Goal: Transaction & Acquisition: Purchase product/service

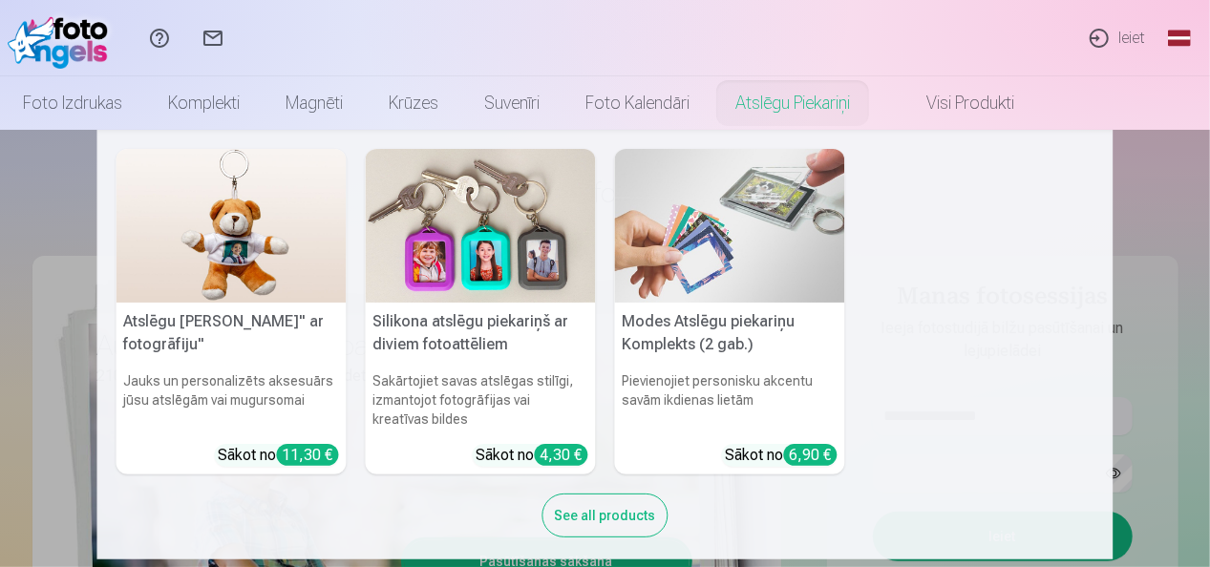
scroll to position [15, 0]
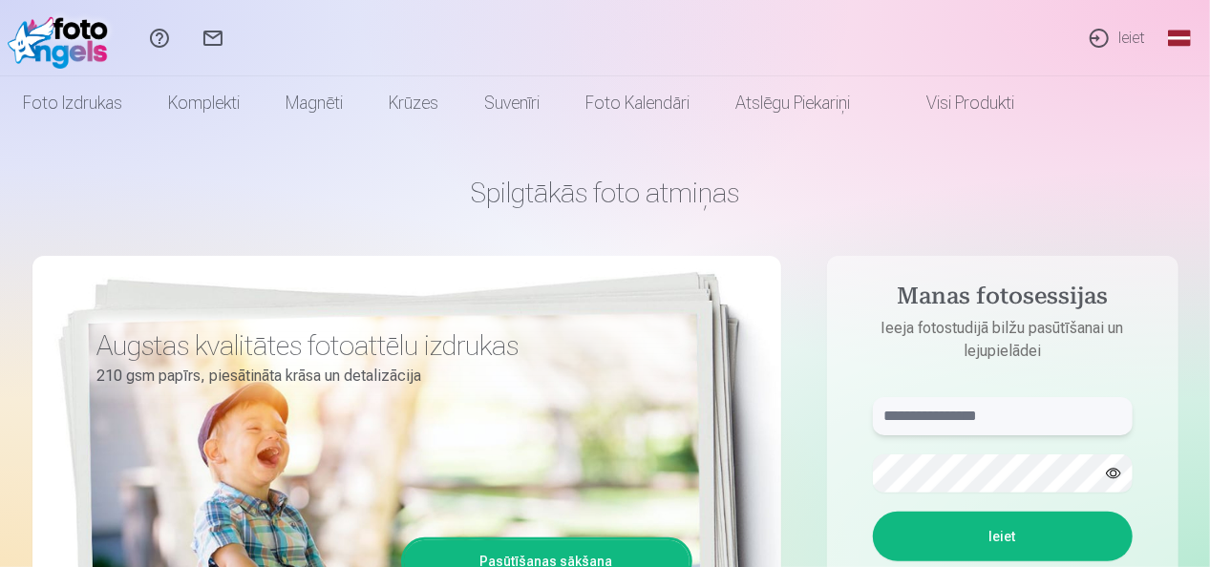
click at [949, 420] on input "text" at bounding box center [1003, 416] width 260 height 38
type input "**********"
click at [974, 527] on button "Ieiet" at bounding box center [1003, 537] width 260 height 50
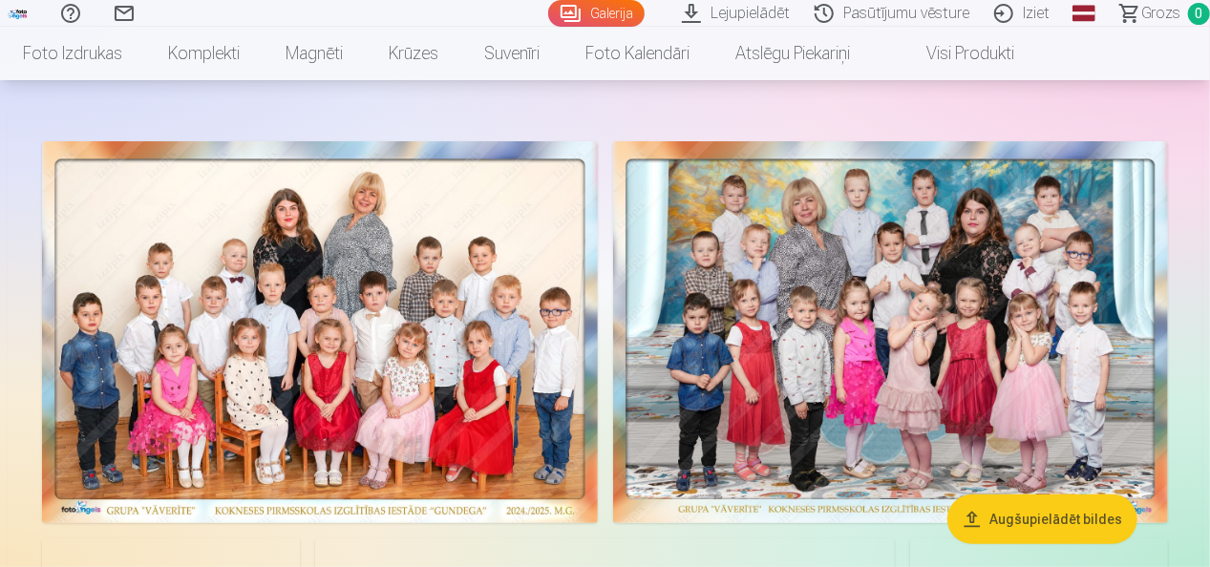
scroll to position [95, 0]
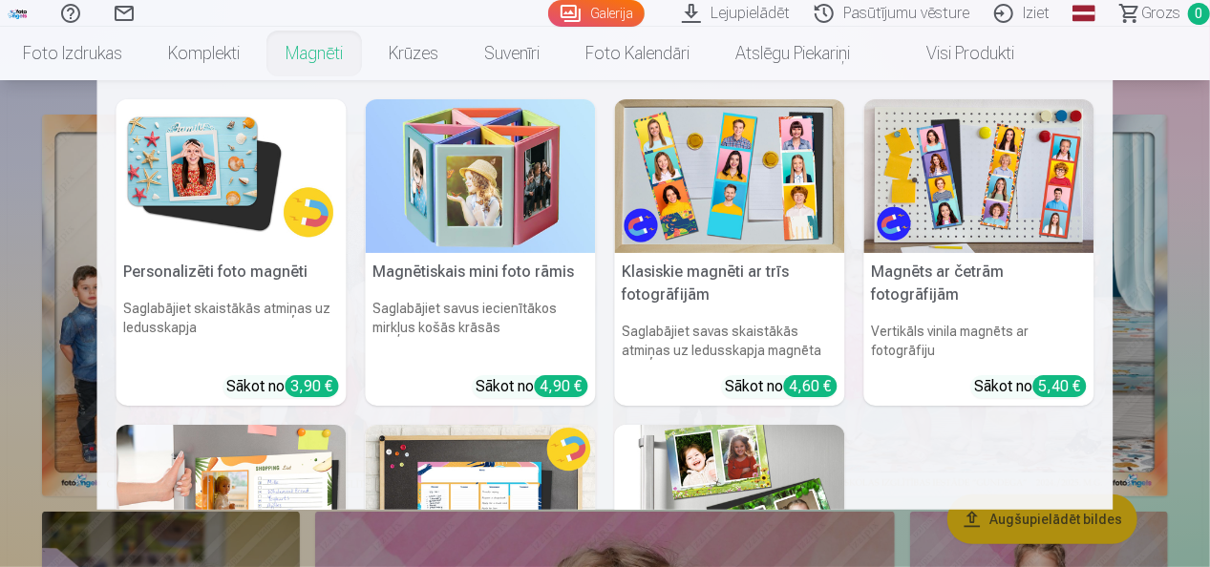
click at [317, 50] on link "Magnēti" at bounding box center [314, 53] width 103 height 53
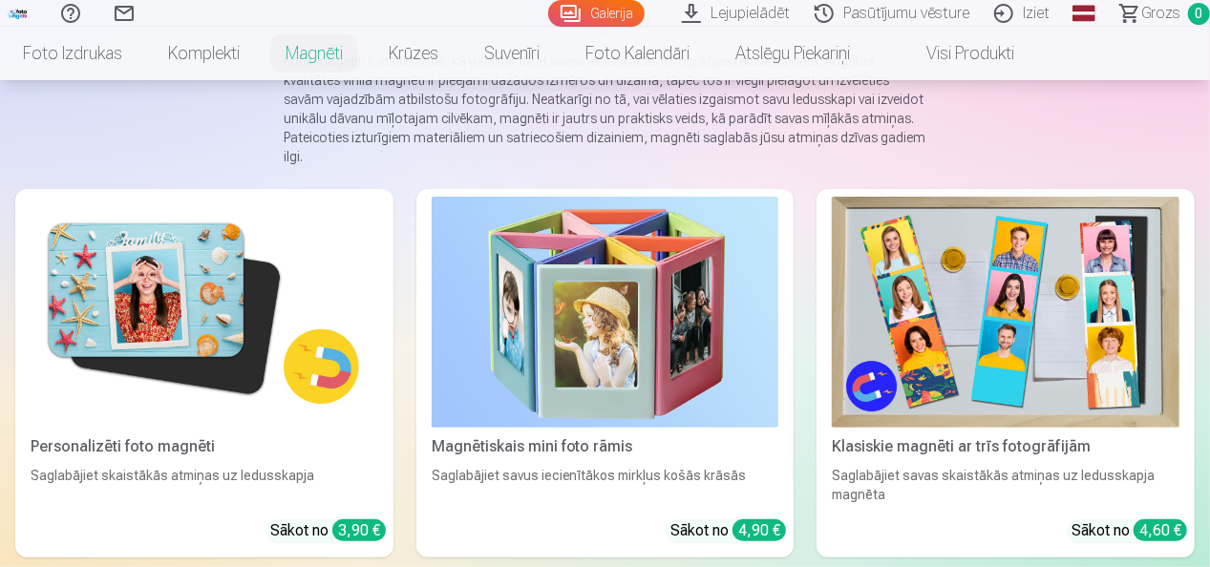
scroll to position [191, 0]
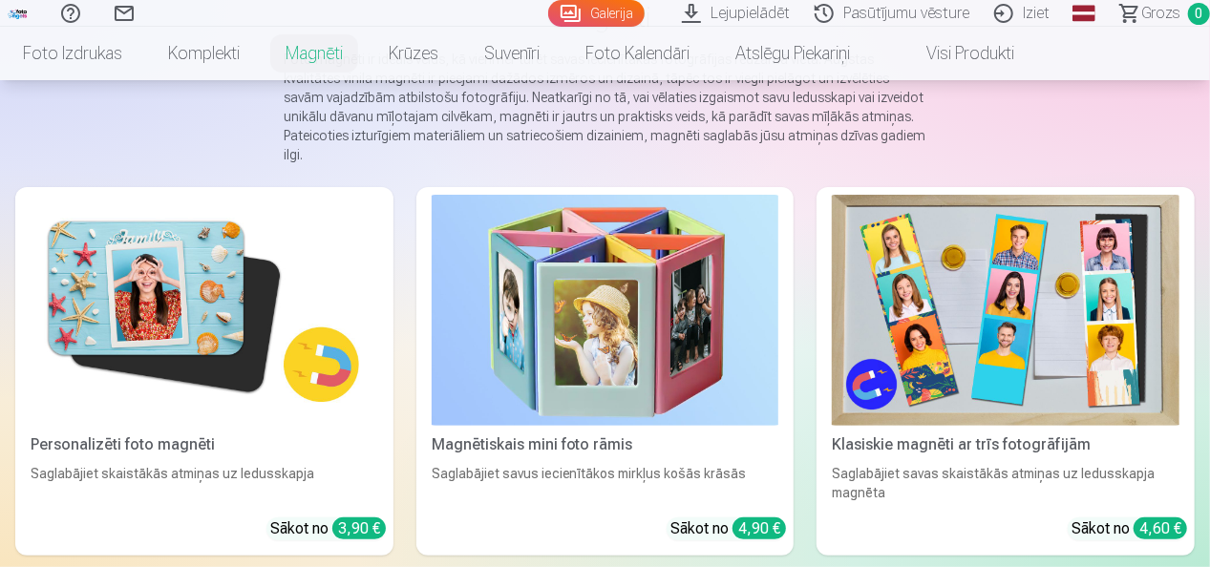
click at [248, 464] on div "Saglabājiet skaistākās atmiņas uz ledusskapja" at bounding box center [204, 483] width 363 height 38
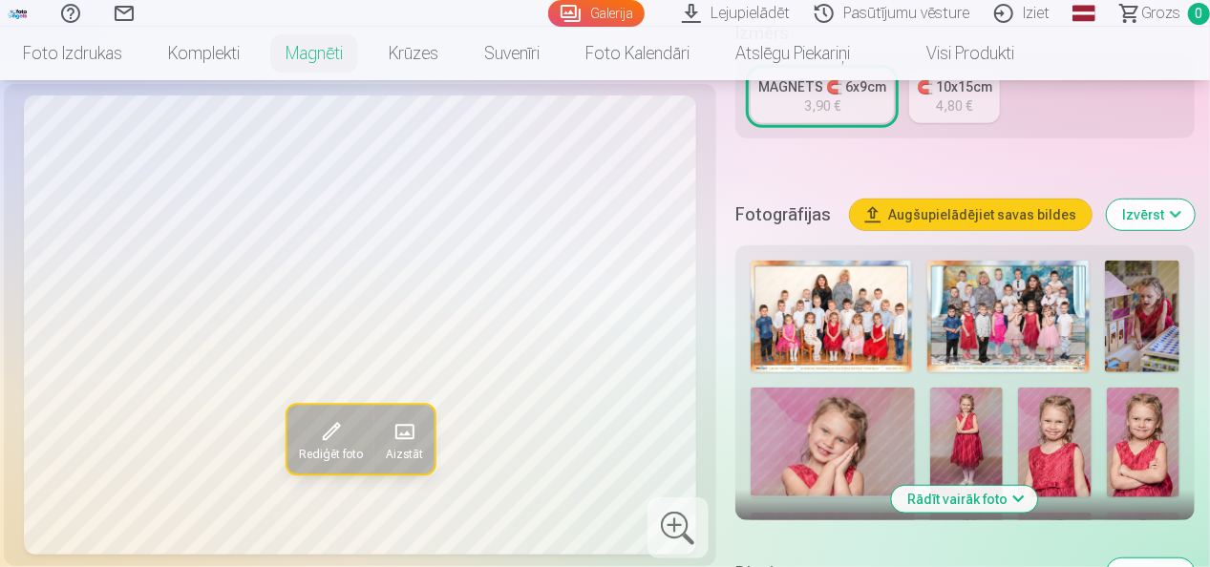
scroll to position [477, 0]
click at [789, 412] on img at bounding box center [833, 442] width 164 height 110
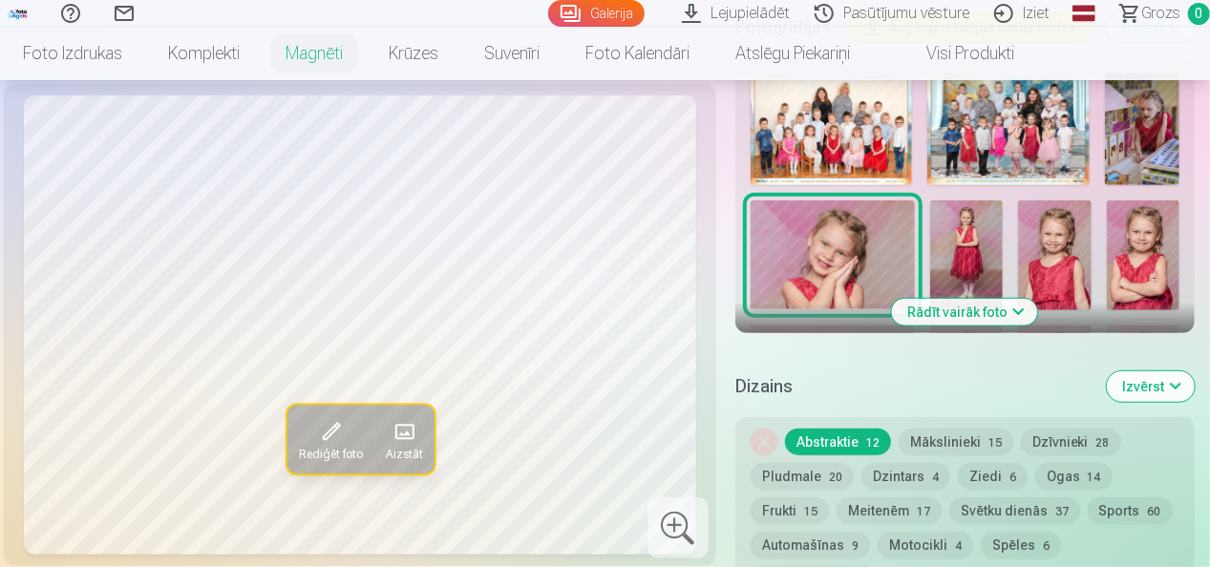
scroll to position [668, 0]
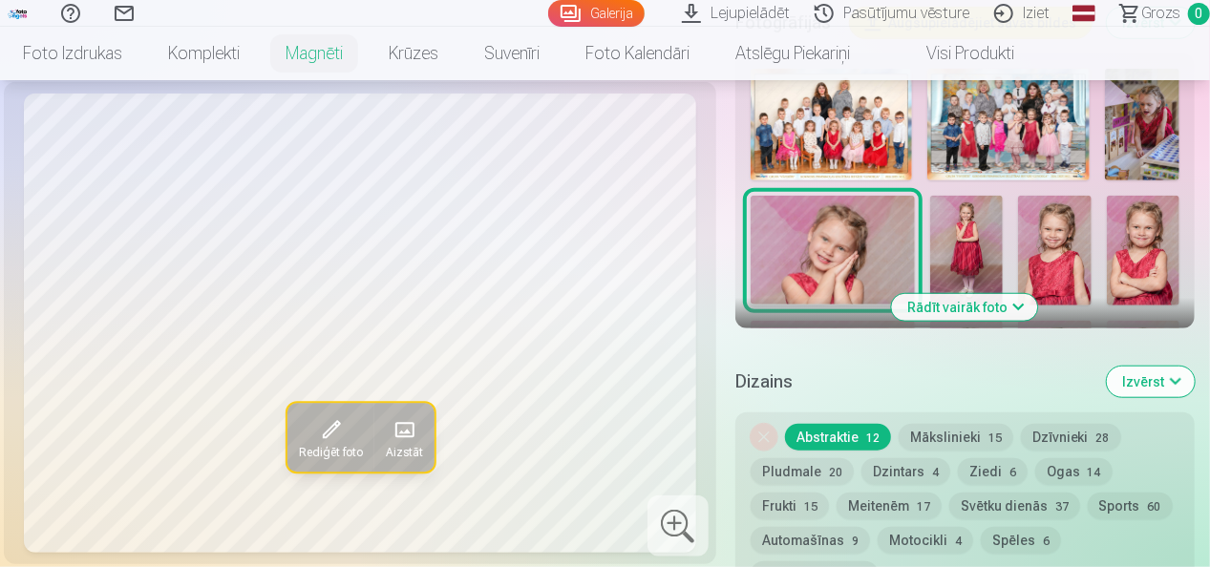
click at [980, 435] on button "Mākslinieki 15" at bounding box center [956, 437] width 115 height 27
click at [1059, 435] on button "Dzīvnieki 28" at bounding box center [1071, 437] width 100 height 27
click at [772, 500] on button "Frukti 15" at bounding box center [790, 506] width 78 height 27
click at [837, 268] on img at bounding box center [833, 251] width 164 height 110
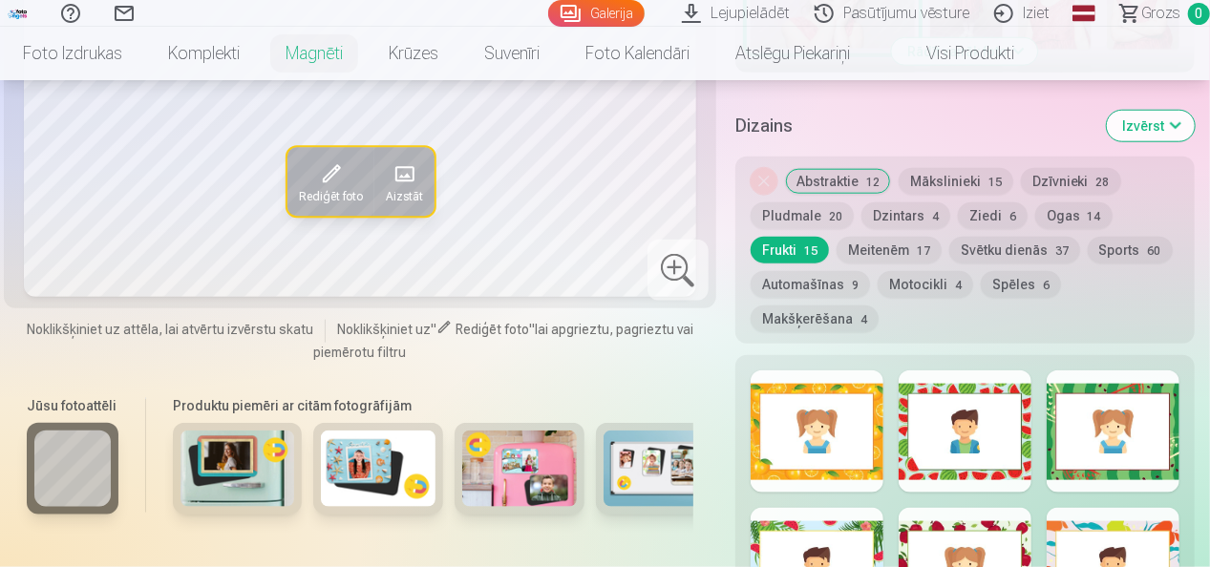
scroll to position [955, 0]
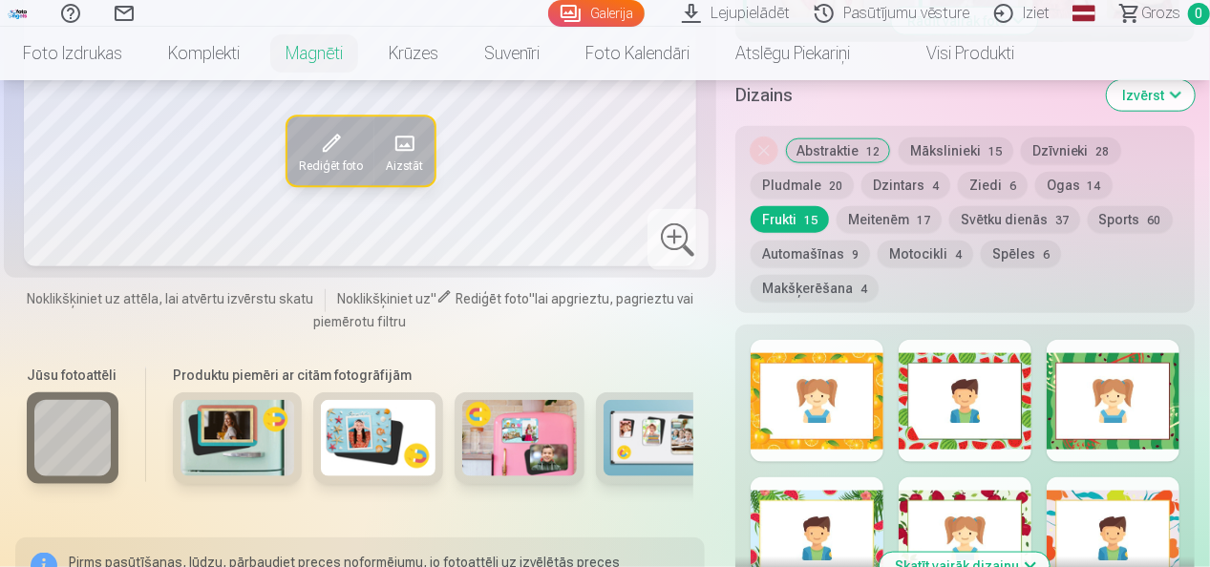
click at [810, 416] on div at bounding box center [817, 401] width 133 height 122
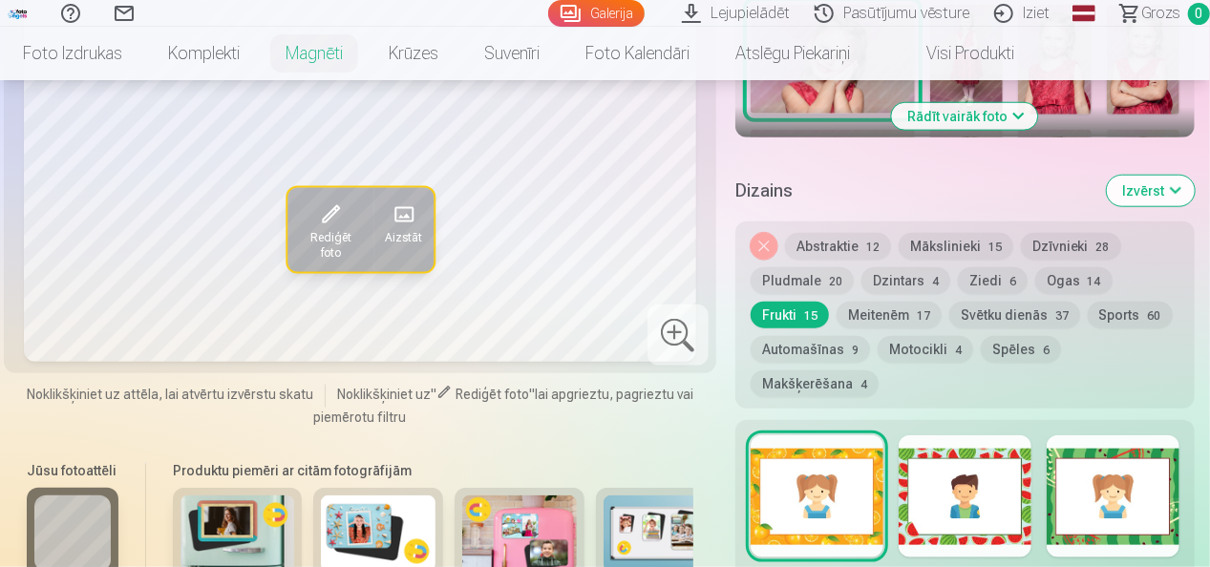
scroll to position [859, 0]
click at [844, 243] on button "Abstraktie 12" at bounding box center [838, 246] width 106 height 27
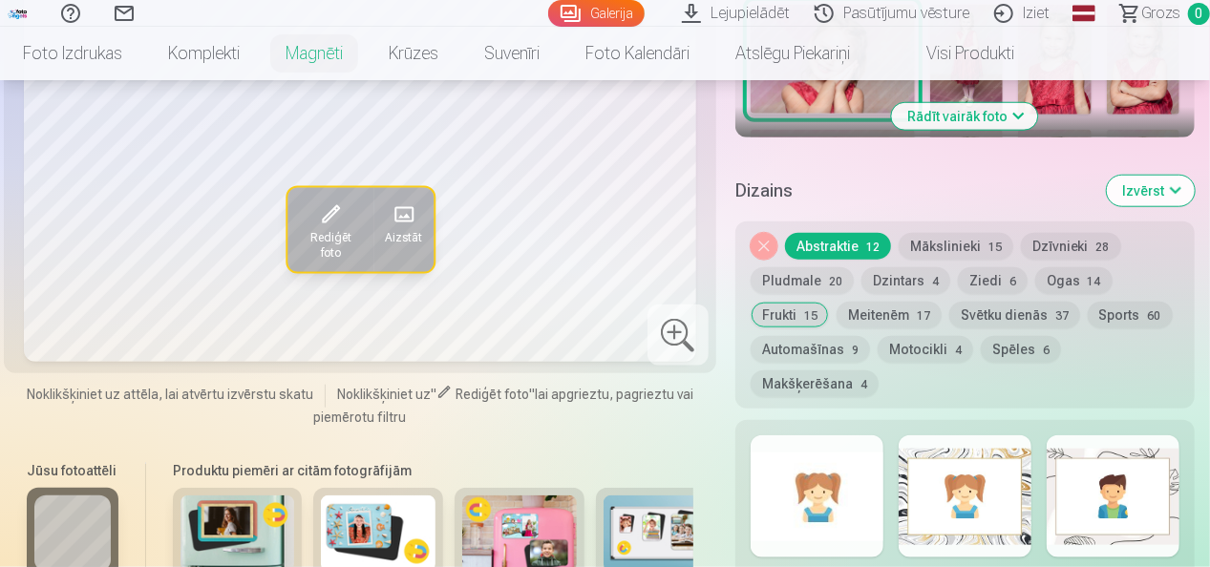
click at [814, 467] on div at bounding box center [817, 496] width 133 height 122
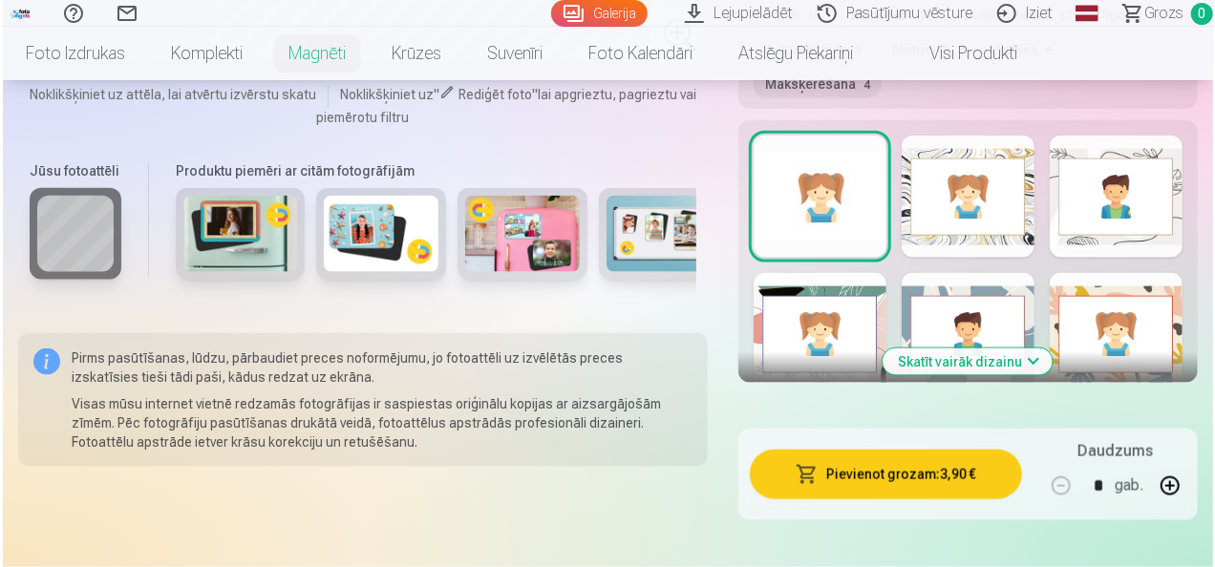
scroll to position [1241, 0]
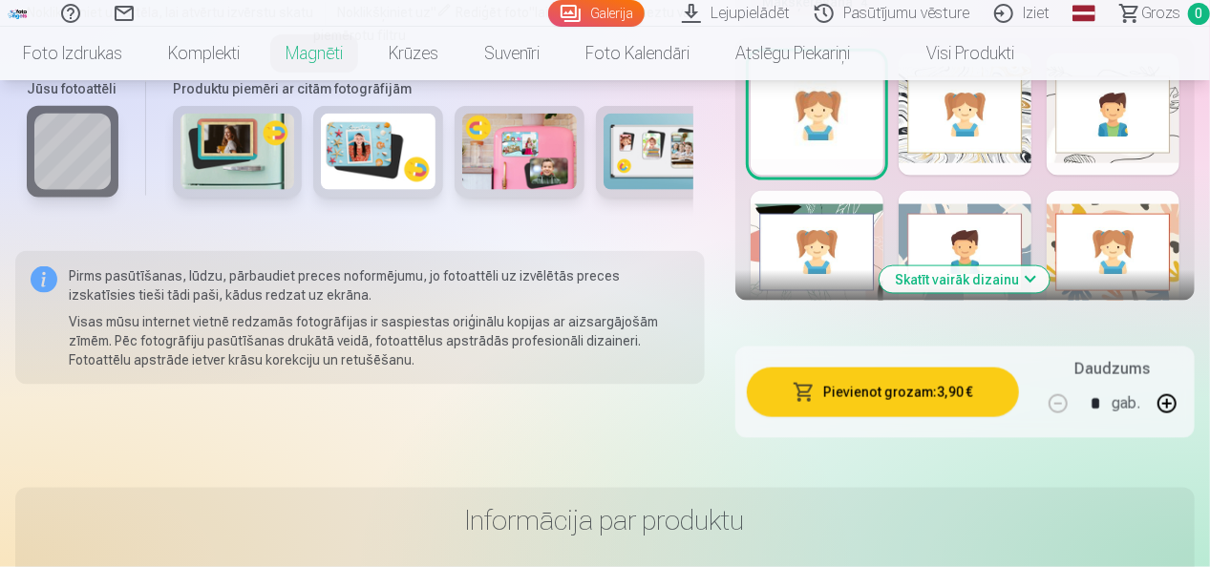
click at [821, 386] on button "Pievienot grozam : 3,90 €" at bounding box center [883, 393] width 272 height 50
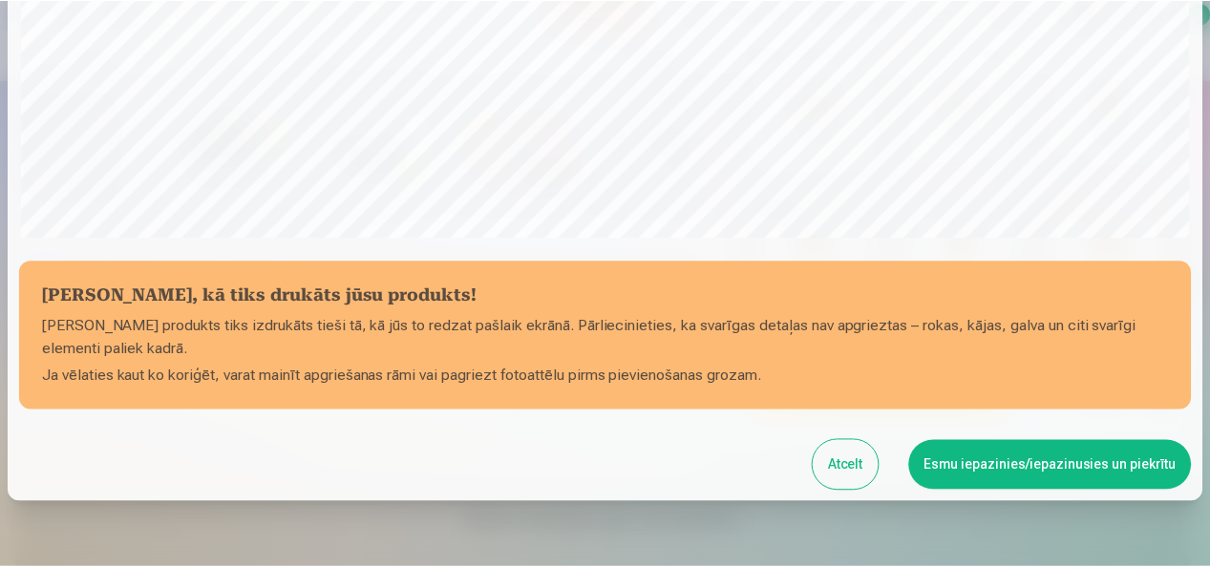
scroll to position [739, 0]
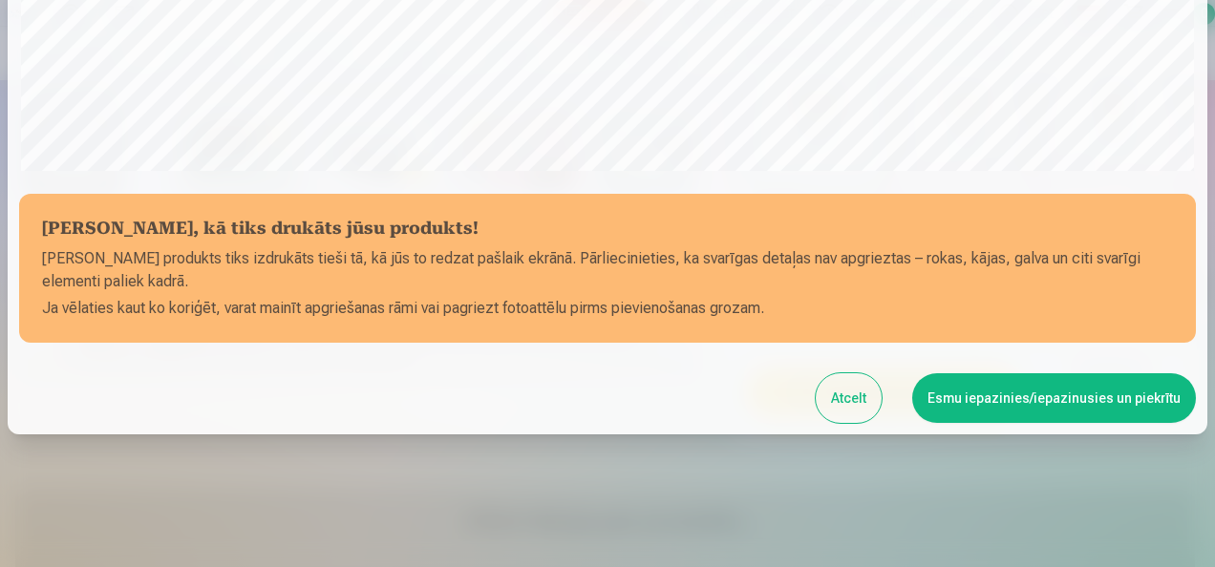
click at [953, 394] on button "Esmu iepazinies/iepazinusies un piekrītu" at bounding box center [1054, 398] width 284 height 50
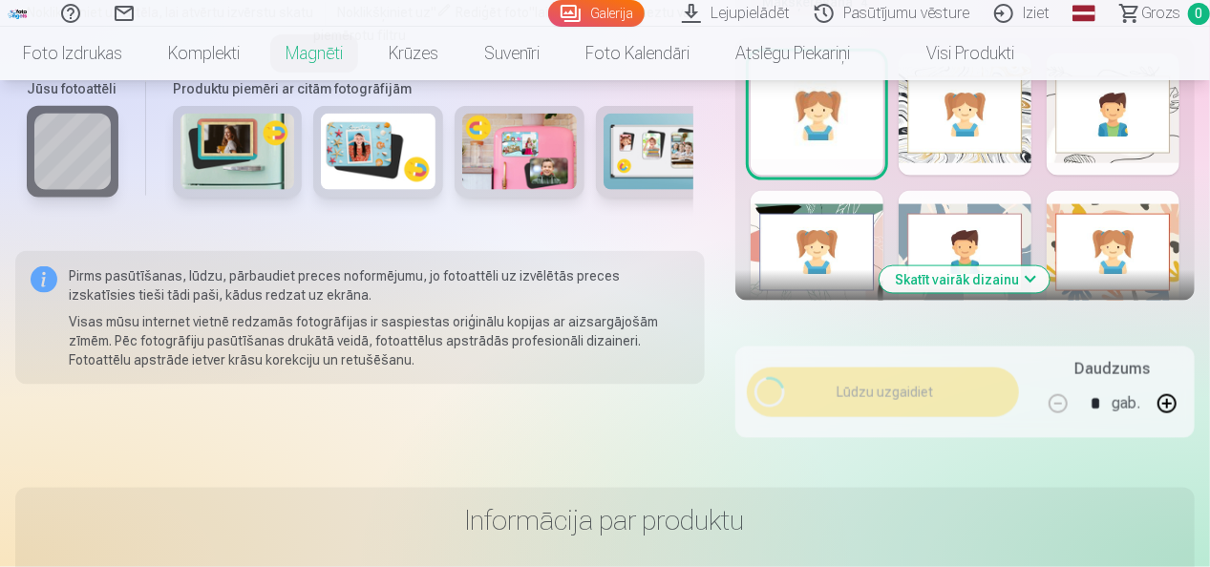
scroll to position [736, 0]
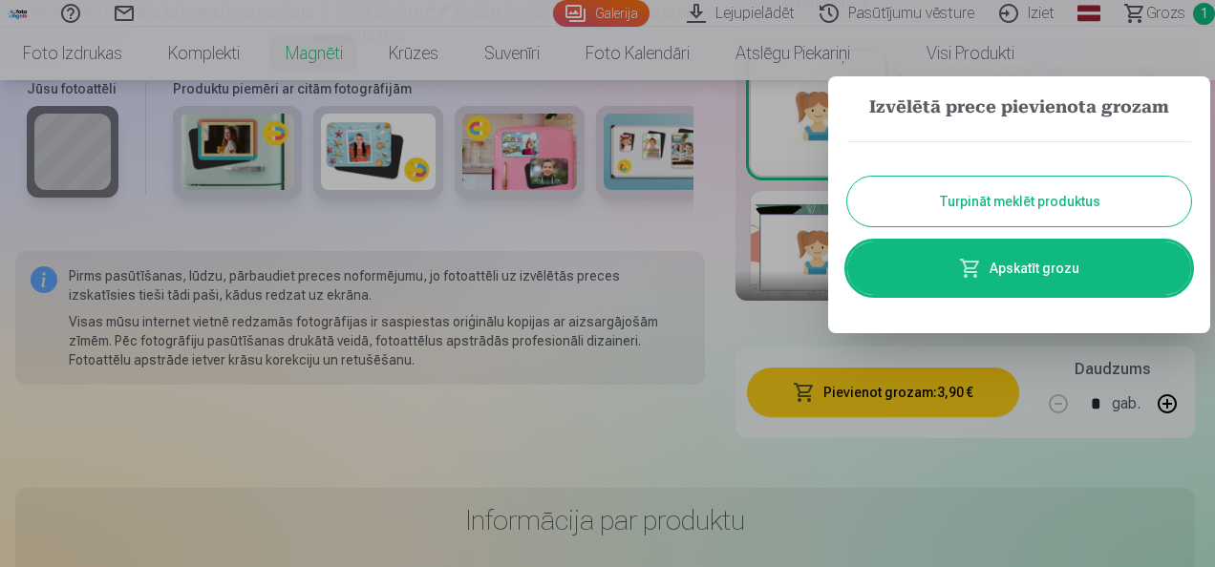
click at [943, 217] on button "Turpināt meklēt produktus" at bounding box center [1019, 202] width 344 height 50
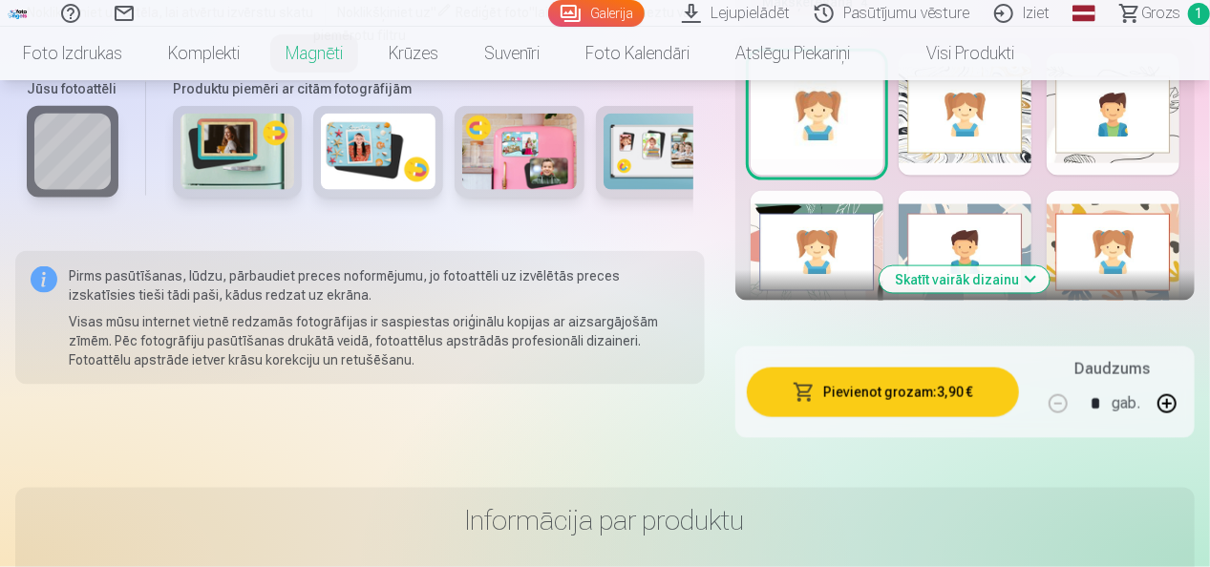
click at [734, 17] on link "Lejupielādēt" at bounding box center [738, 13] width 133 height 27
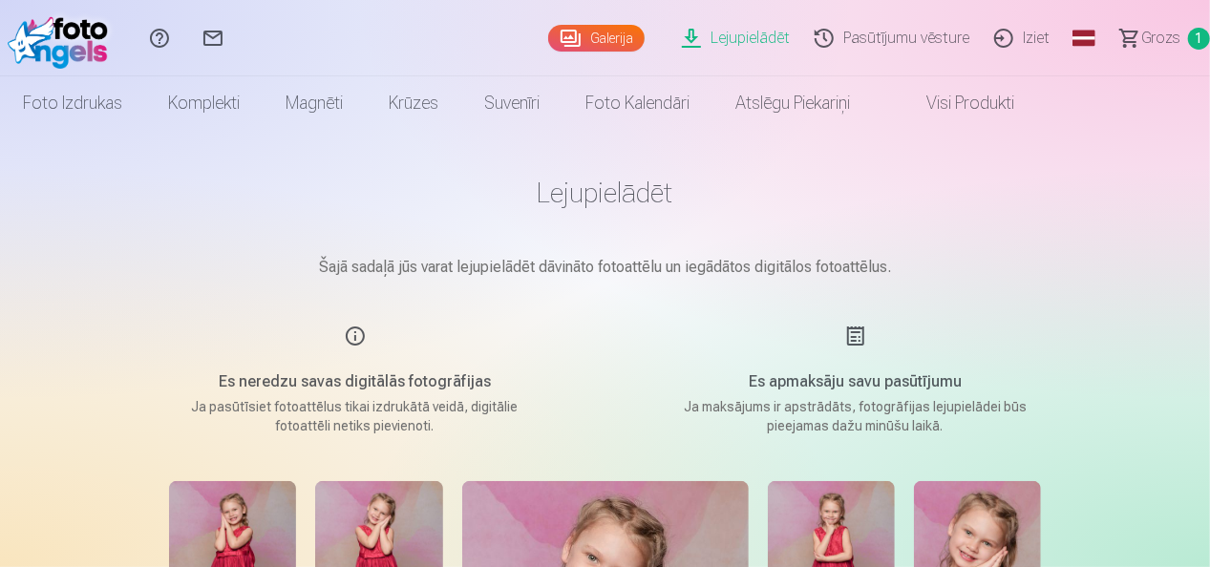
click at [584, 39] on link "Galerija" at bounding box center [596, 38] width 96 height 27
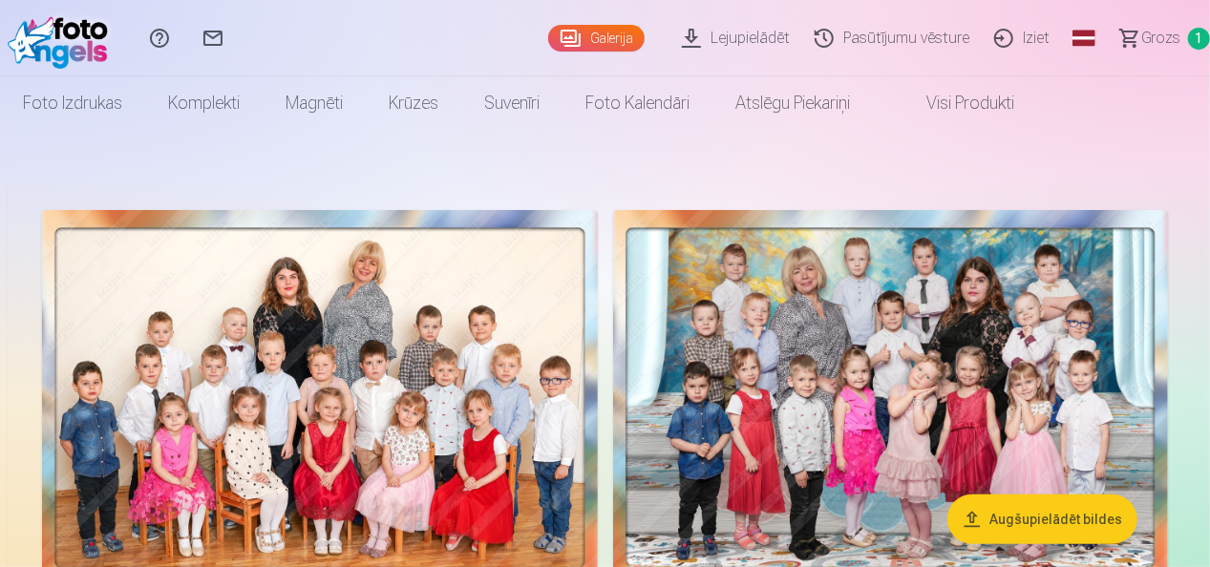
click at [716, 34] on link "Lejupielādēt" at bounding box center [738, 38] width 133 height 76
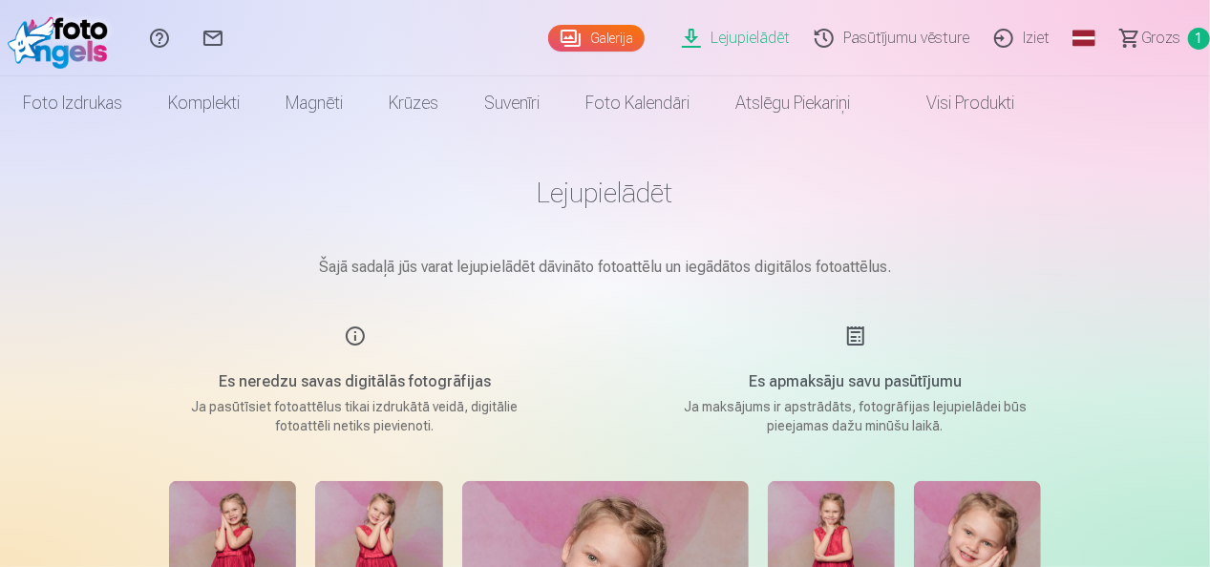
click at [710, 42] on link "Lejupielādēt" at bounding box center [738, 38] width 133 height 76
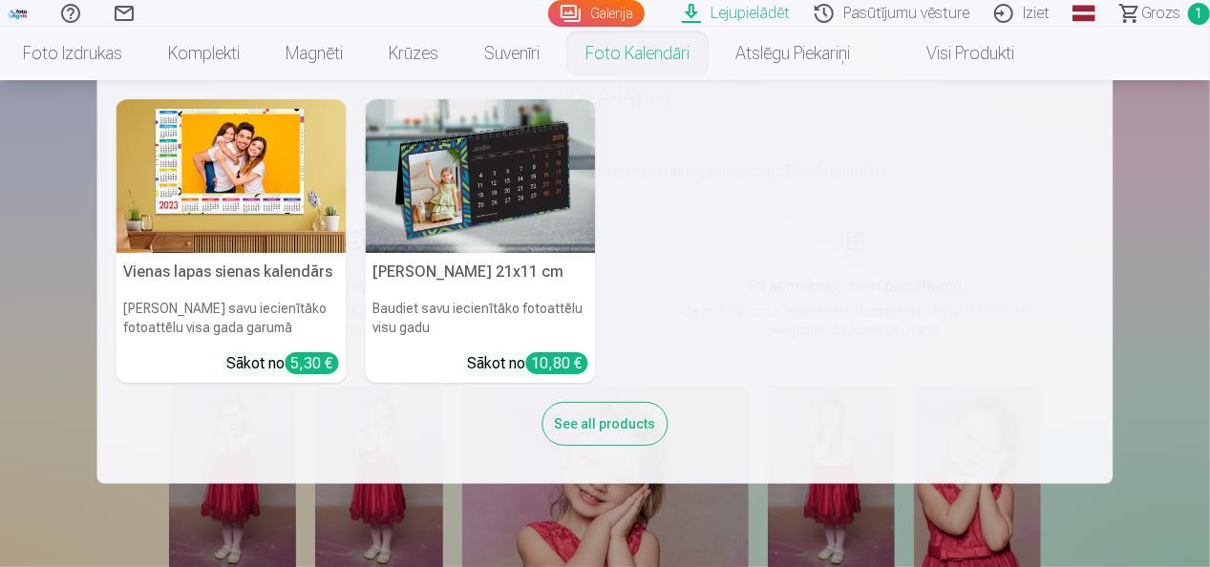
scroll to position [191, 0]
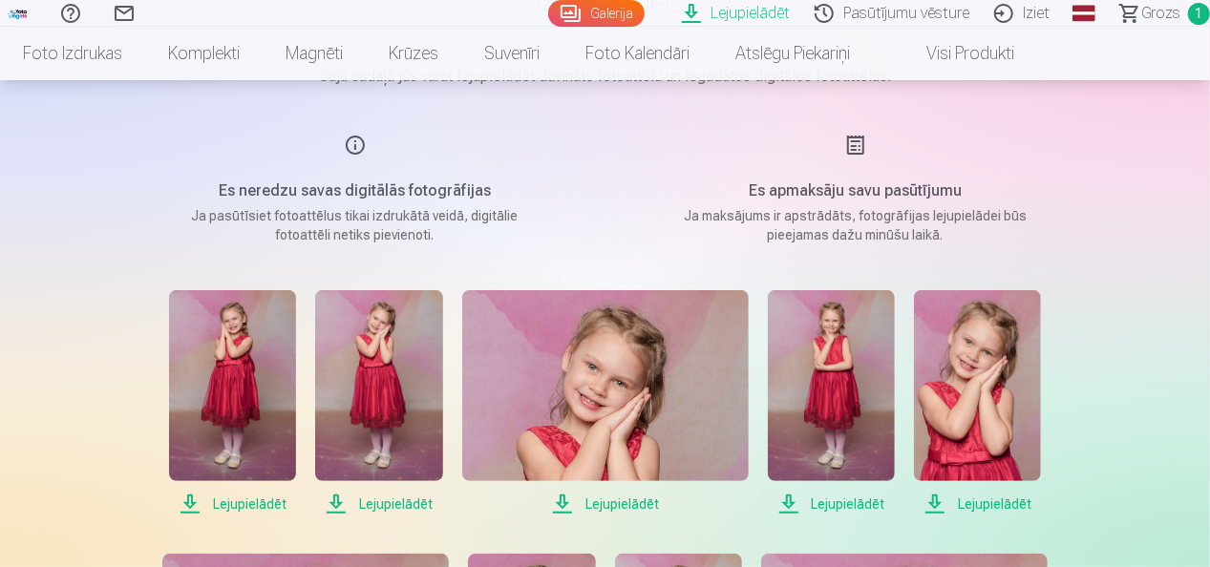
click at [737, 26] on div "Palīdzības centrs Sazinies ar mums Galerija Lejupielādēt Pasūtījumu vēsture Izi…" at bounding box center [605, 13] width 1210 height 27
click at [747, 11] on link "Lejupielādēt" at bounding box center [738, 13] width 133 height 27
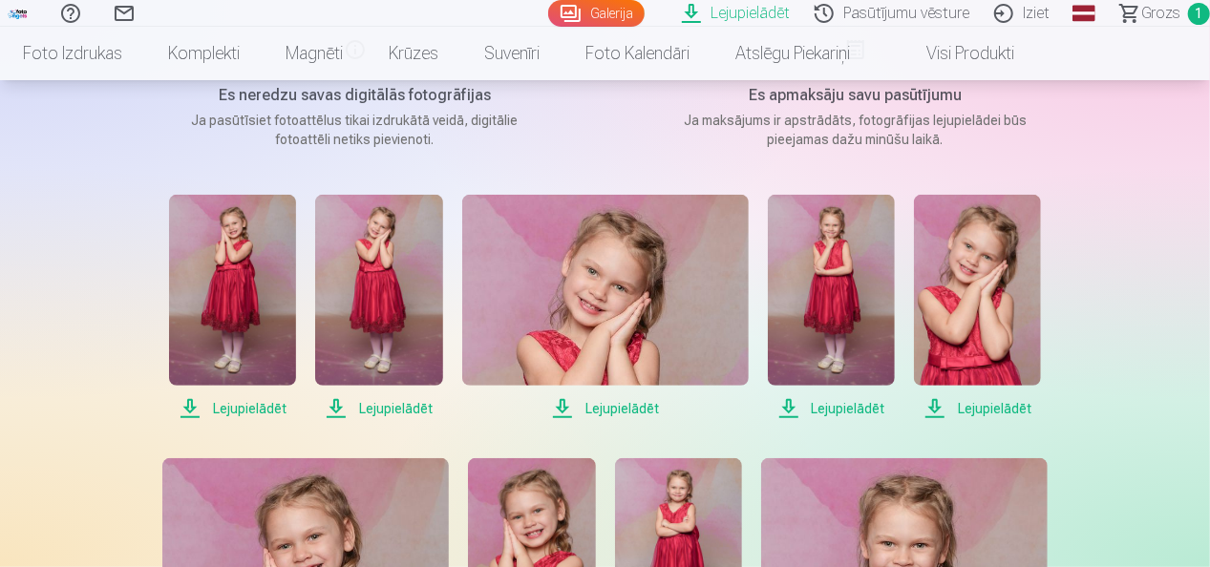
scroll to position [382, 0]
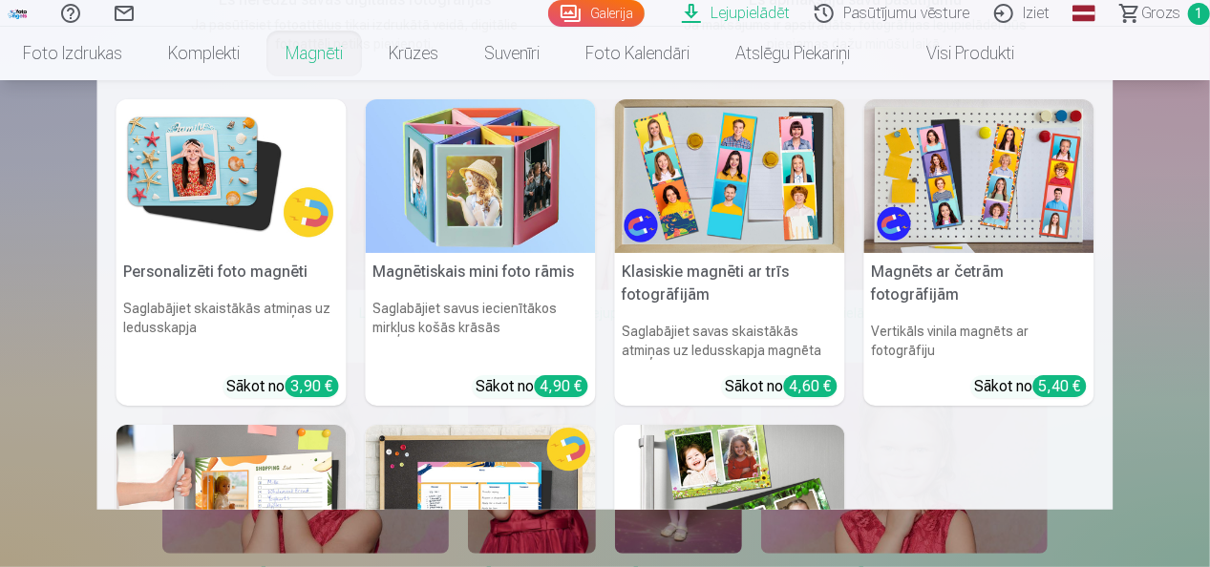
click at [307, 56] on link "Magnēti" at bounding box center [314, 53] width 103 height 53
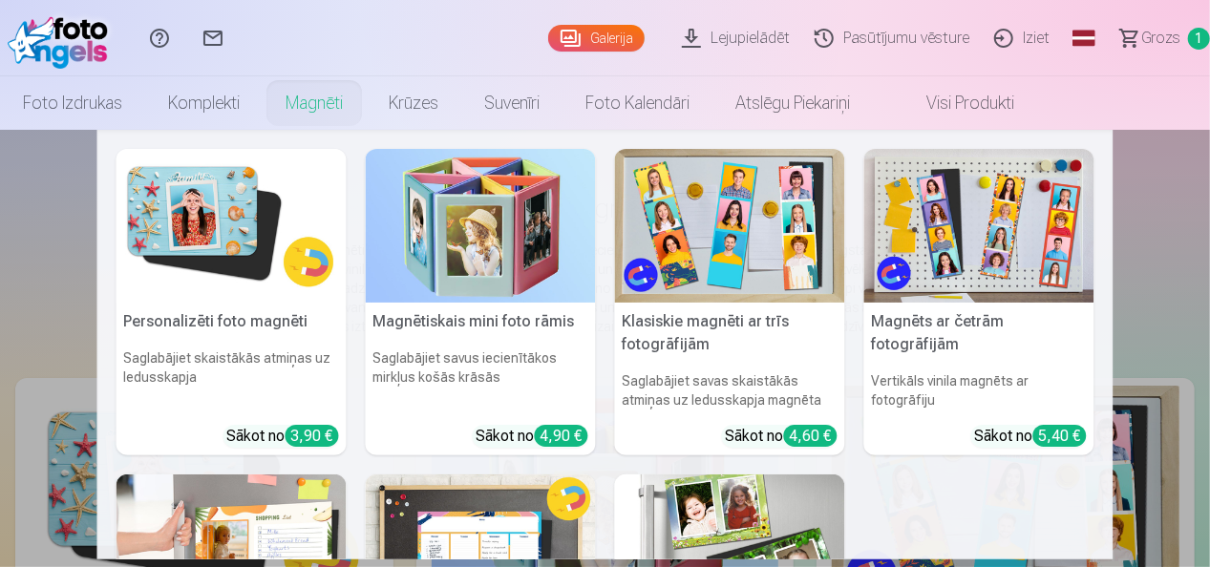
click at [292, 326] on h5 "Personalizēti foto magnēti" at bounding box center [231, 322] width 230 height 38
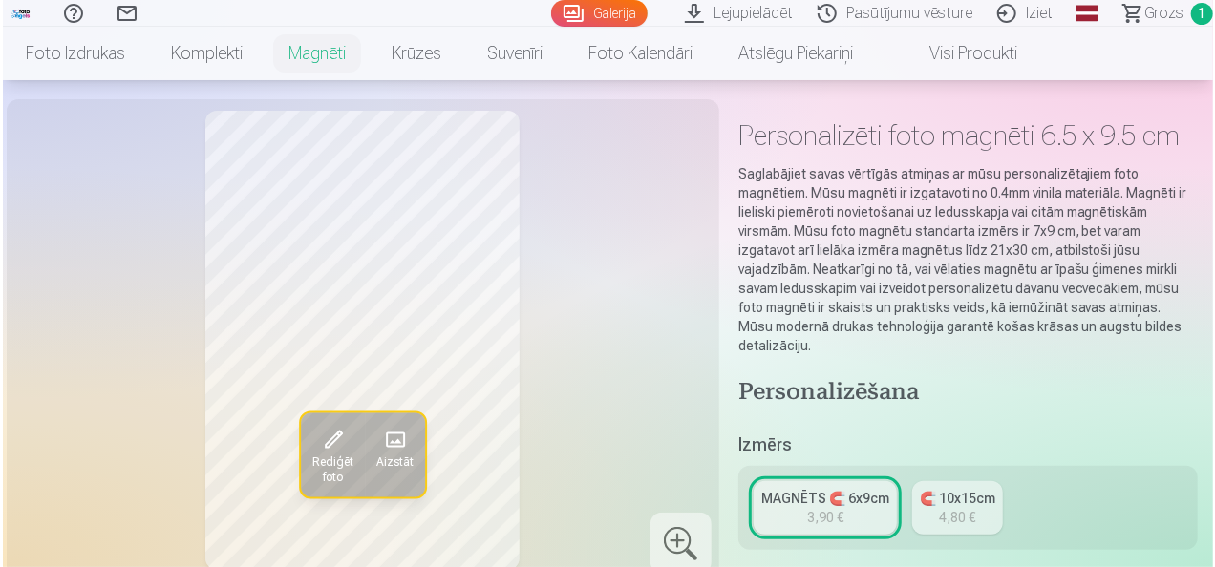
scroll to position [95, 0]
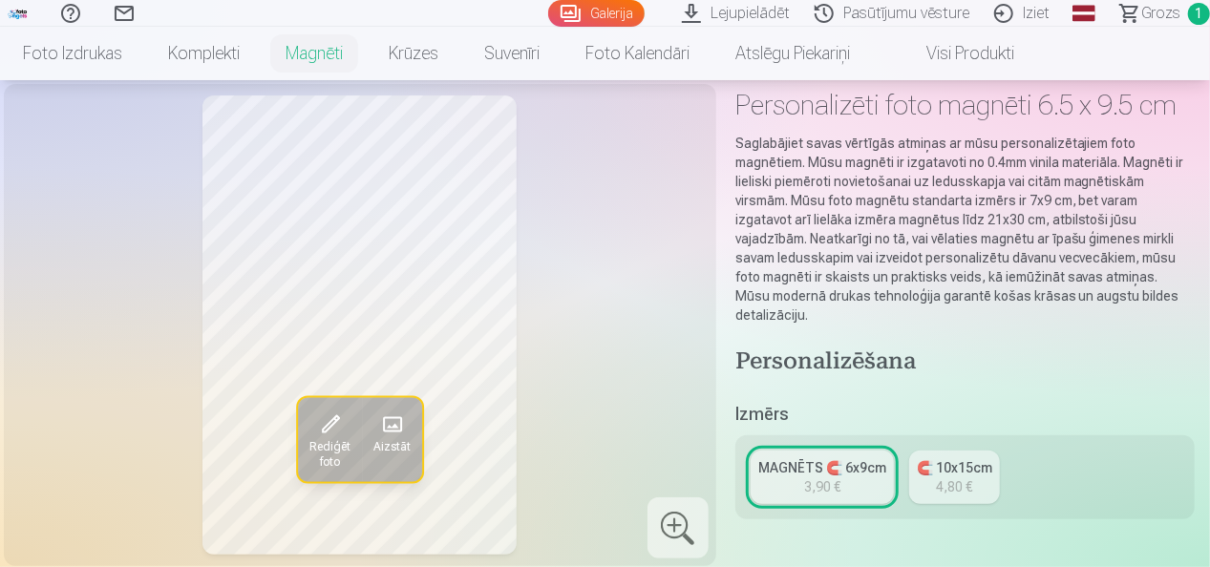
click at [399, 416] on span at bounding box center [391, 425] width 31 height 31
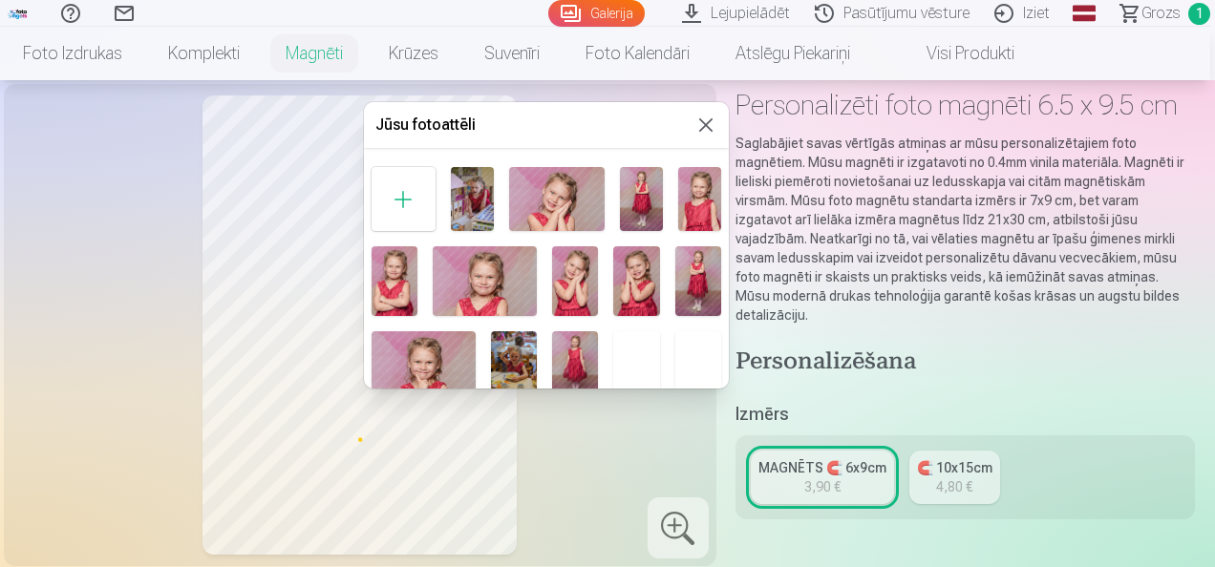
click at [416, 218] on div at bounding box center [403, 199] width 64 height 64
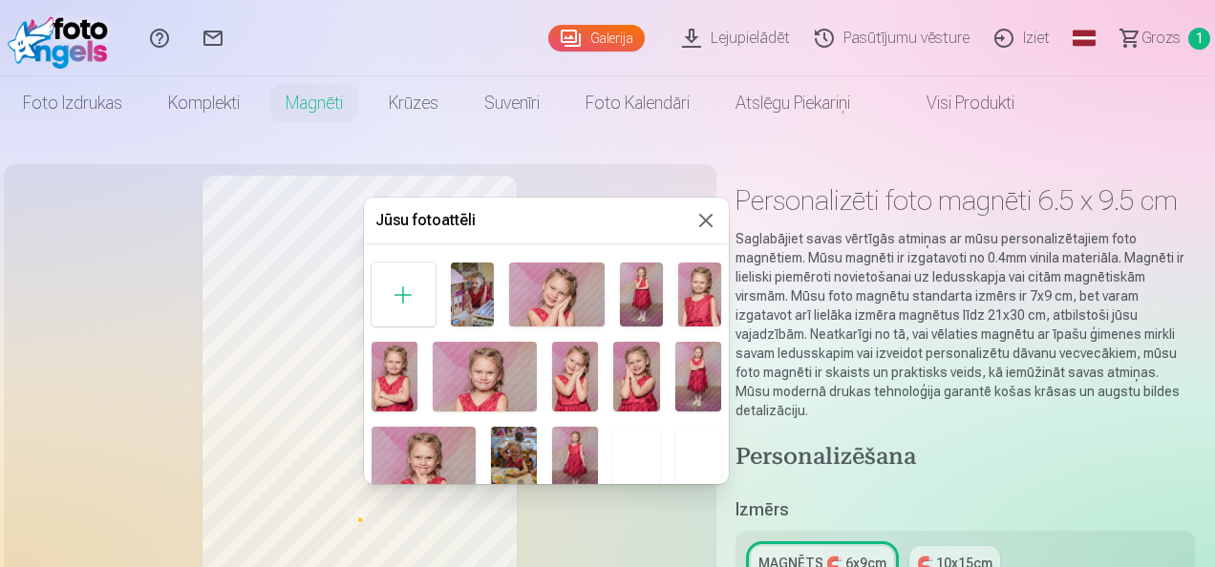
scroll to position [0, 0]
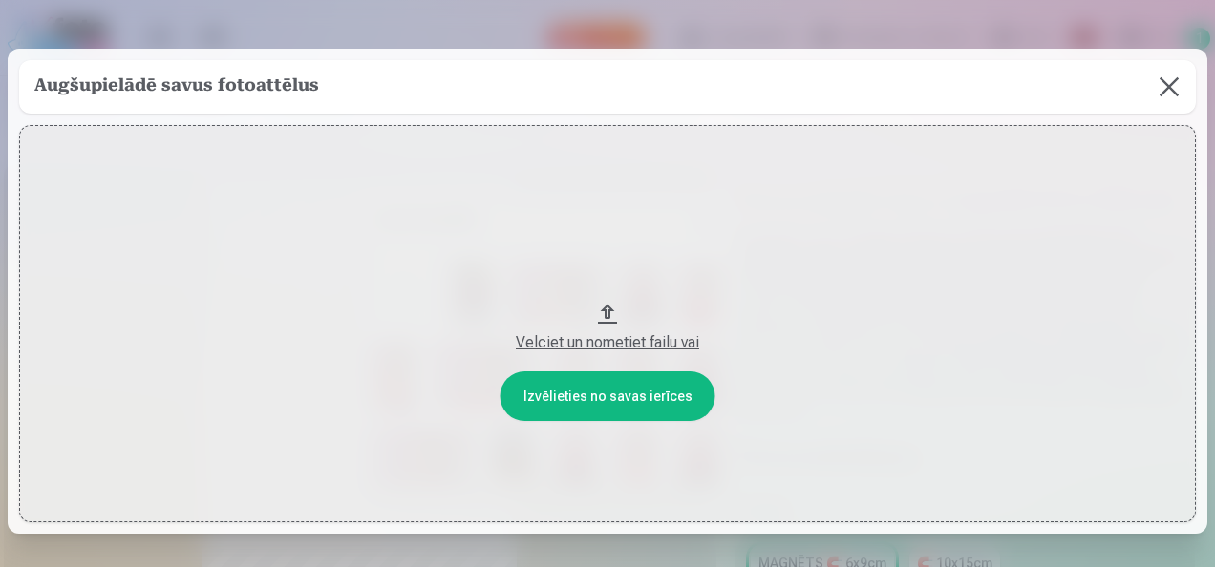
click at [593, 391] on button "Velciet un nometiet failu vai" at bounding box center [607, 323] width 1176 height 397
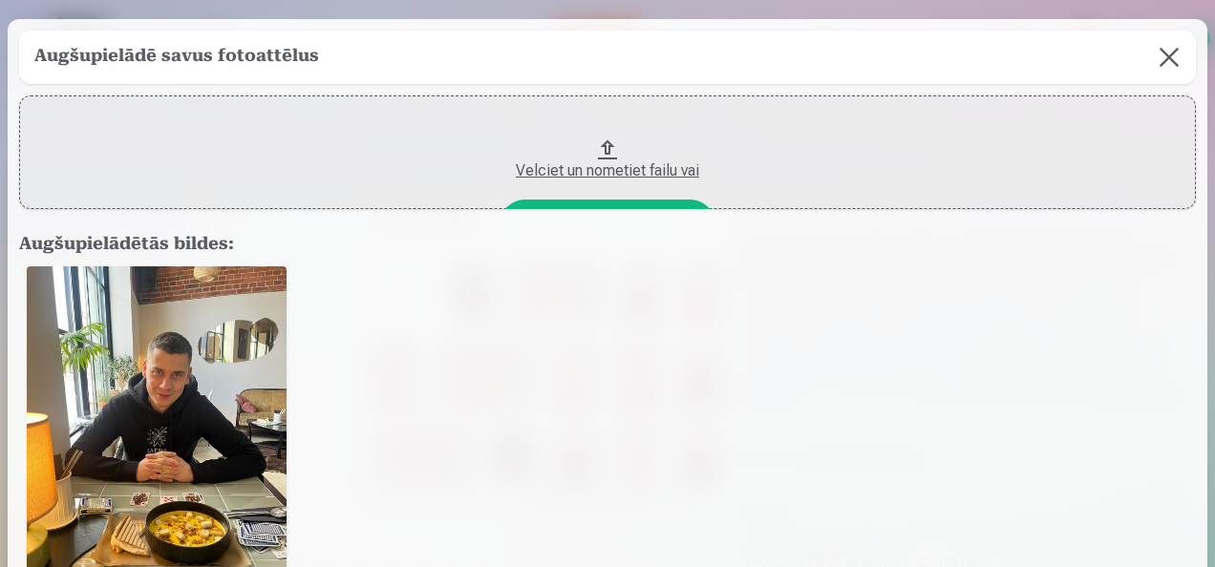
scroll to position [191, 0]
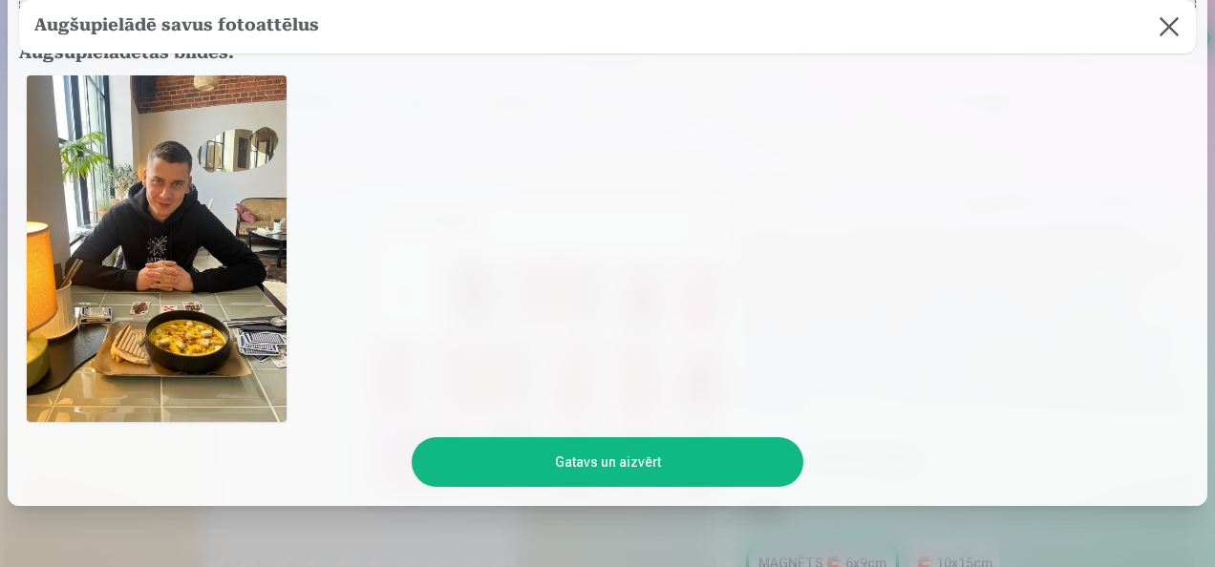
click at [615, 158] on div at bounding box center [607, 249] width 1176 height 362
click at [509, 464] on button "Gatavs un aizvērt" at bounding box center [608, 462] width 392 height 50
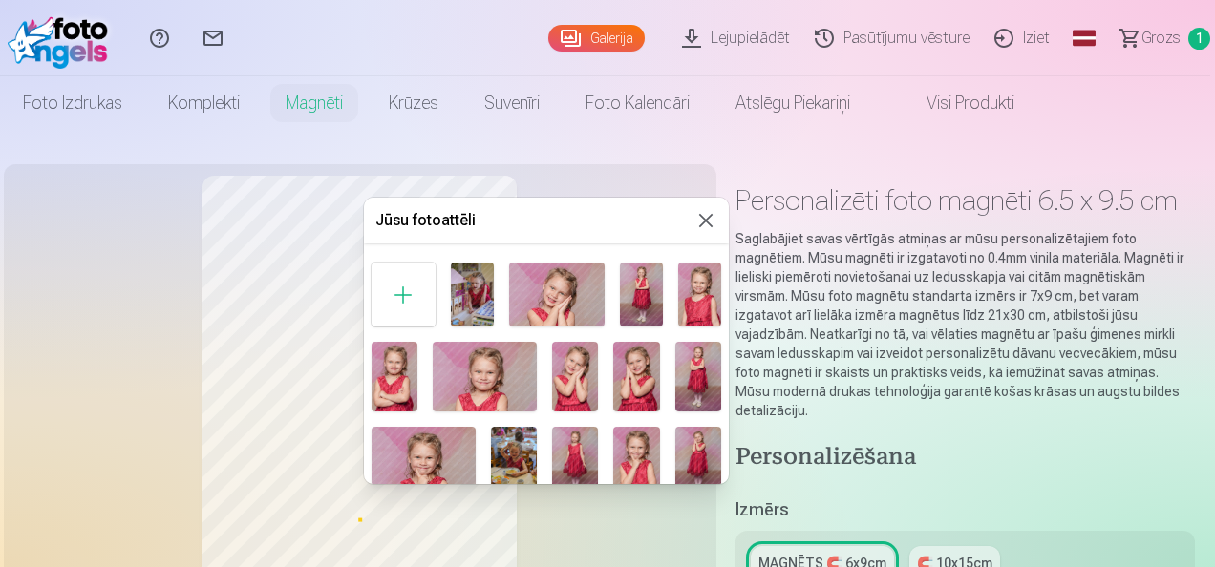
click at [421, 290] on div at bounding box center [403, 295] width 64 height 64
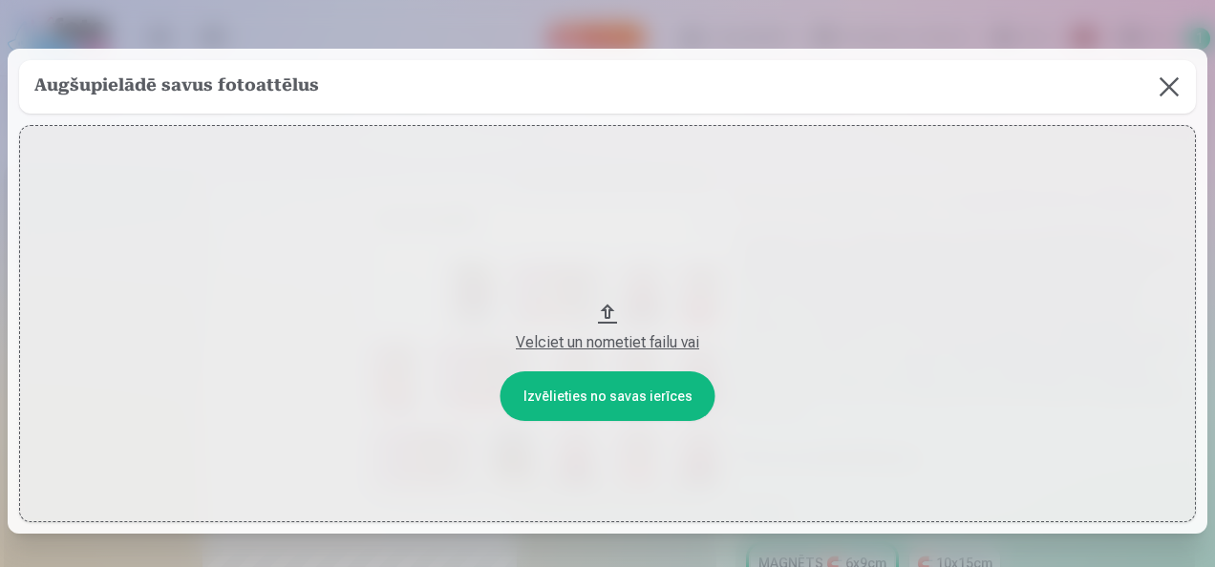
click at [548, 395] on button "Velciet un nometiet failu vai" at bounding box center [607, 323] width 1176 height 397
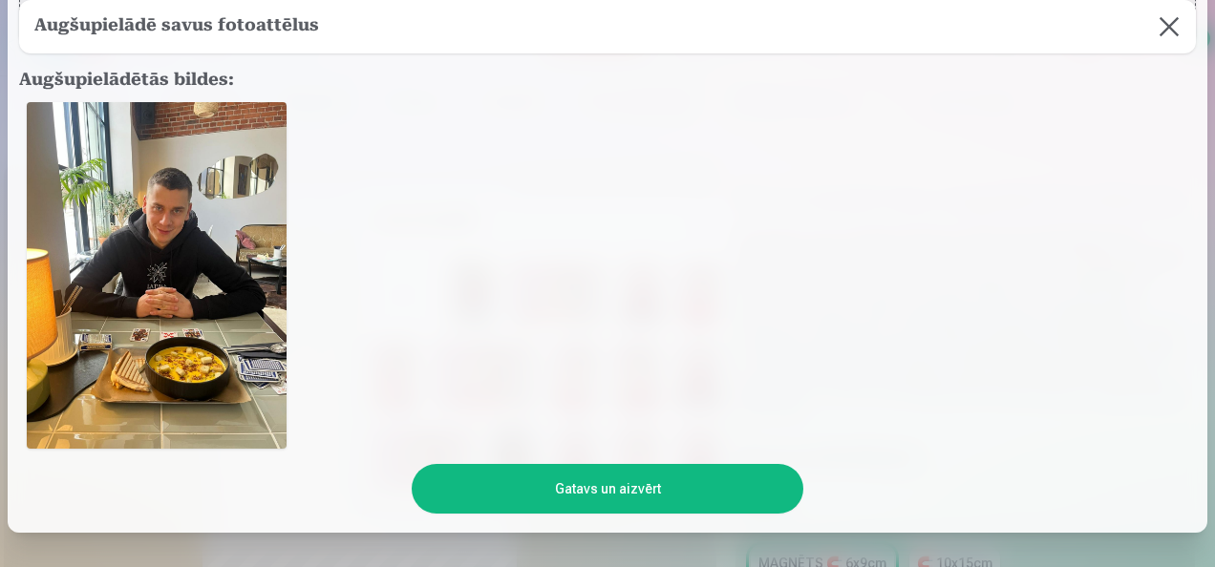
scroll to position [191, 0]
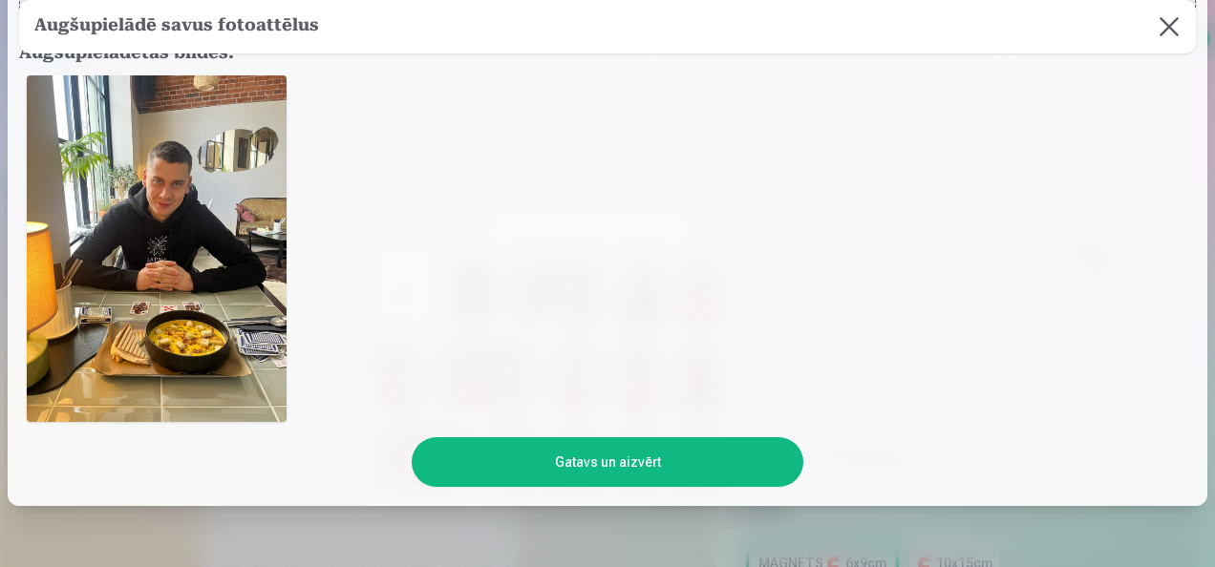
click at [571, 455] on button "Gatavs un aizvērt" at bounding box center [608, 462] width 392 height 50
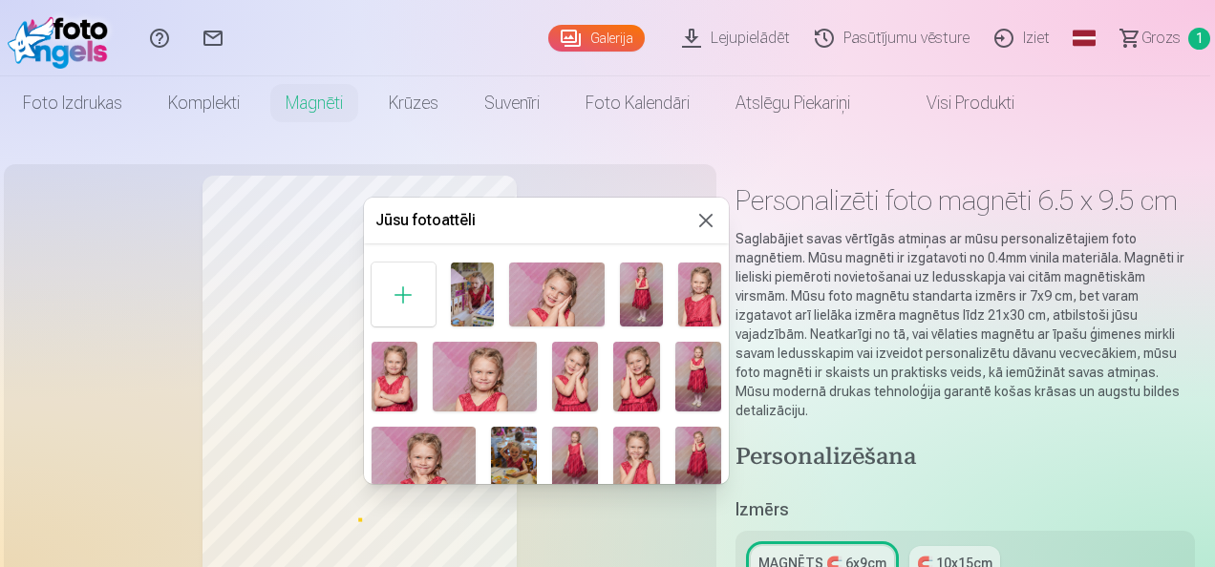
click at [391, 295] on div at bounding box center [403, 295] width 64 height 64
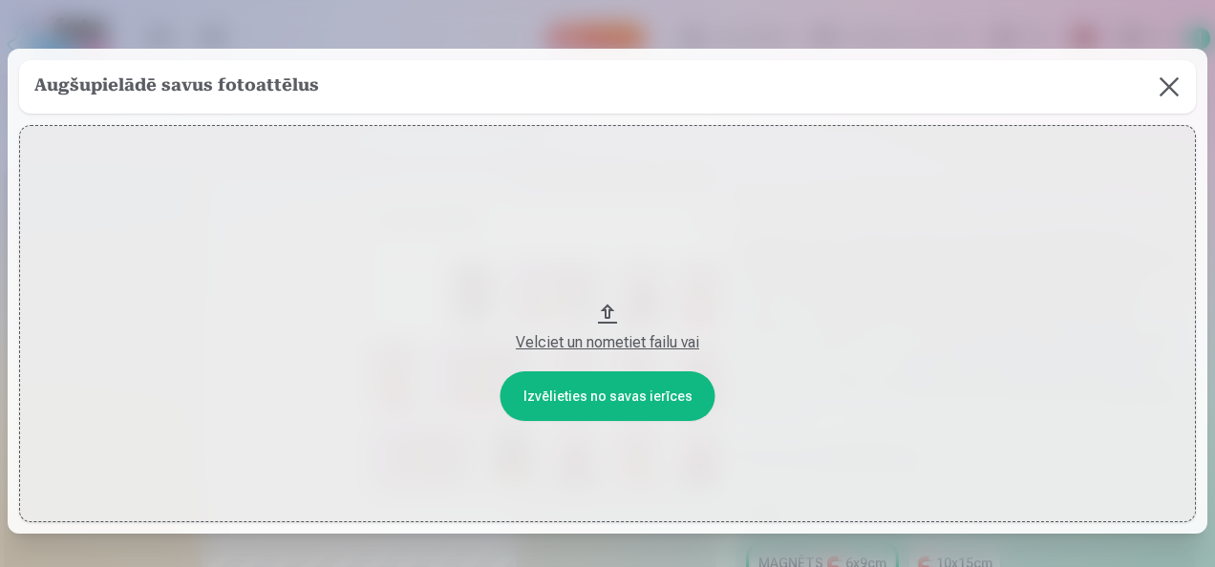
click at [621, 347] on div "Velciet un nometiet failu vai" at bounding box center [607, 342] width 1138 height 23
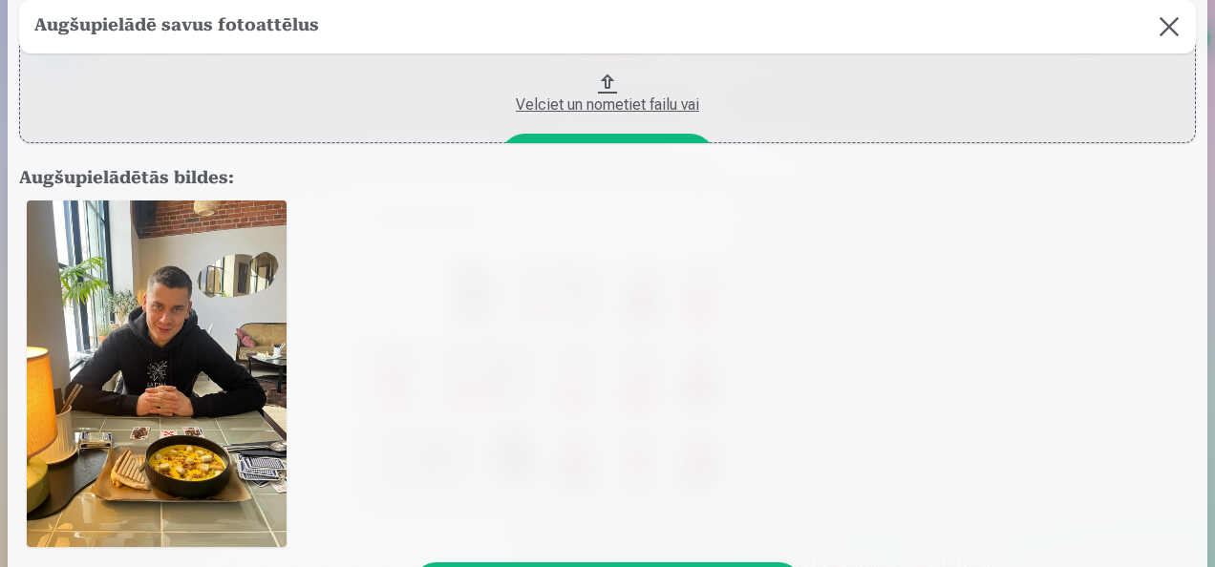
scroll to position [95, 0]
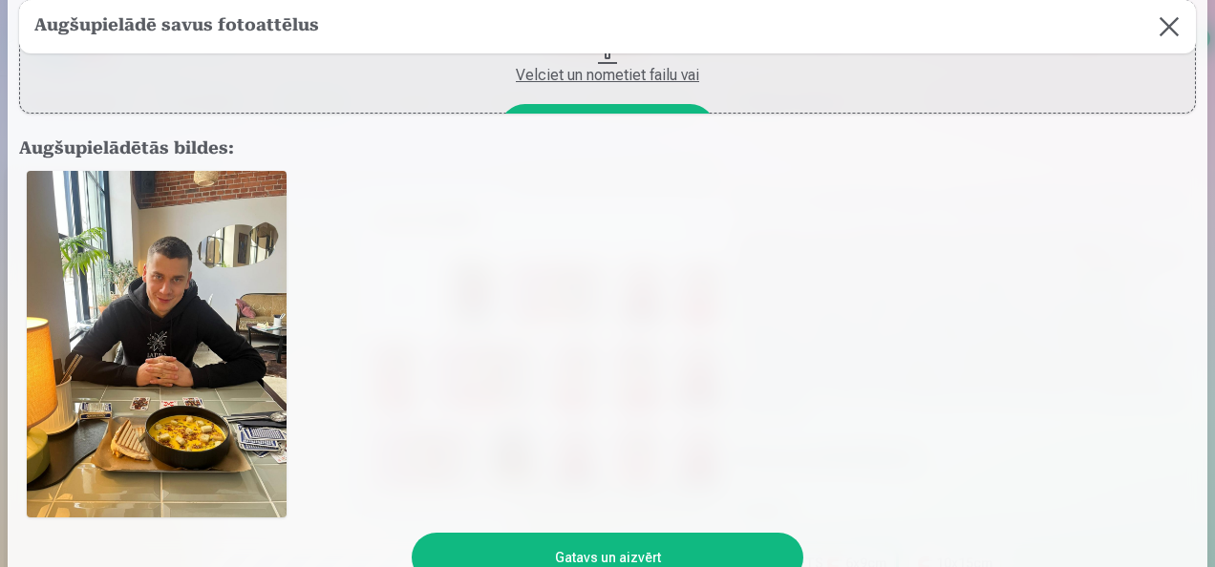
click at [550, 104] on button "Velciet un nometiet failu vai" at bounding box center [607, 57] width 1176 height 114
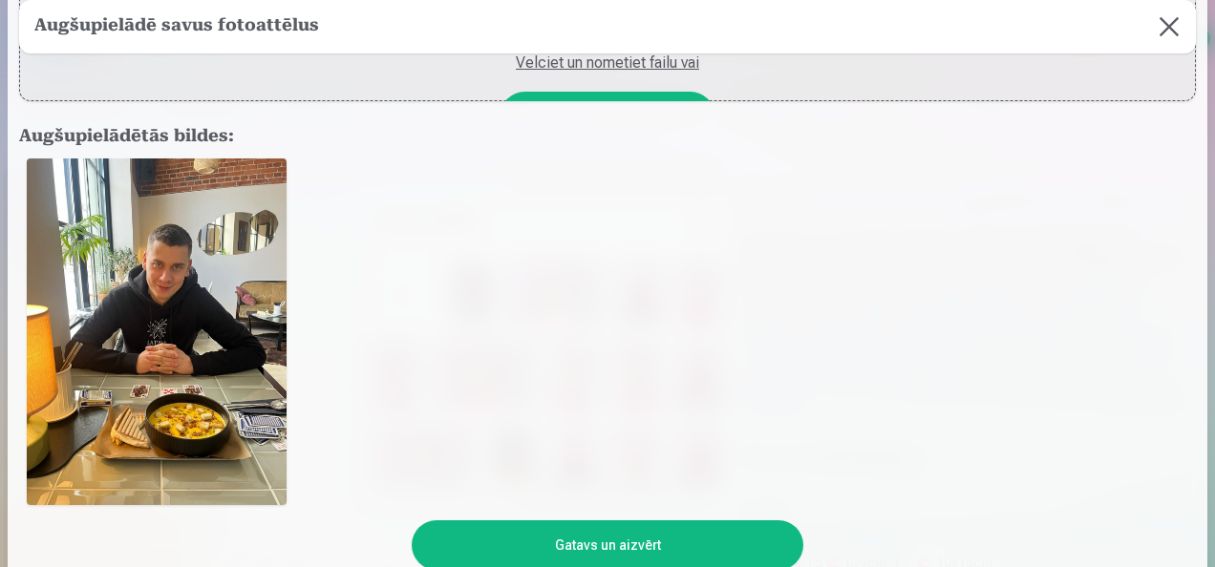
scroll to position [0, 0]
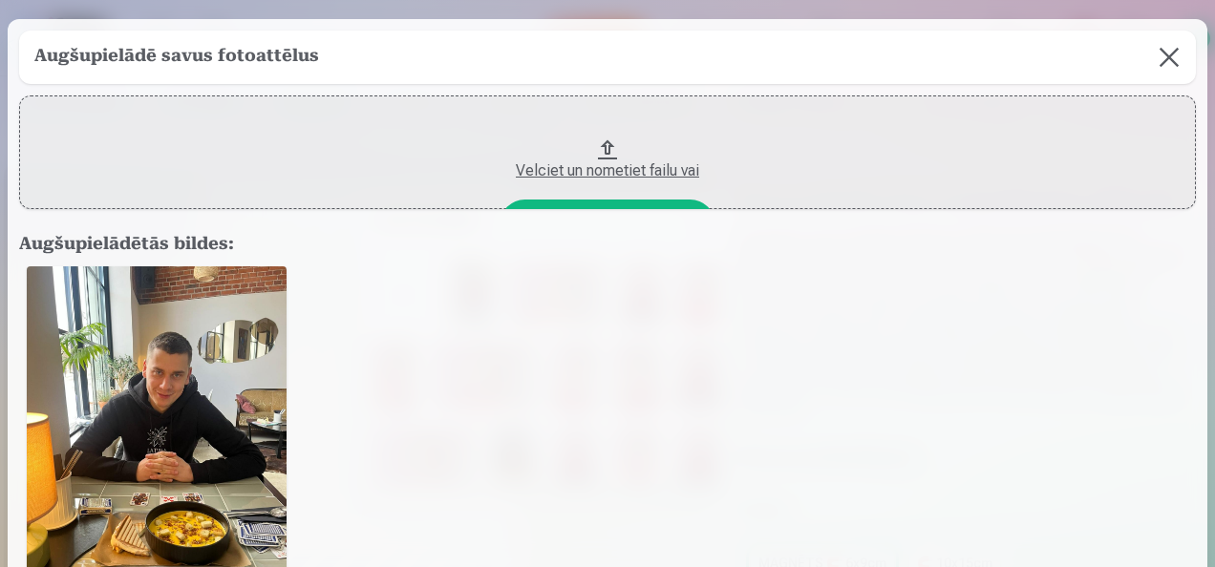
click at [237, 447] on img at bounding box center [157, 439] width 260 height 347
click at [248, 59] on h5 "Augšupielādē savus fotoattēlus" at bounding box center [176, 57] width 285 height 27
click at [1154, 58] on button at bounding box center [1168, 57] width 53 height 53
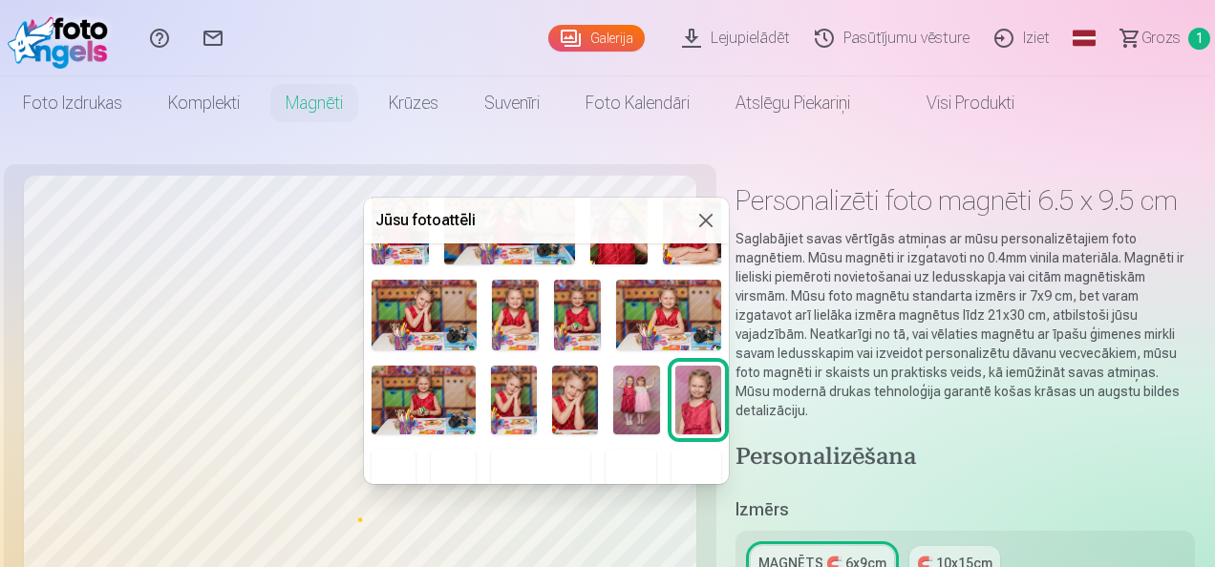
scroll to position [525, 0]
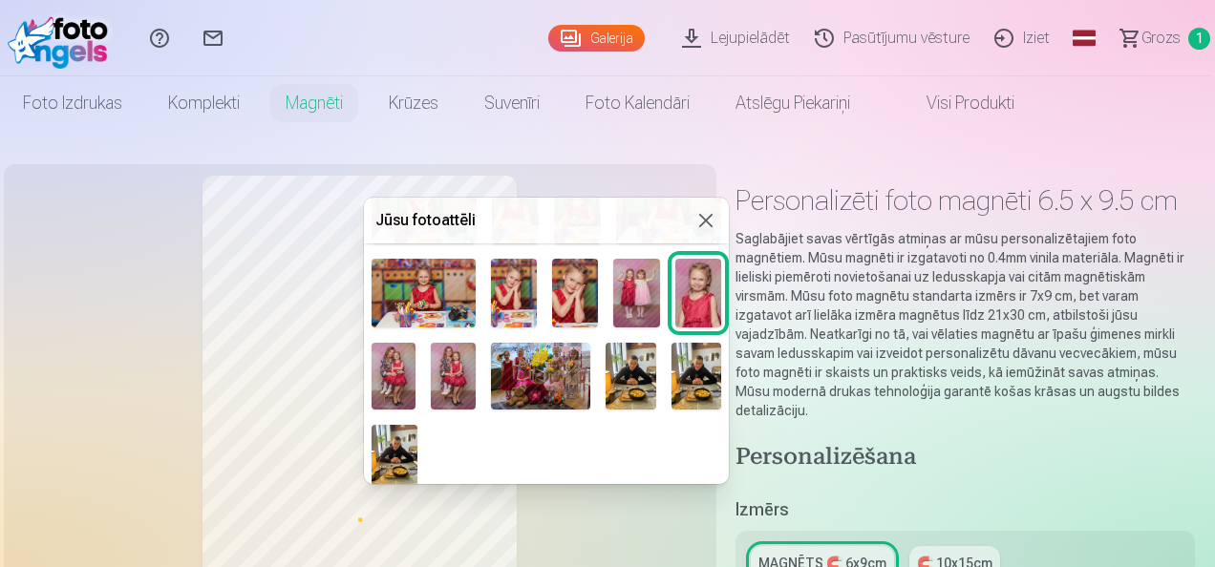
click at [394, 460] on img at bounding box center [394, 455] width 46 height 61
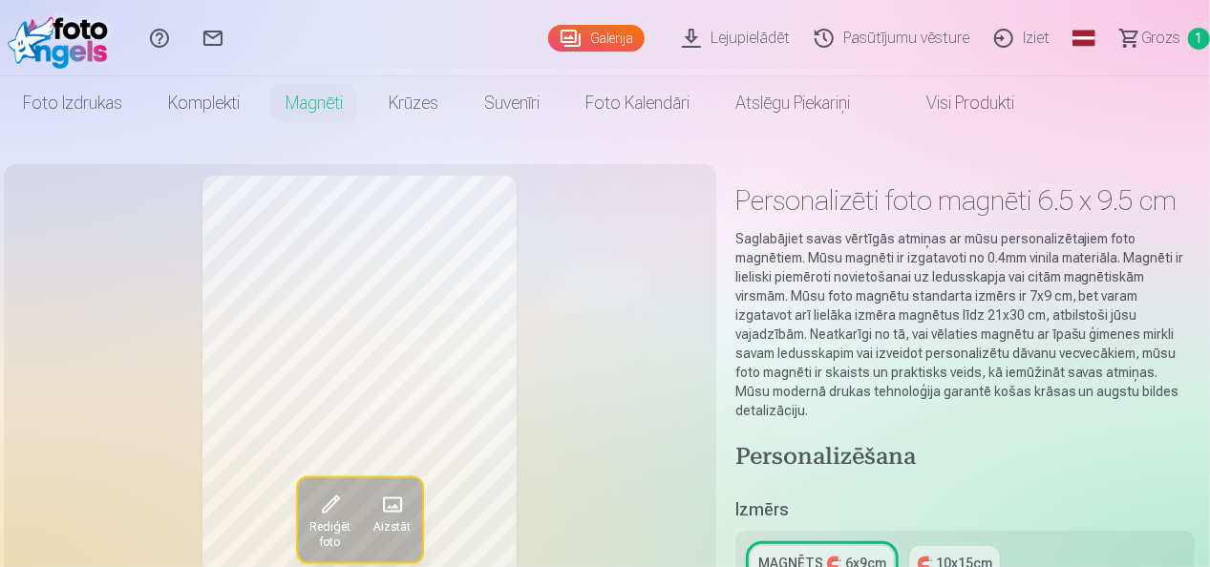
click at [340, 497] on span at bounding box center [329, 505] width 31 height 31
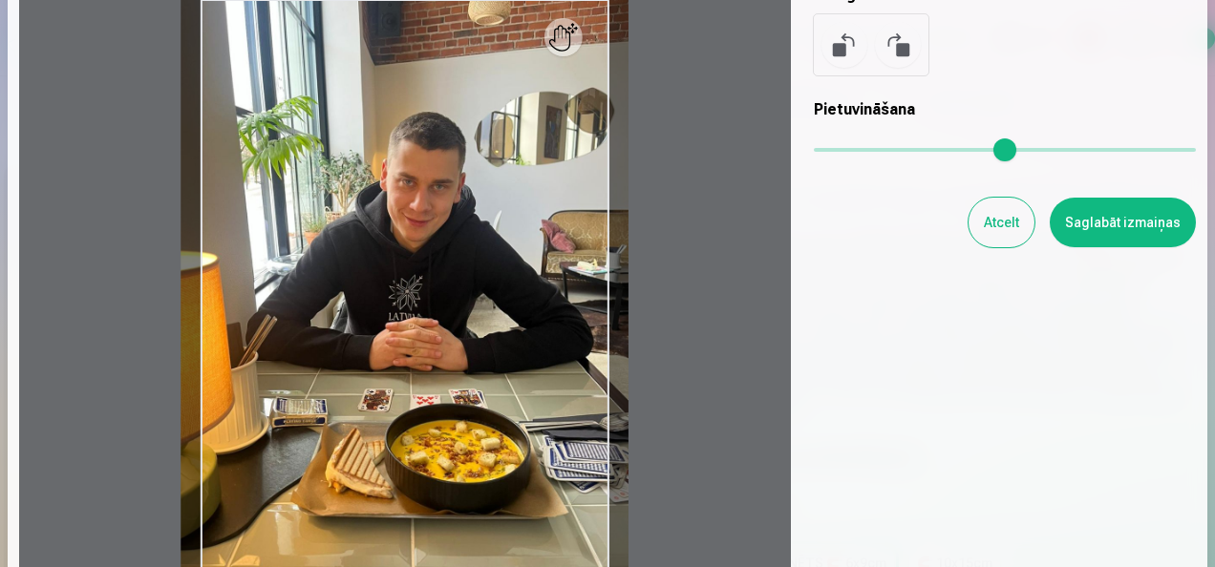
scroll to position [191, 0]
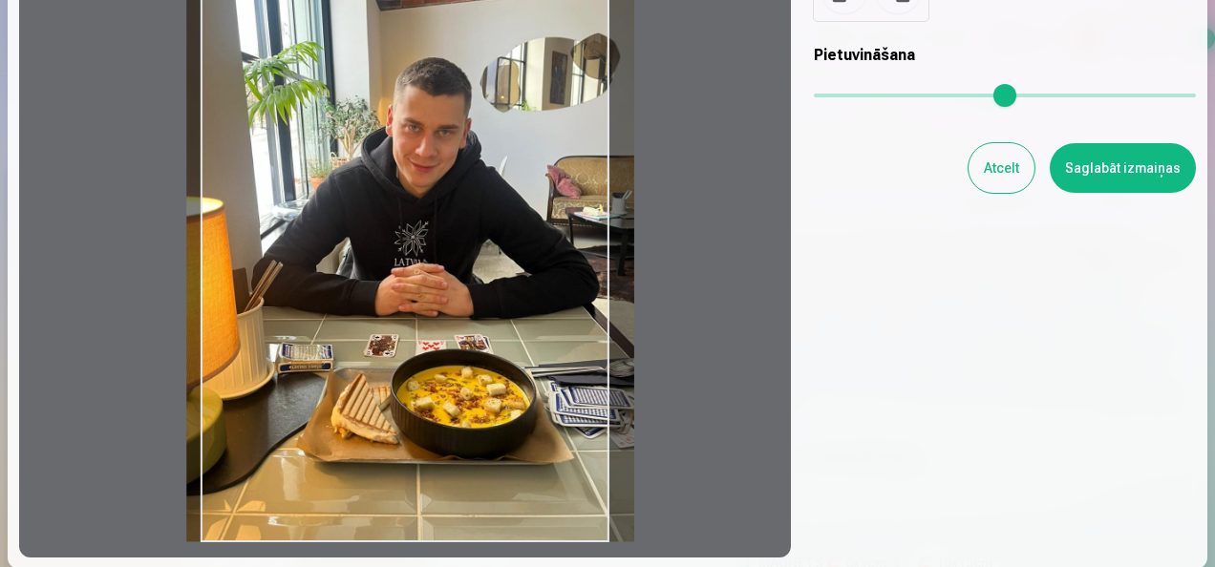
drag, startPoint x: 405, startPoint y: 548, endPoint x: 405, endPoint y: 506, distance: 42.0
click at [405, 506] on div at bounding box center [405, 243] width 772 height 628
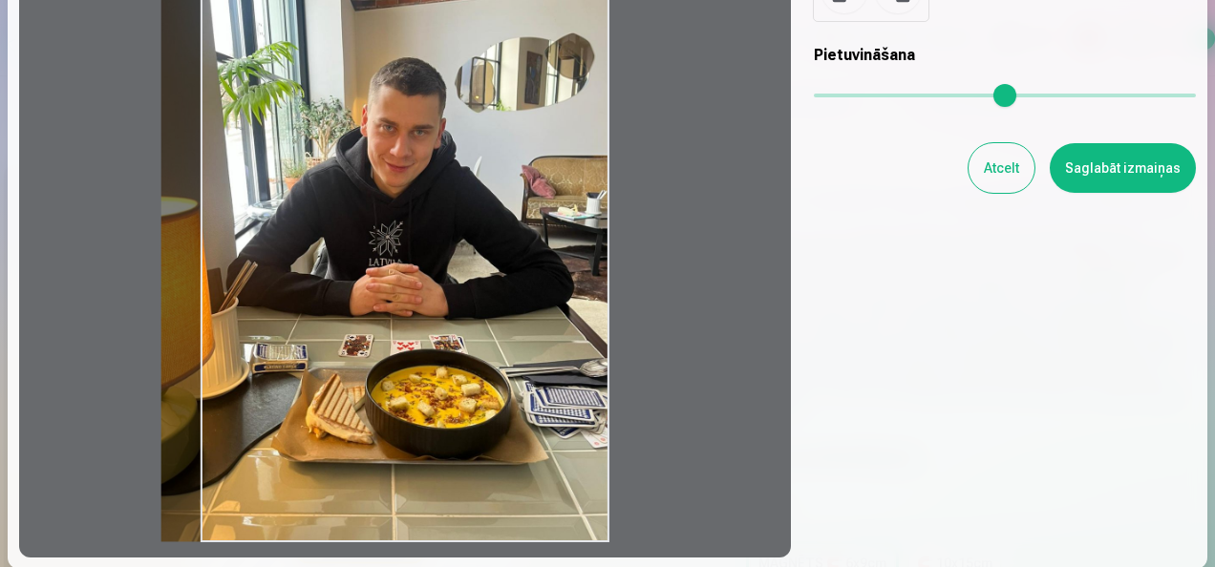
drag, startPoint x: 206, startPoint y: 545, endPoint x: 178, endPoint y: 518, distance: 39.2
click at [178, 518] on div at bounding box center [405, 243] width 772 height 628
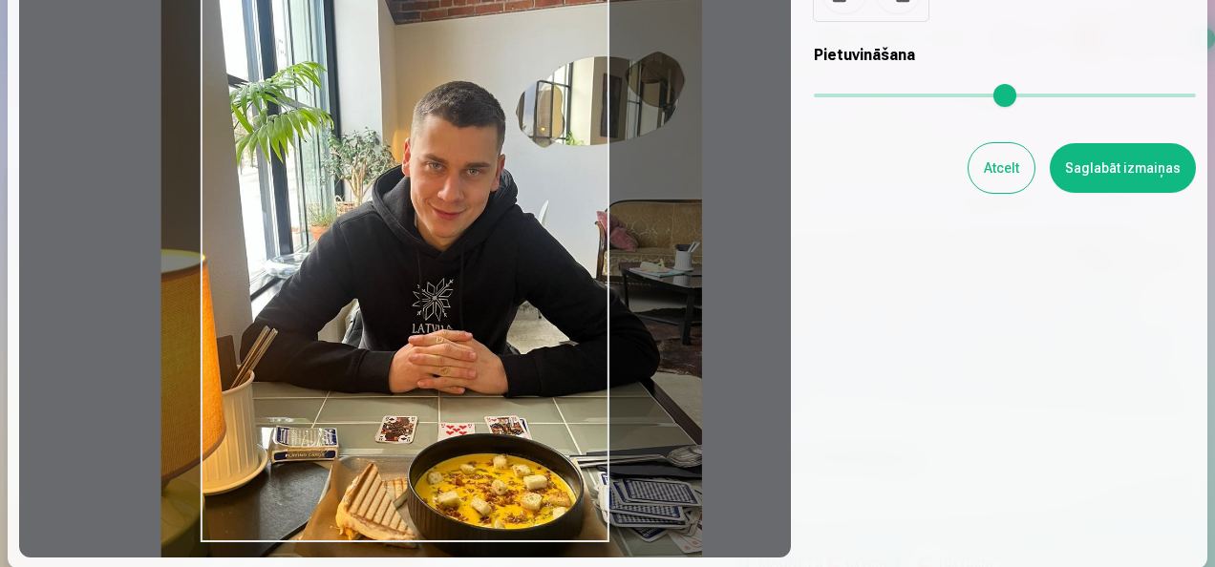
click at [995, 97] on input "range" at bounding box center [1005, 96] width 382 height 4
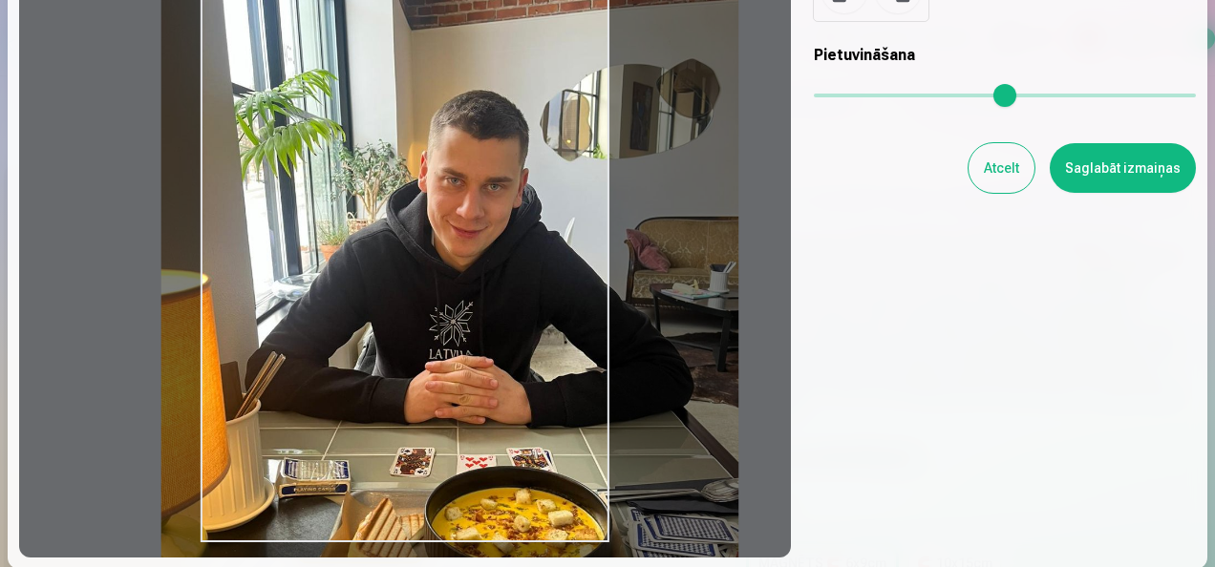
click at [1064, 94] on input "range" at bounding box center [1005, 96] width 382 height 4
click at [1119, 94] on input "range" at bounding box center [1005, 96] width 382 height 4
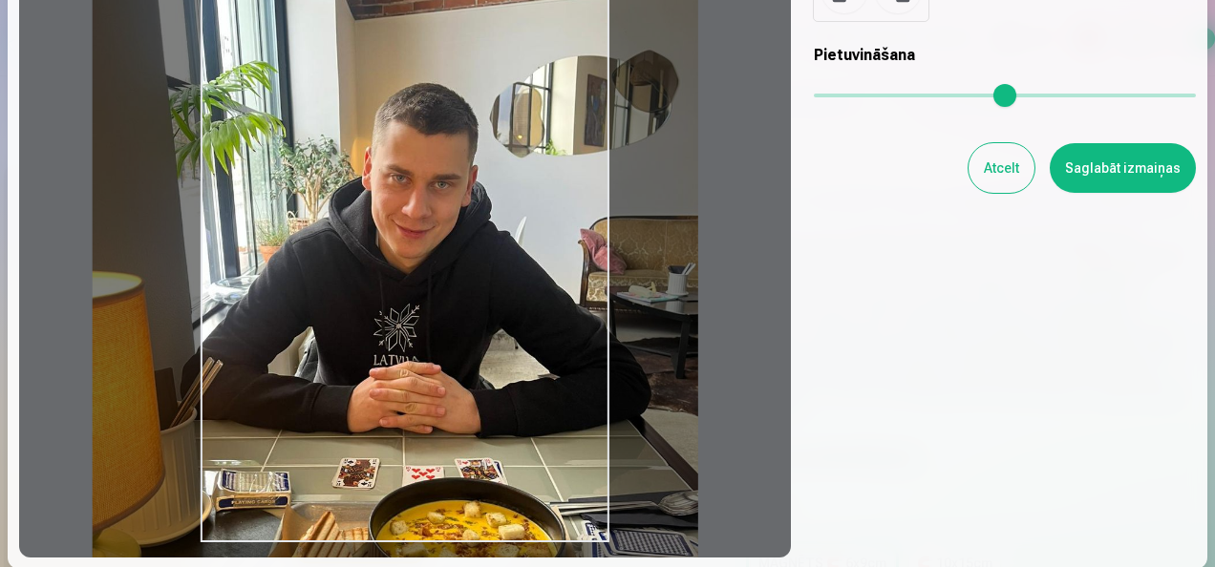
drag, startPoint x: 476, startPoint y: 347, endPoint x: 408, endPoint y: 332, distance: 70.2
click at [408, 332] on div at bounding box center [405, 243] width 772 height 628
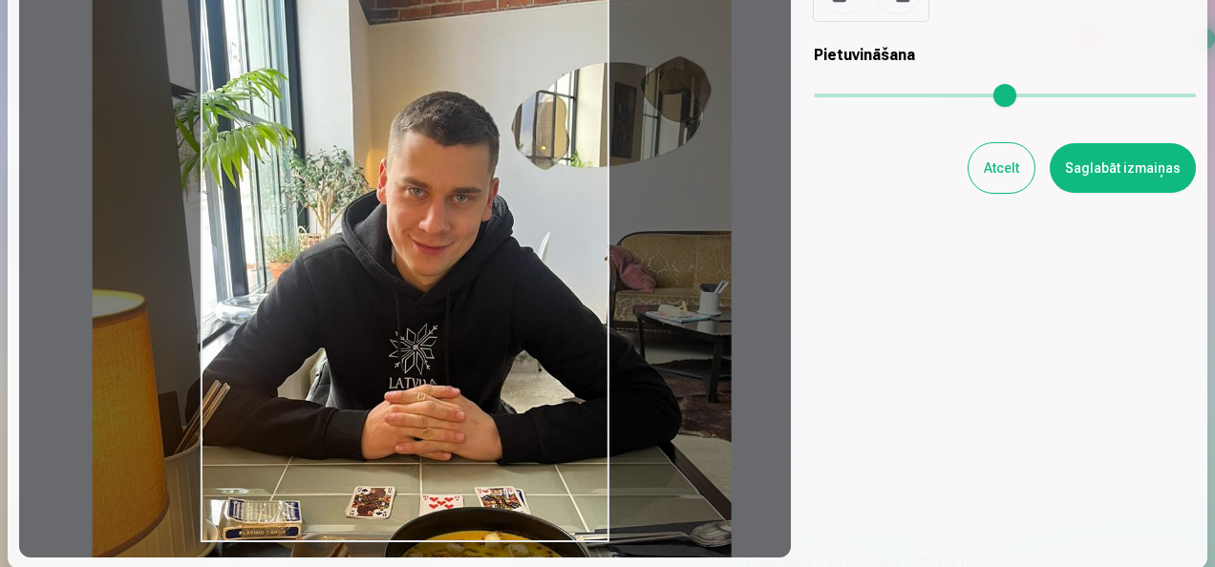
drag, startPoint x: 1113, startPoint y: 100, endPoint x: 1182, endPoint y: 94, distance: 69.1
type input "*"
click at [1182, 94] on input "range" at bounding box center [1005, 96] width 382 height 4
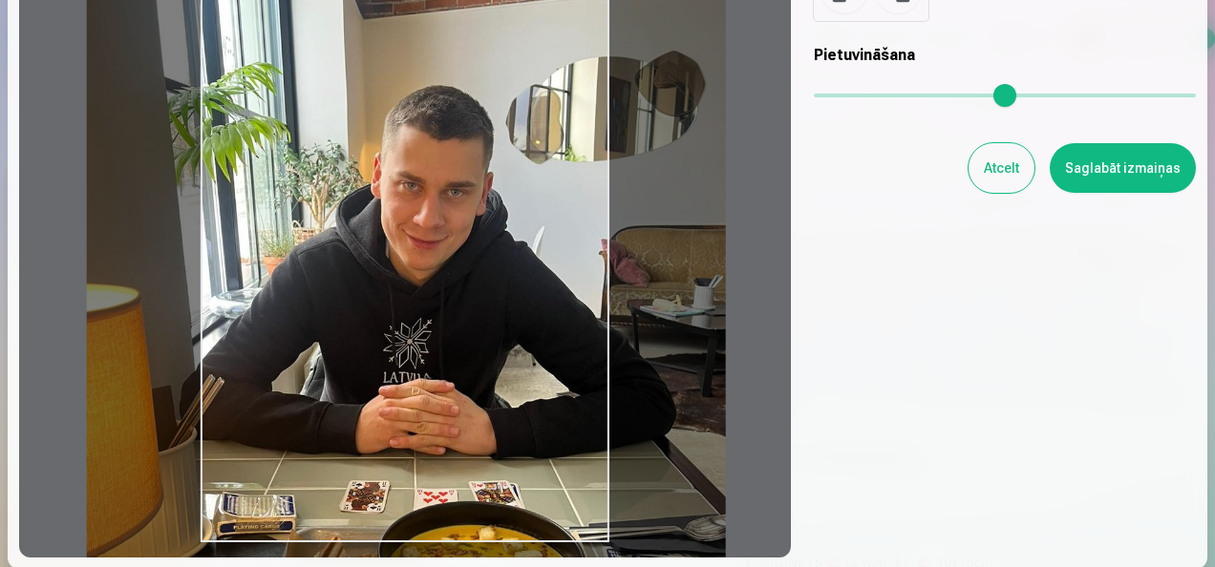
click at [541, 415] on div at bounding box center [405, 243] width 772 height 628
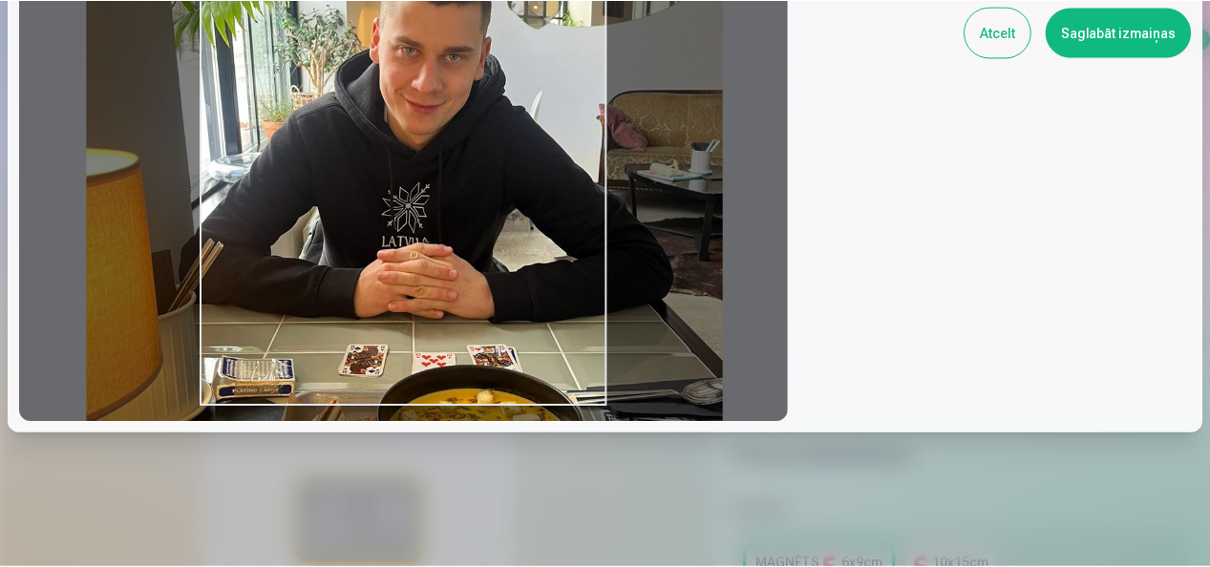
scroll to position [40, 0]
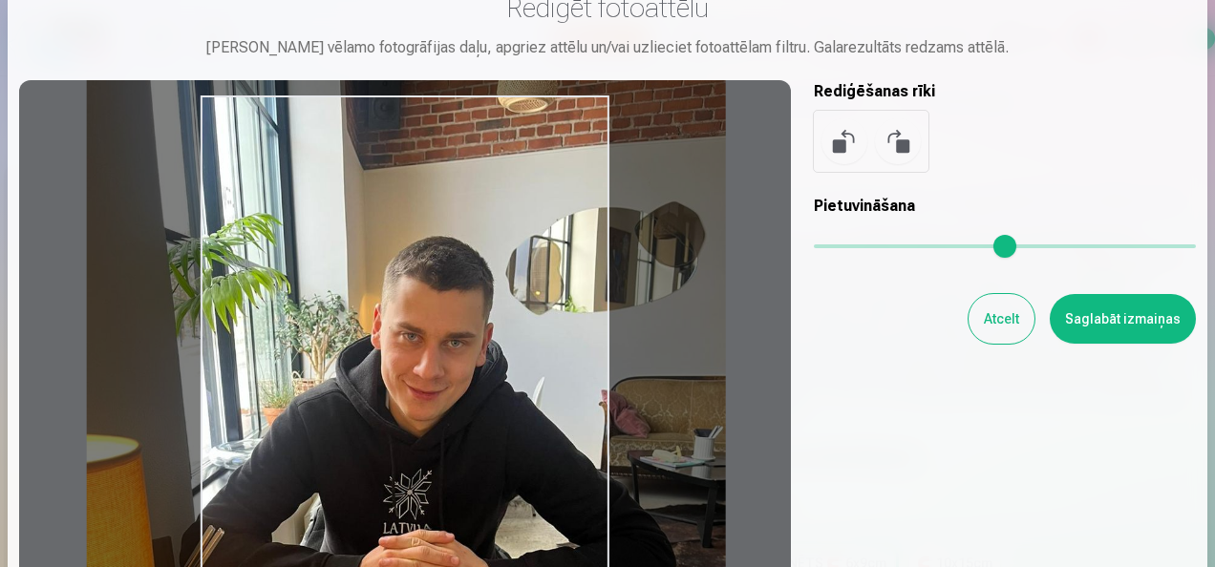
click at [1074, 305] on button "Saglabāt izmaiņas" at bounding box center [1122, 319] width 146 height 50
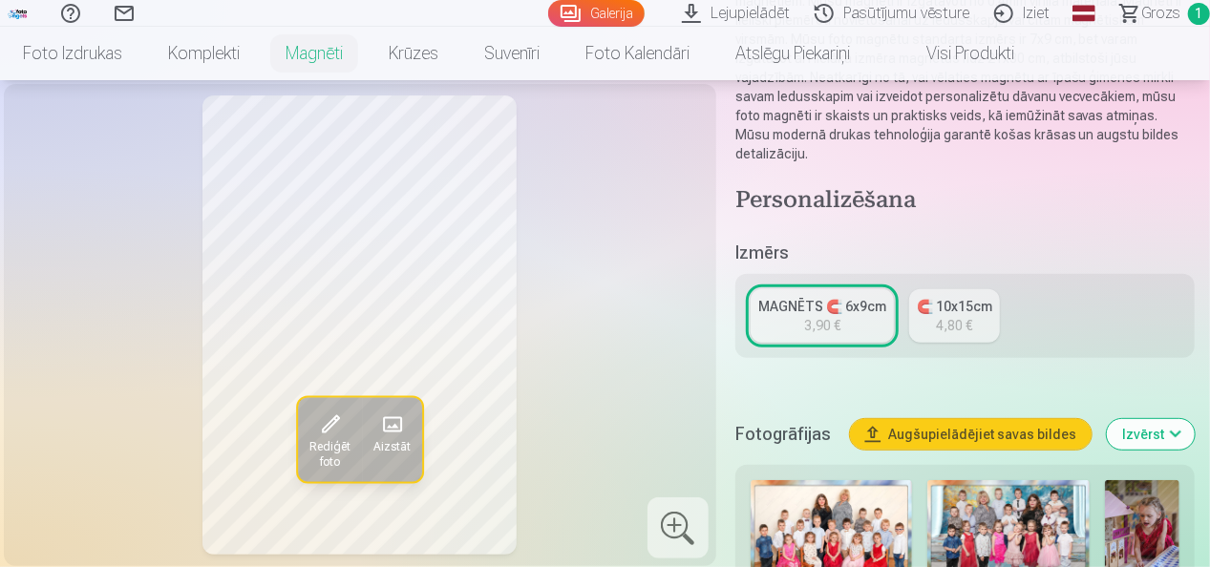
scroll to position [286, 0]
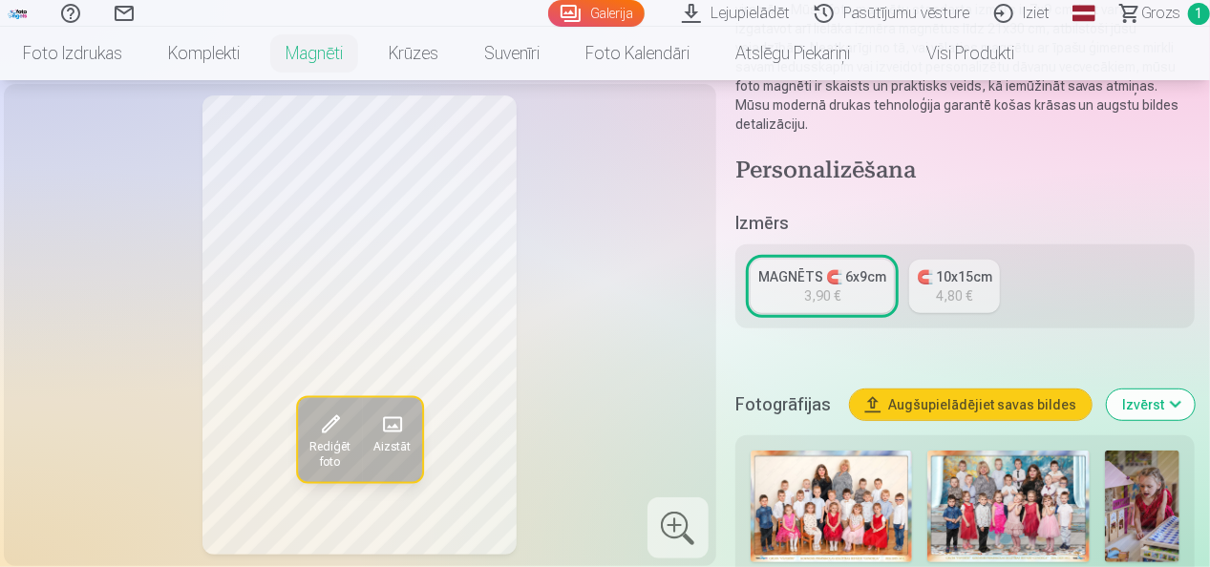
click at [848, 269] on div "MAGNĒTS 🧲 6x9cm" at bounding box center [822, 276] width 128 height 19
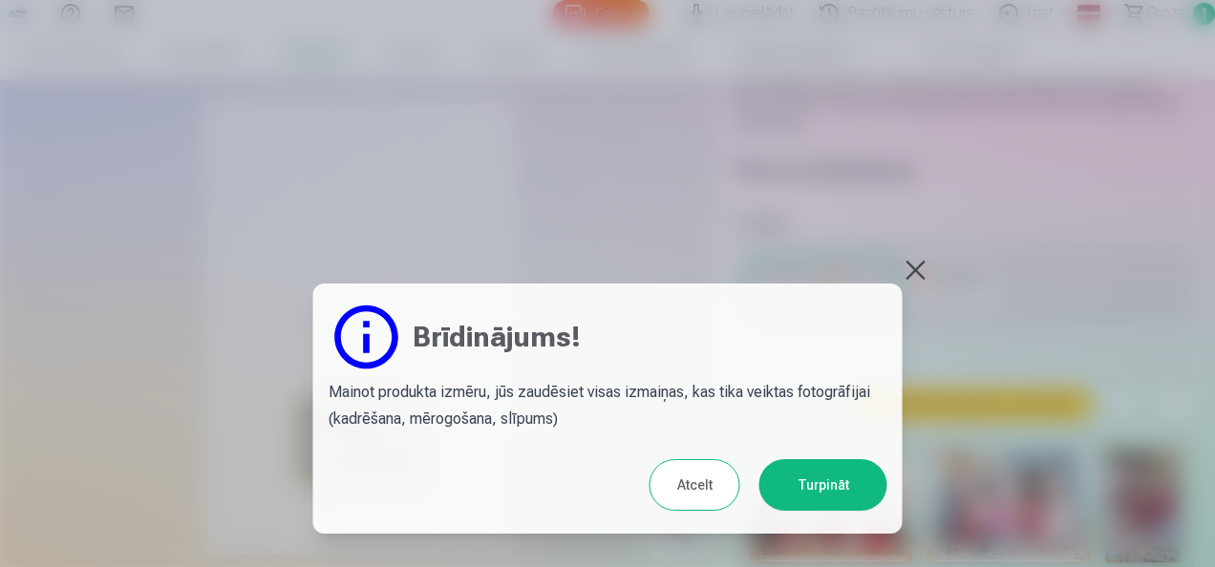
click at [714, 485] on button "Atcelt" at bounding box center [694, 485] width 91 height 52
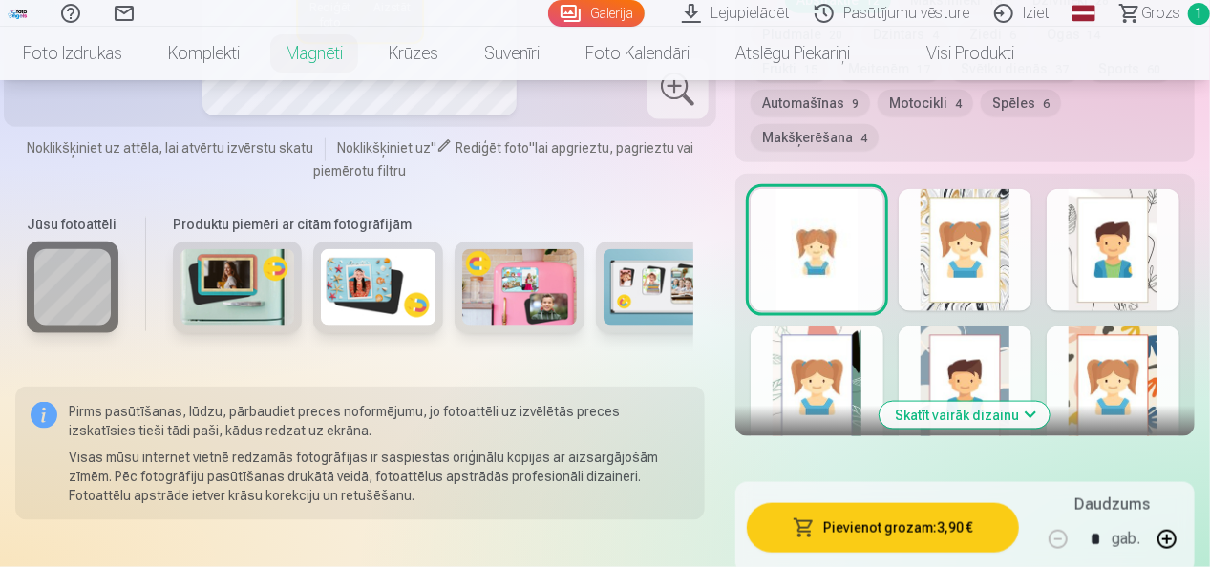
scroll to position [1146, 0]
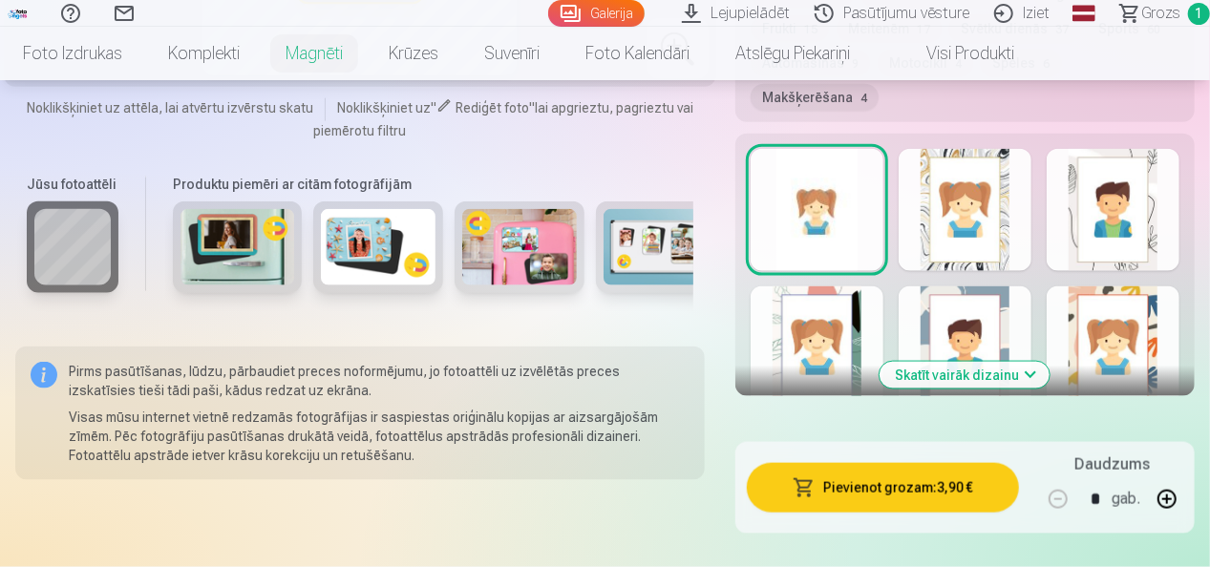
click at [938, 374] on button "Skatīt vairāk dizainu" at bounding box center [964, 375] width 170 height 27
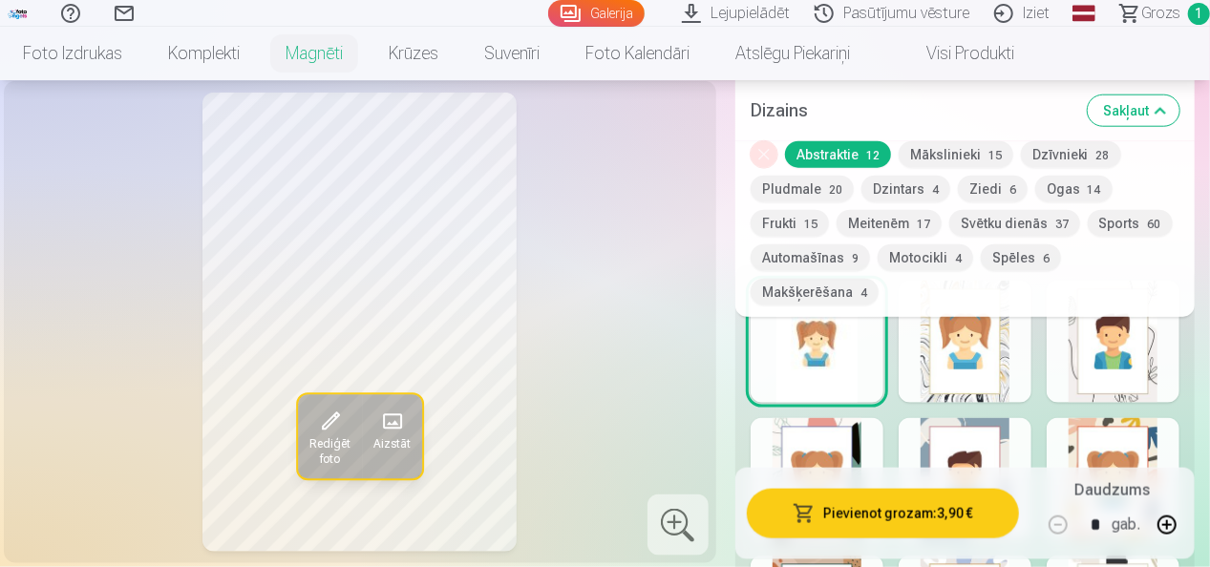
scroll to position [955, 0]
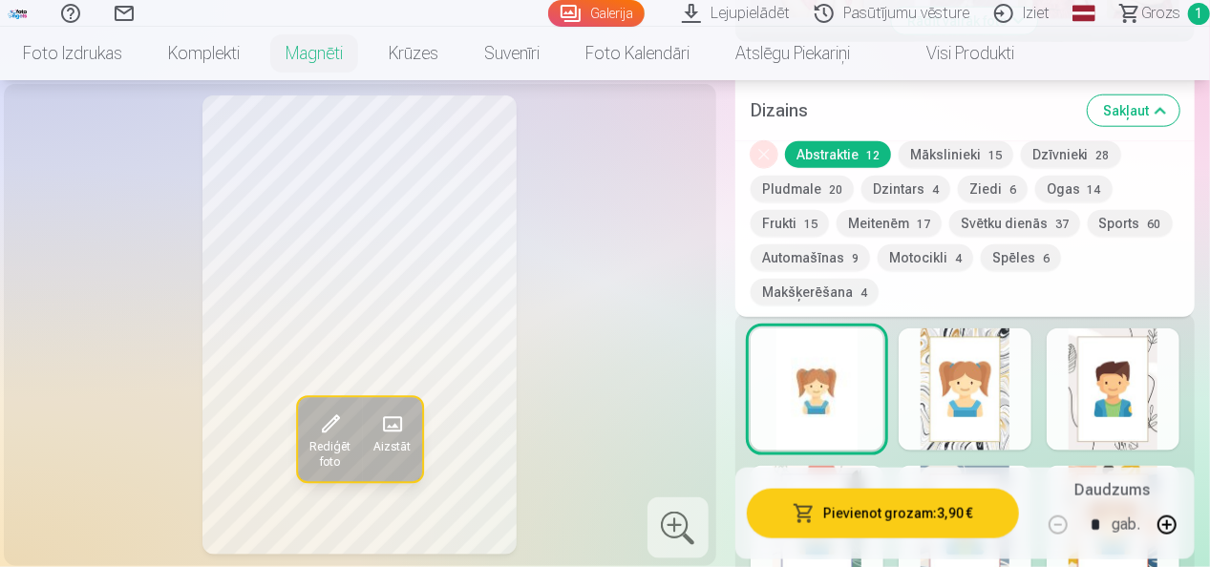
click at [872, 374] on div at bounding box center [817, 389] width 133 height 122
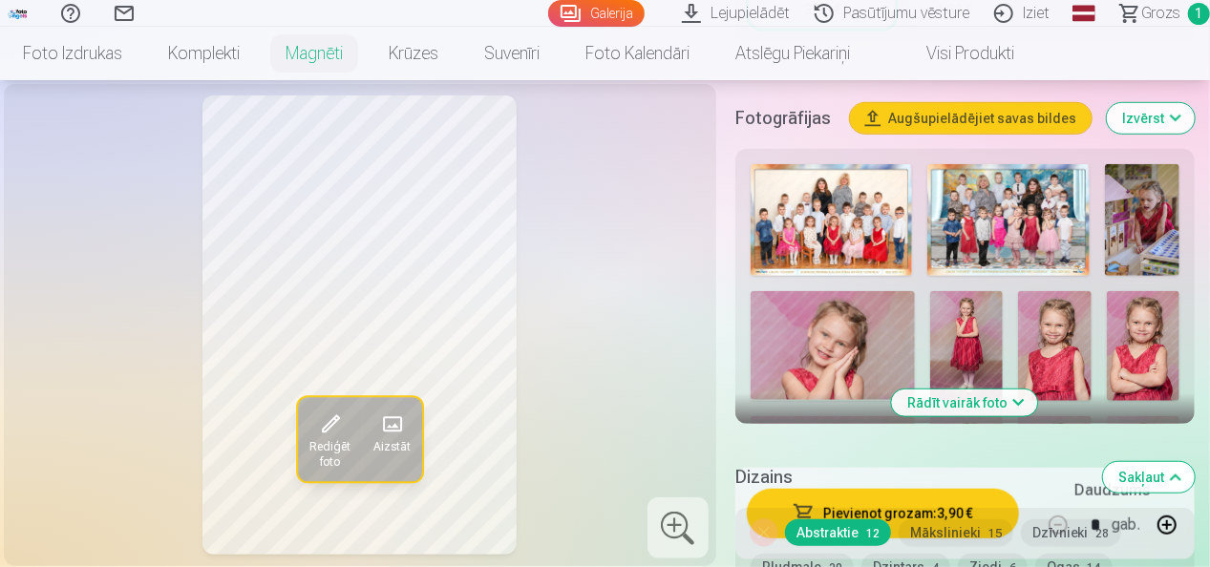
scroll to position [286, 0]
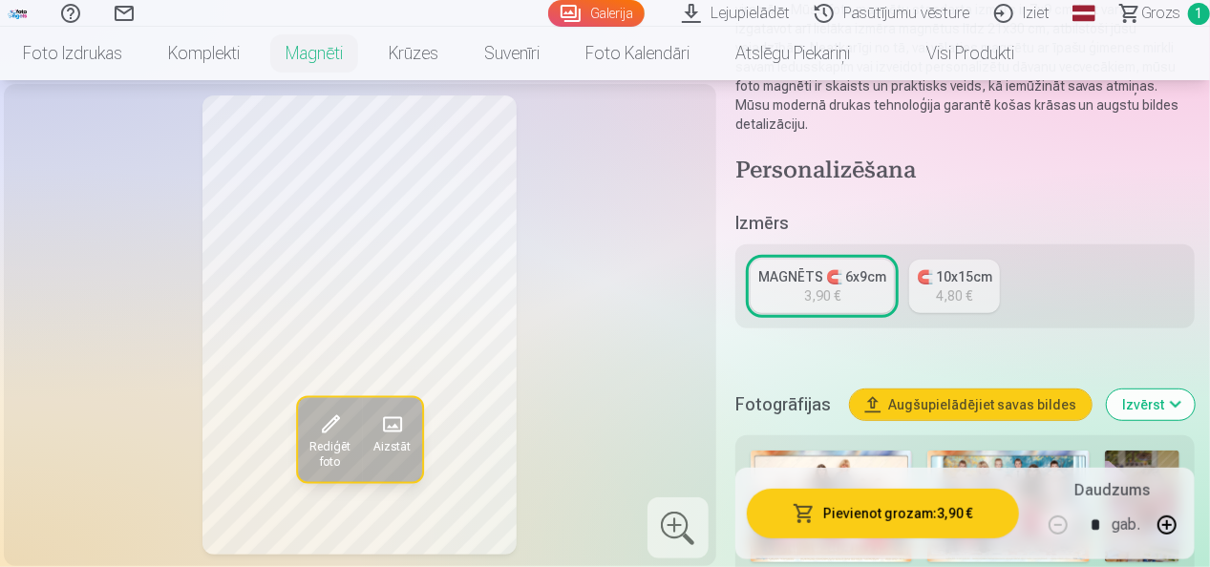
click at [848, 270] on div "MAGNĒTS 🧲 6x9cm" at bounding box center [822, 276] width 128 height 19
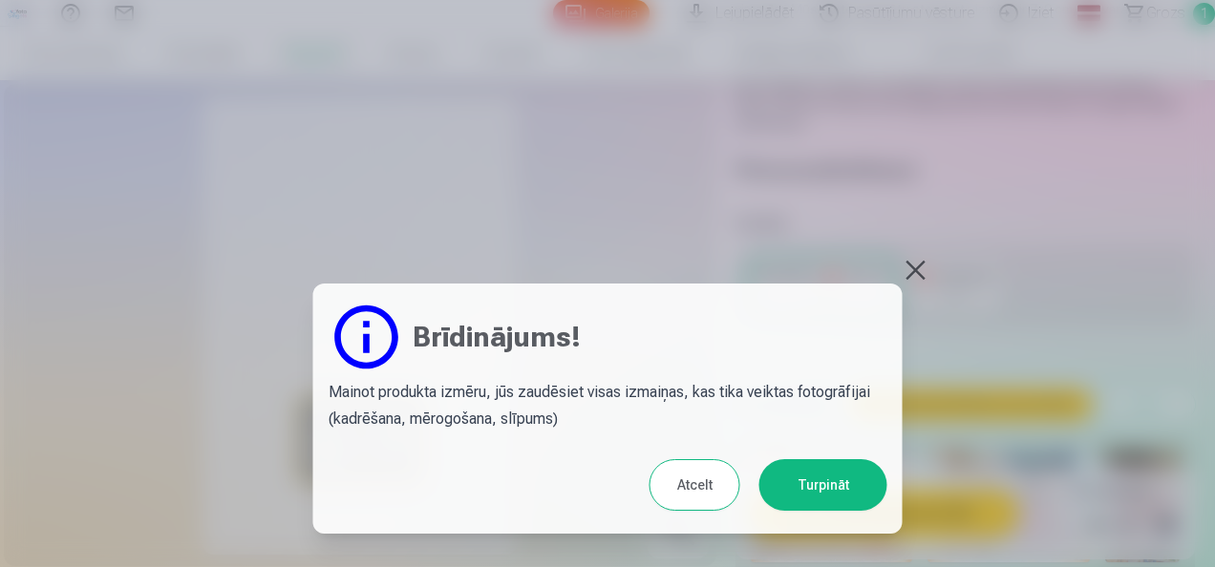
click at [769, 481] on button "Turpināt" at bounding box center [823, 485] width 128 height 52
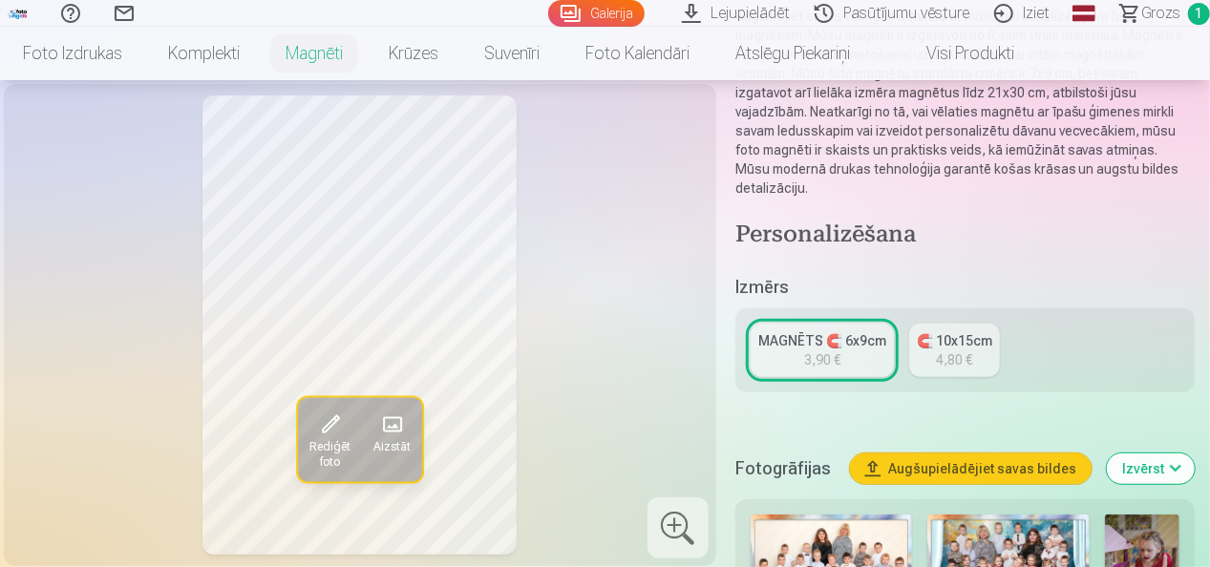
scroll to position [191, 0]
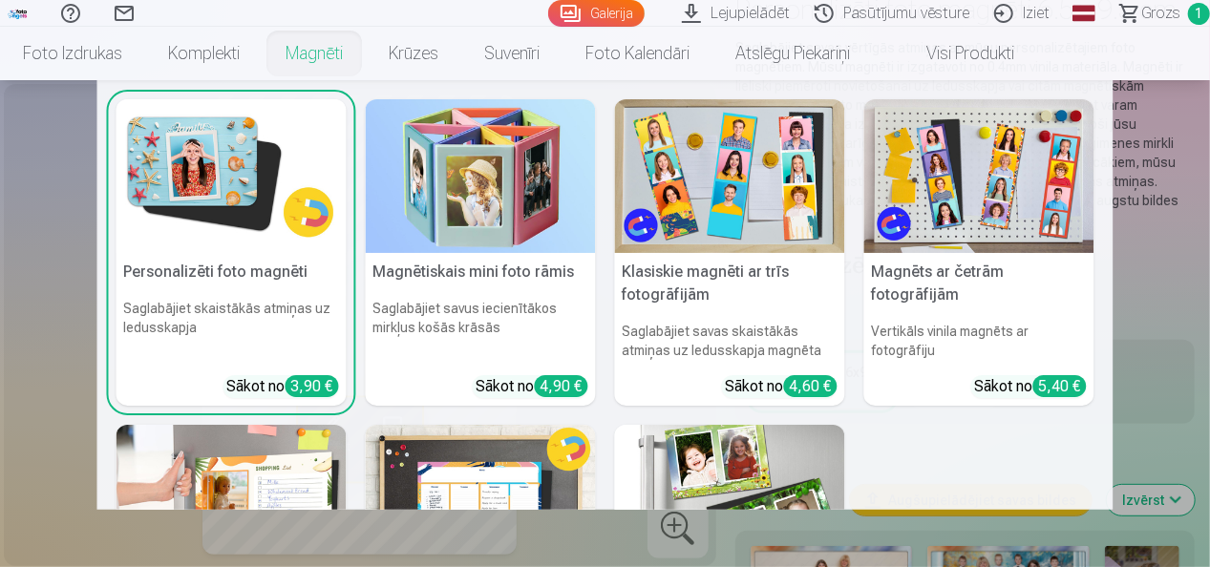
click at [324, 54] on link "Magnēti" at bounding box center [314, 53] width 103 height 53
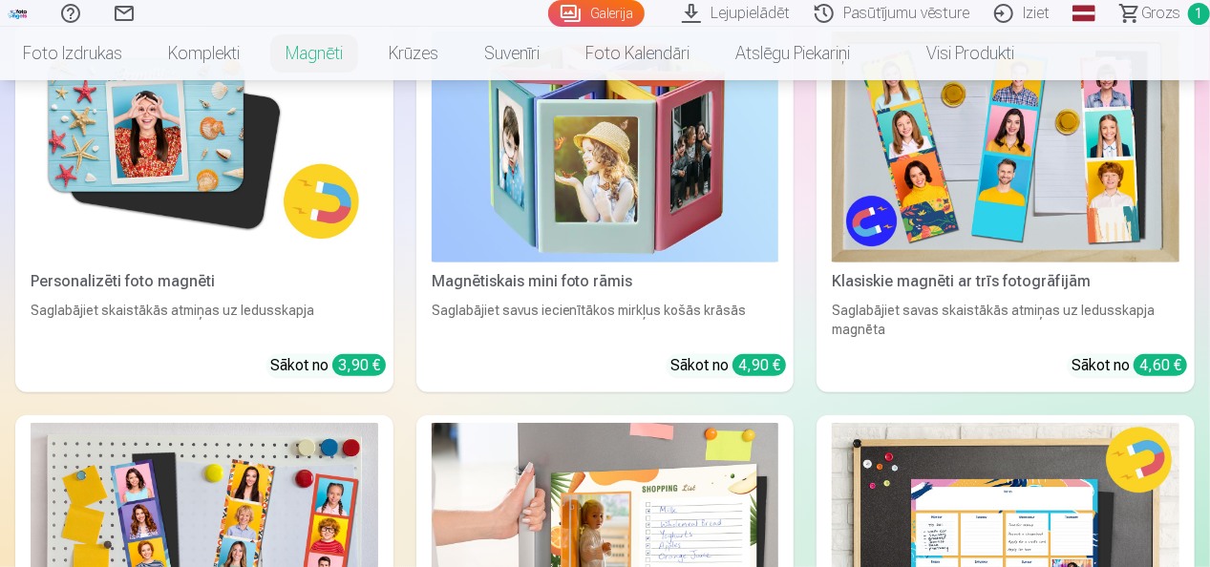
scroll to position [286, 0]
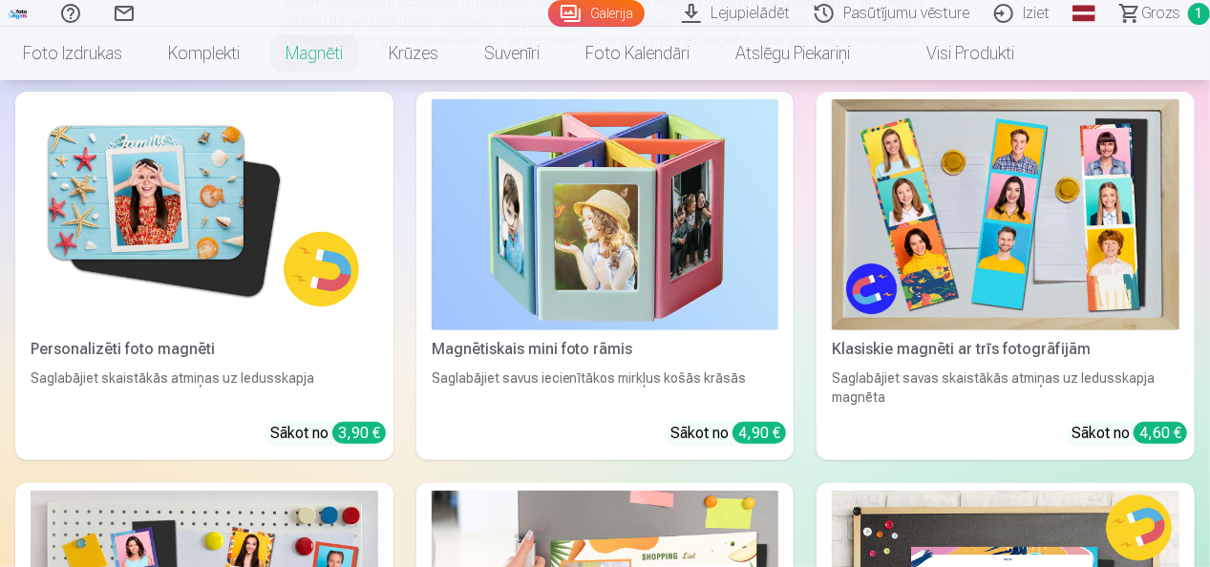
click at [200, 262] on img at bounding box center [205, 214] width 348 height 231
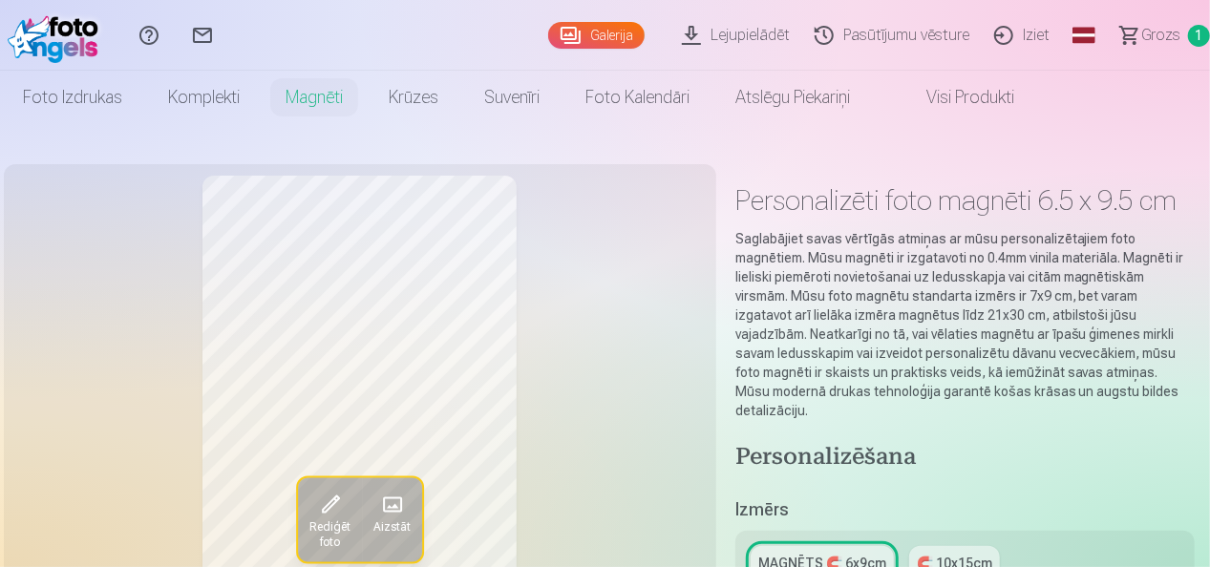
scroll to position [95, 0]
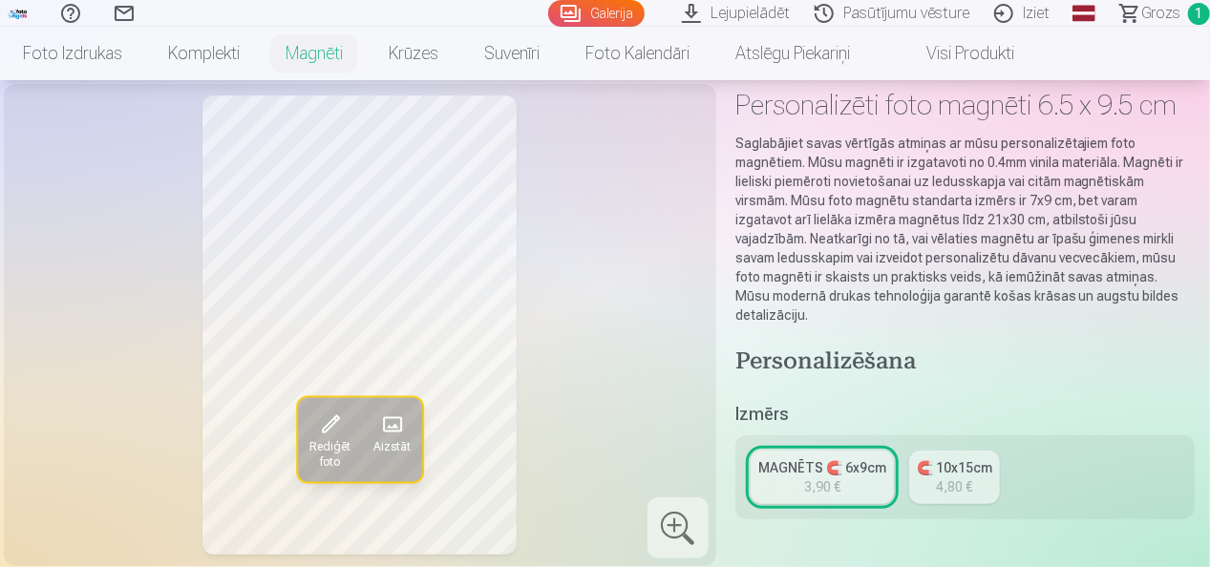
click at [825, 468] on div "MAGNĒTS 🧲 6x9cm" at bounding box center [822, 467] width 128 height 19
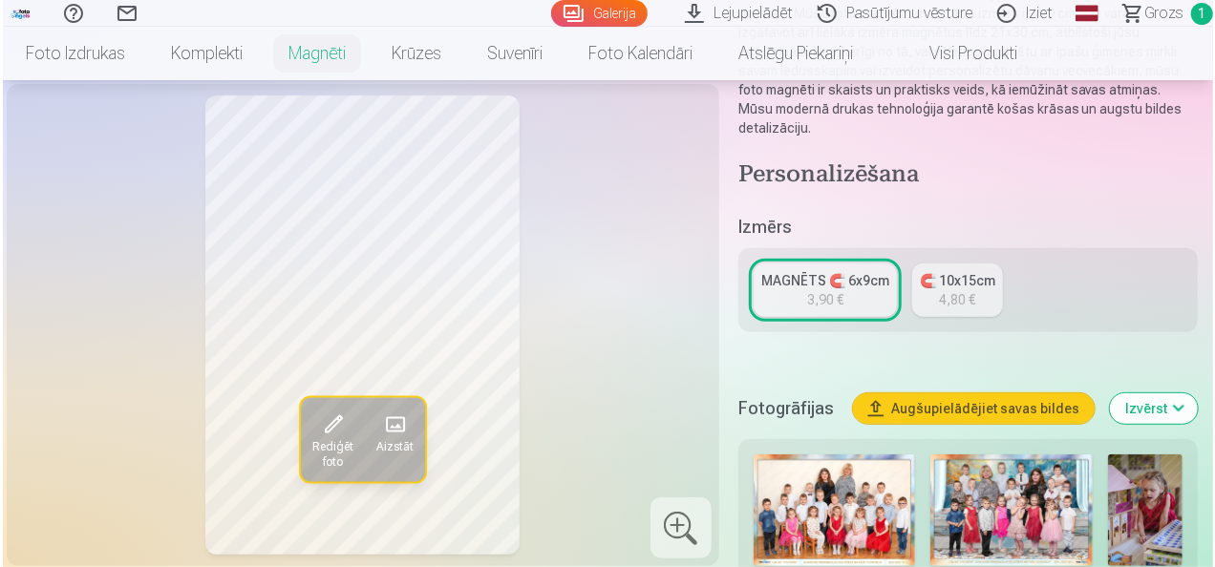
scroll to position [286, 0]
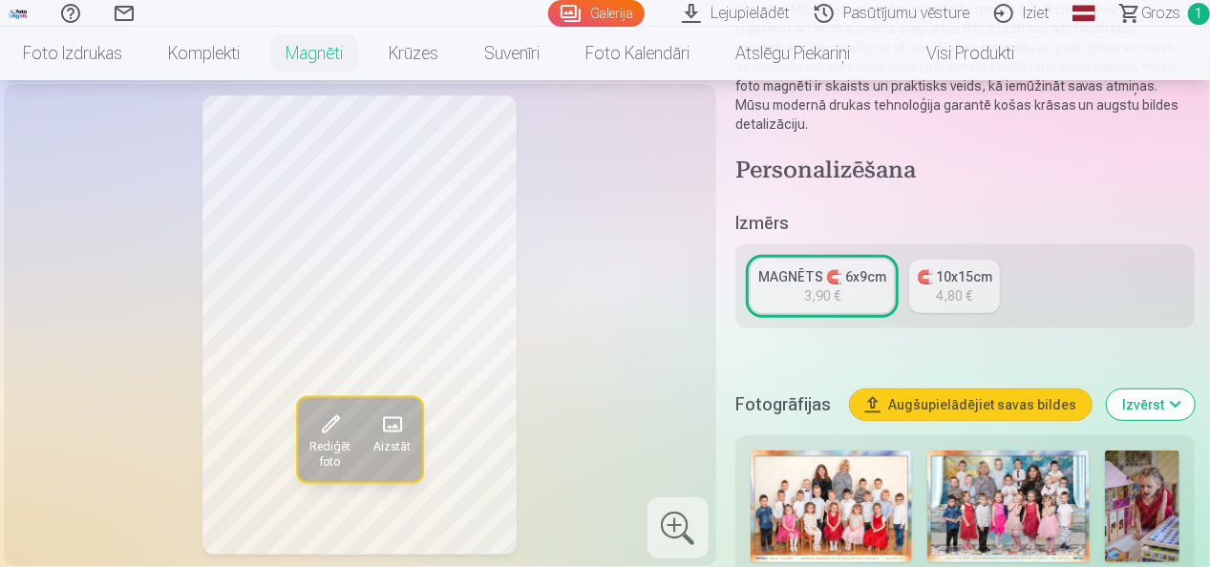
click at [348, 421] on button "Rediģēt foto" at bounding box center [330, 440] width 64 height 84
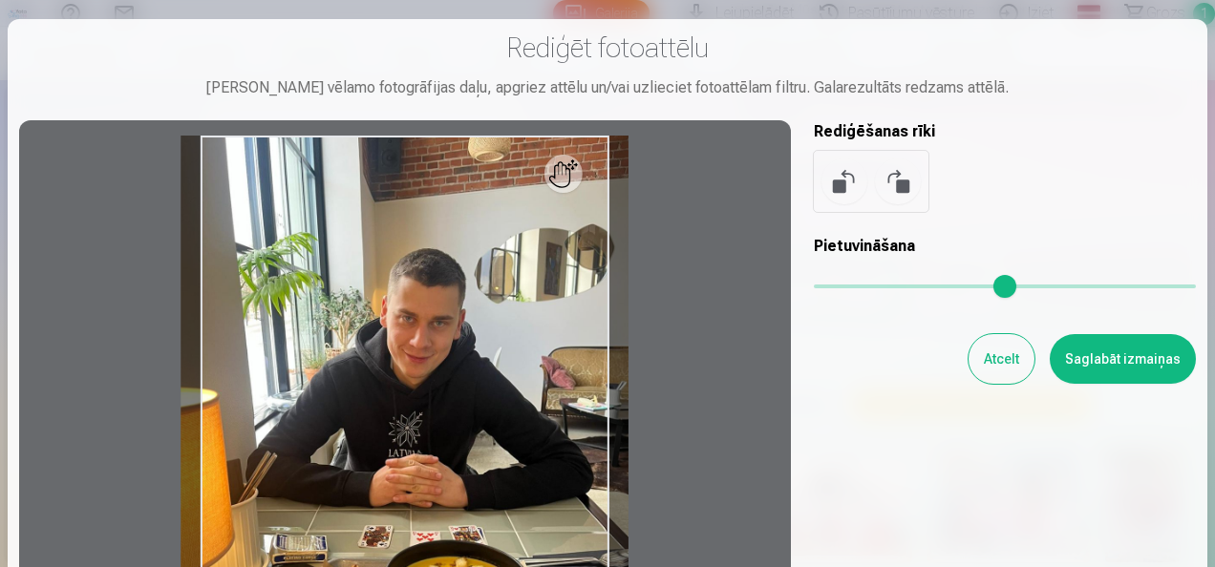
scroll to position [95, 0]
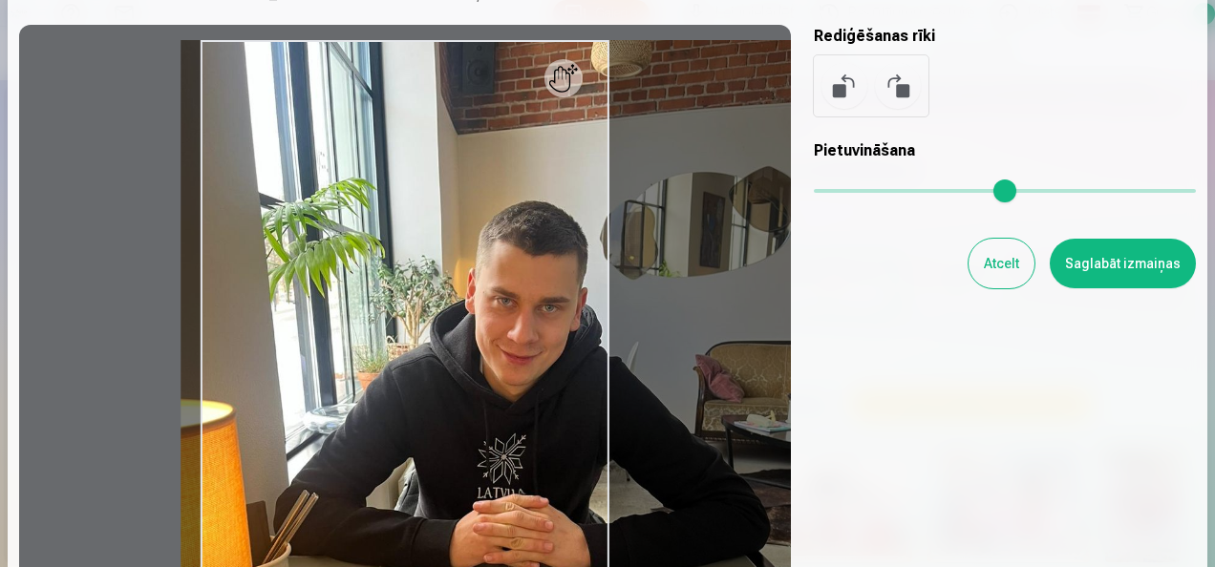
drag, startPoint x: 823, startPoint y: 193, endPoint x: 1188, endPoint y: 176, distance: 365.2
type input "*"
click at [1188, 189] on input "range" at bounding box center [1005, 191] width 382 height 4
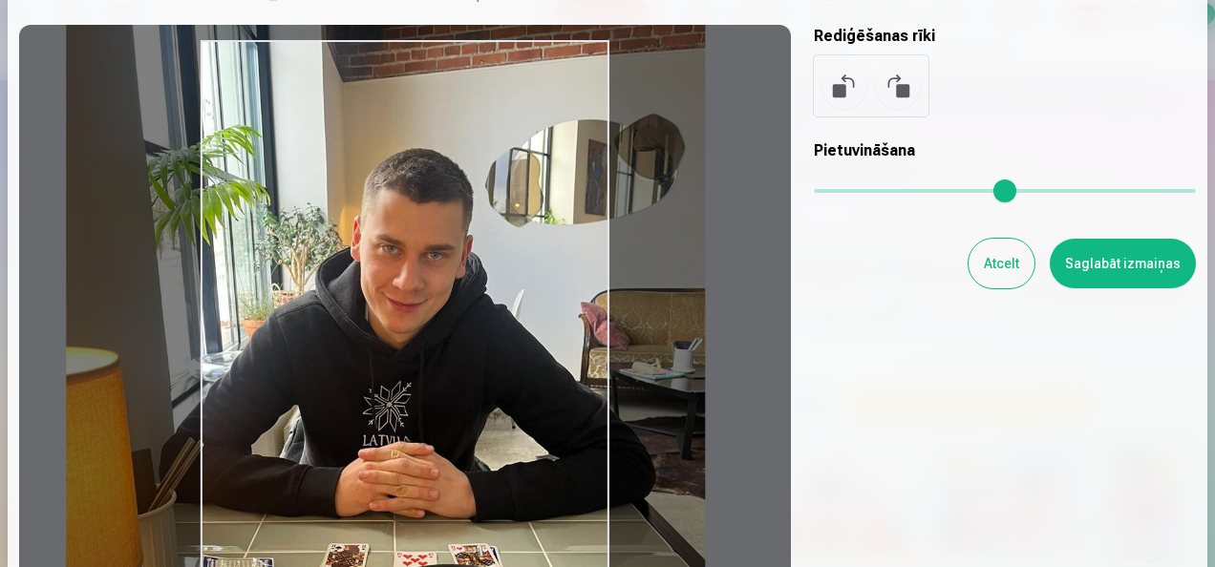
drag, startPoint x: 544, startPoint y: 350, endPoint x: 430, endPoint y: 298, distance: 126.0
click at [430, 298] on div at bounding box center [405, 339] width 772 height 628
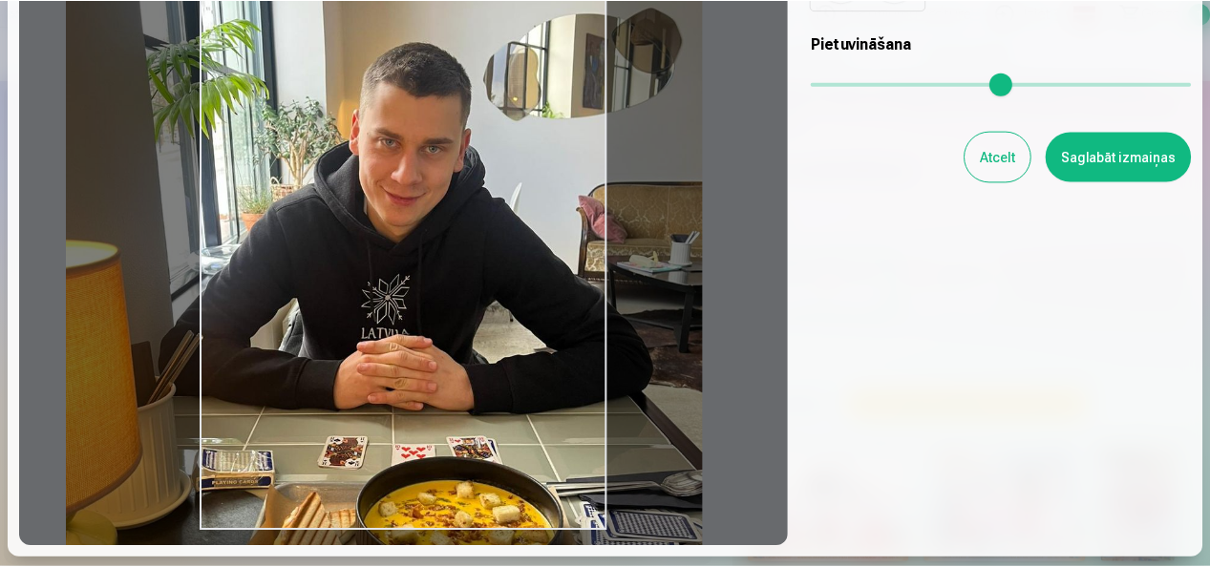
scroll to position [286, 0]
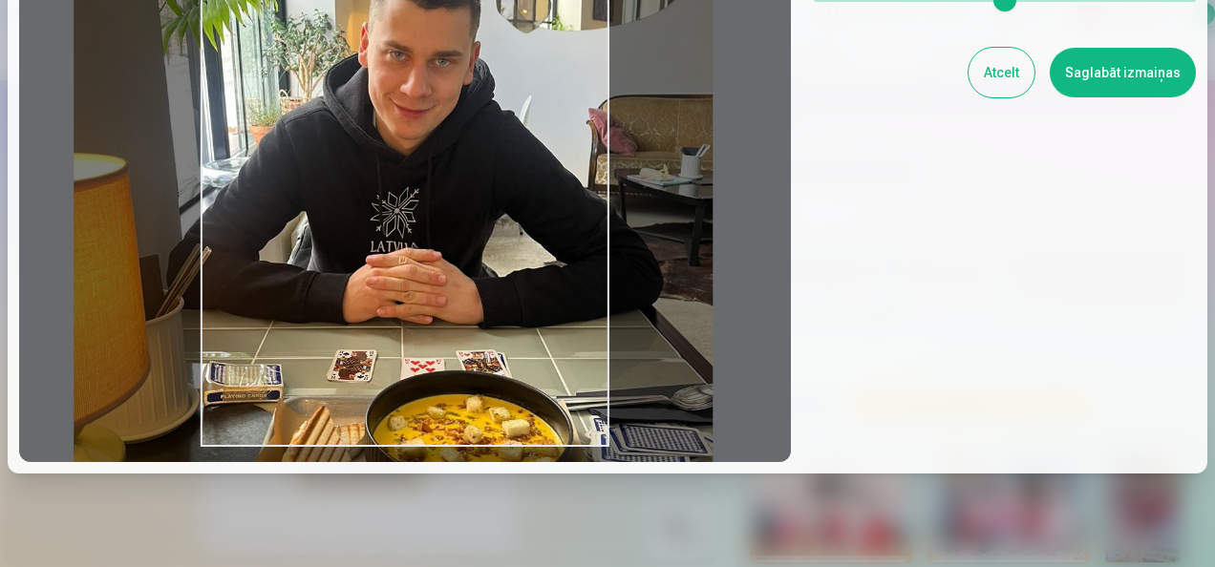
click at [503, 222] on div at bounding box center [405, 148] width 772 height 628
click at [1101, 68] on button "Saglabāt izmaiņas" at bounding box center [1122, 73] width 146 height 50
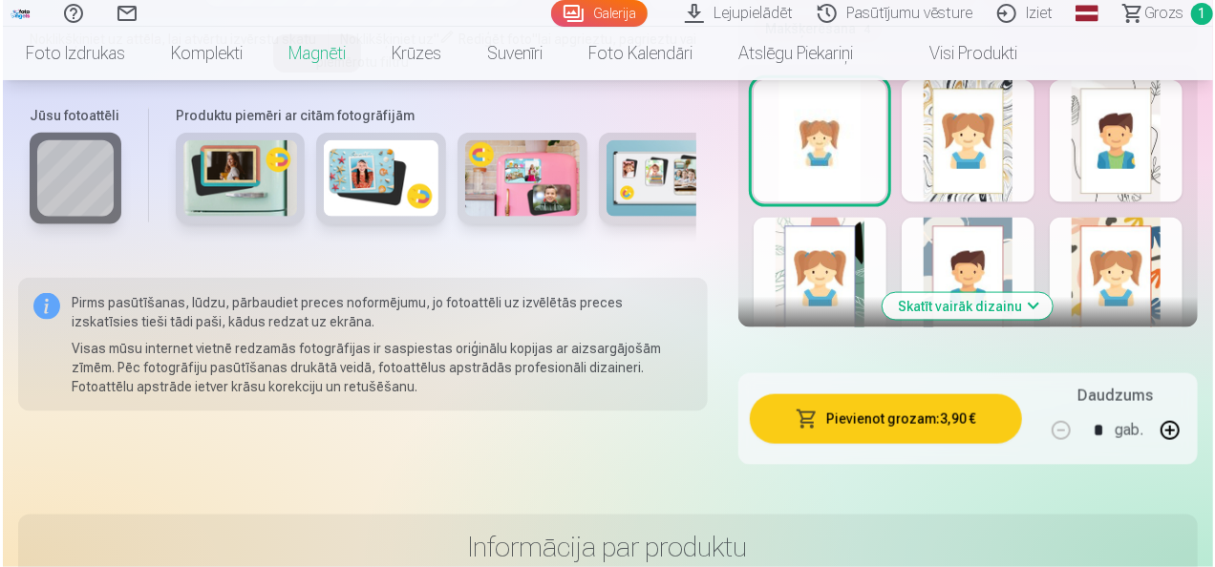
scroll to position [1241, 0]
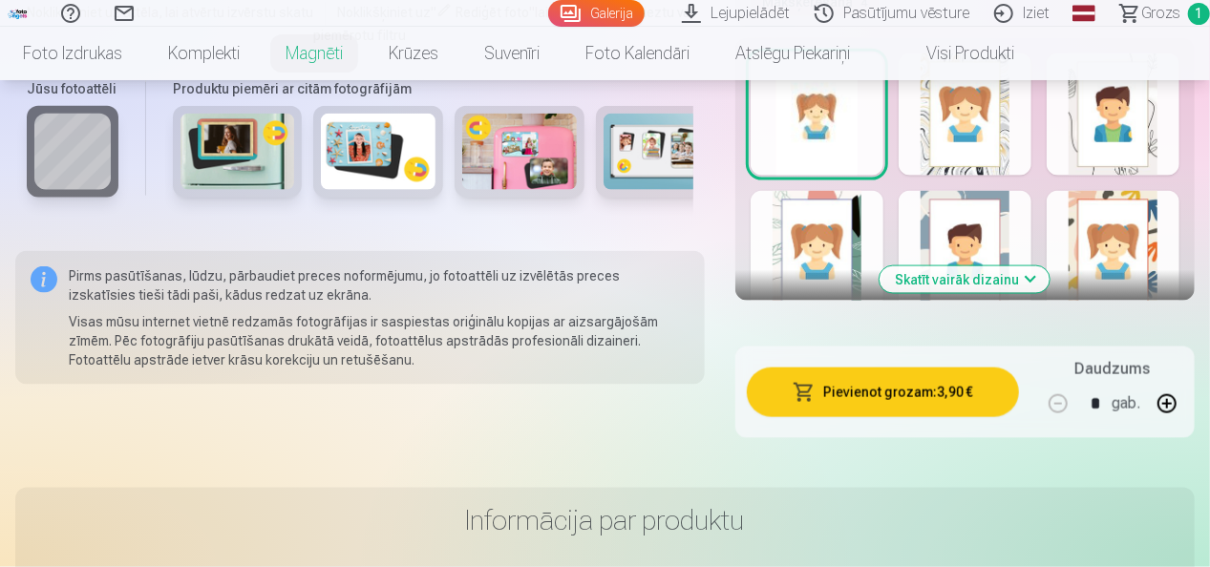
click at [860, 382] on button "Pievienot grozam : 3,90 €" at bounding box center [883, 393] width 272 height 50
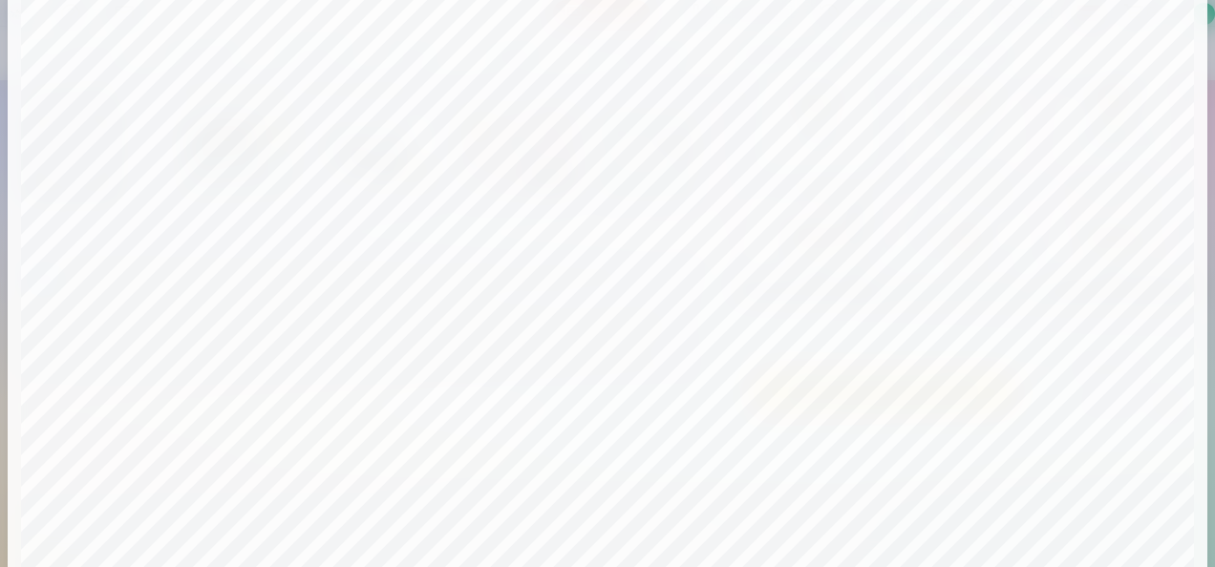
scroll to position [0, 0]
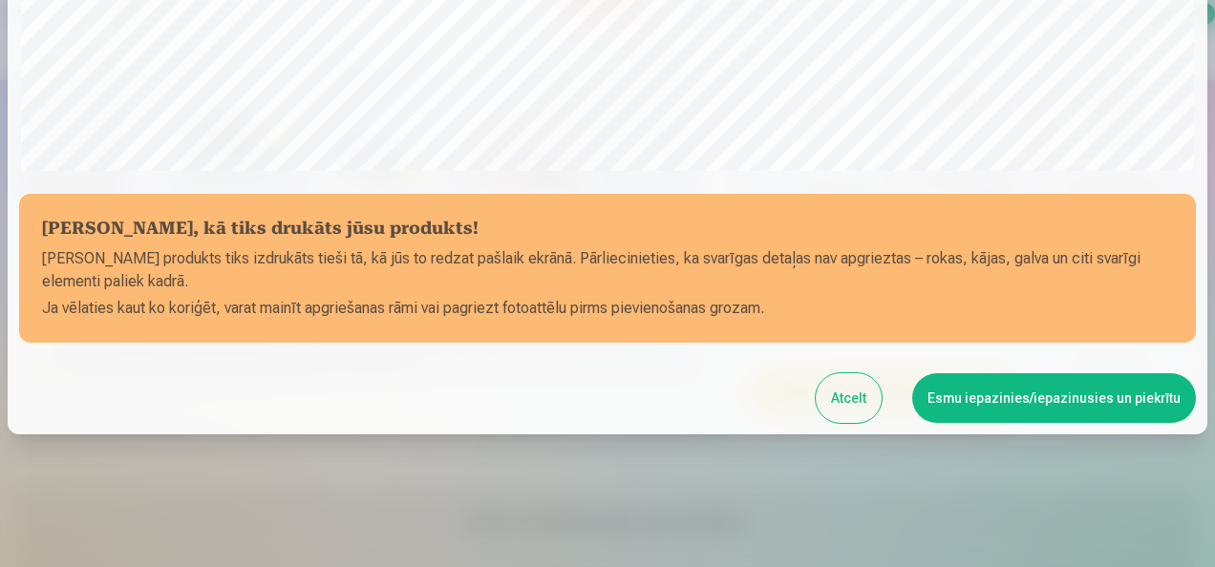
click at [1033, 391] on button "Esmu iepazinies/iepazinusies un piekrītu" at bounding box center [1054, 398] width 284 height 50
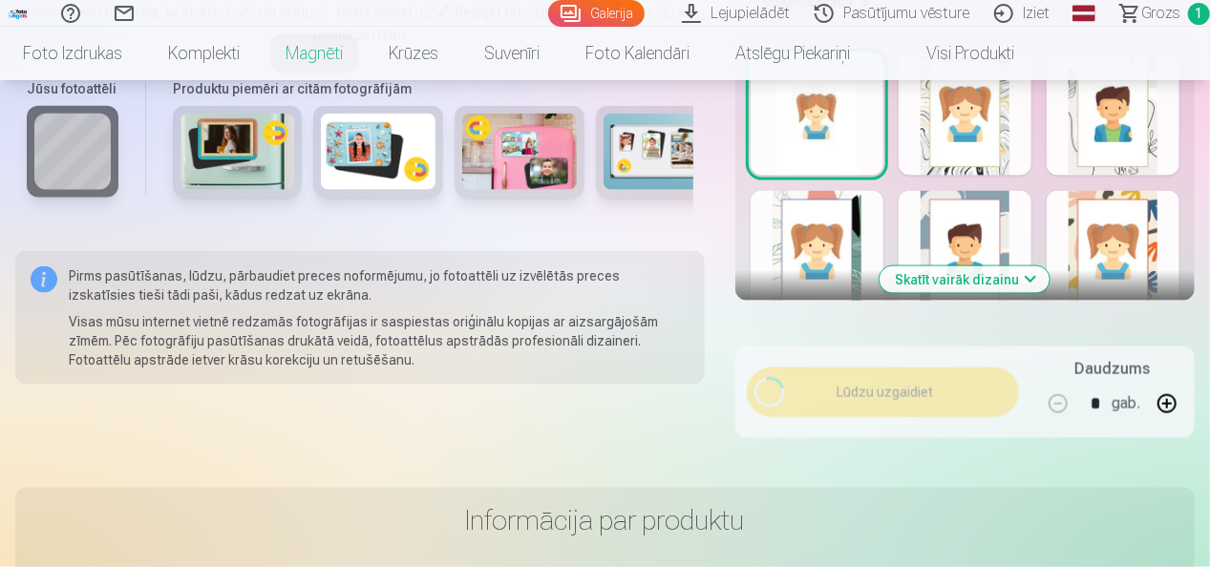
scroll to position [736, 0]
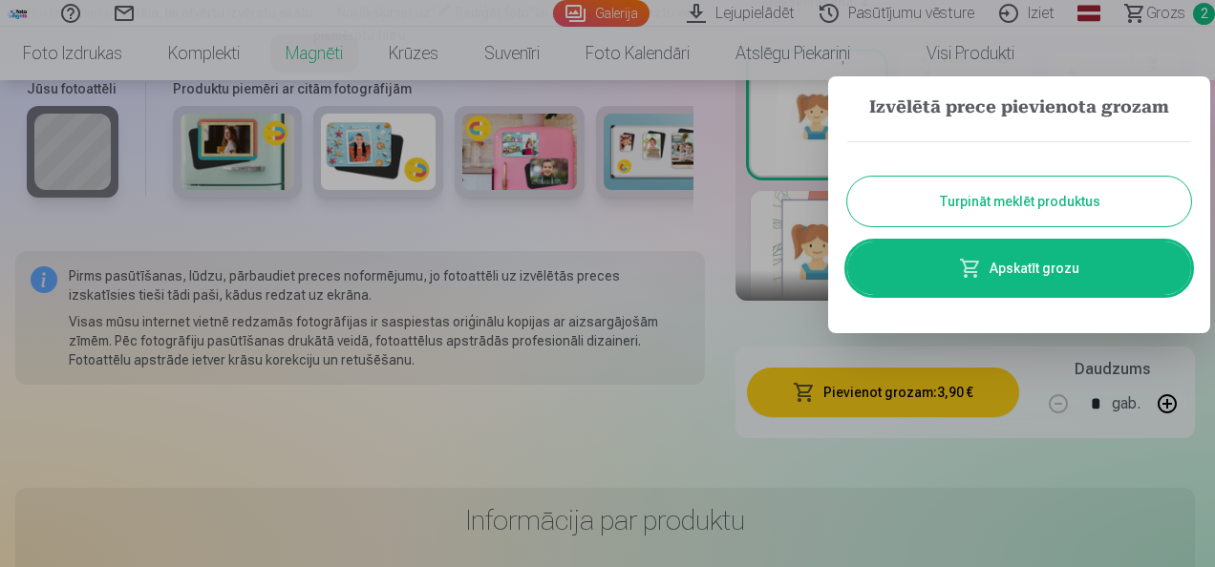
click at [1027, 267] on link "Apskatīt grozu" at bounding box center [1019, 268] width 344 height 53
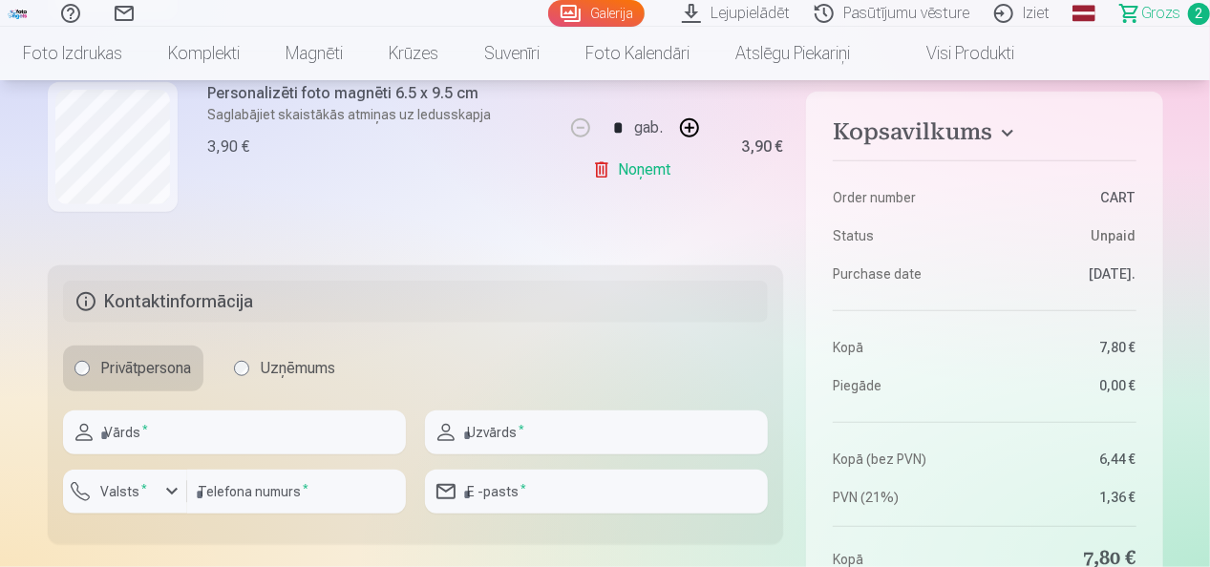
scroll to position [573, 0]
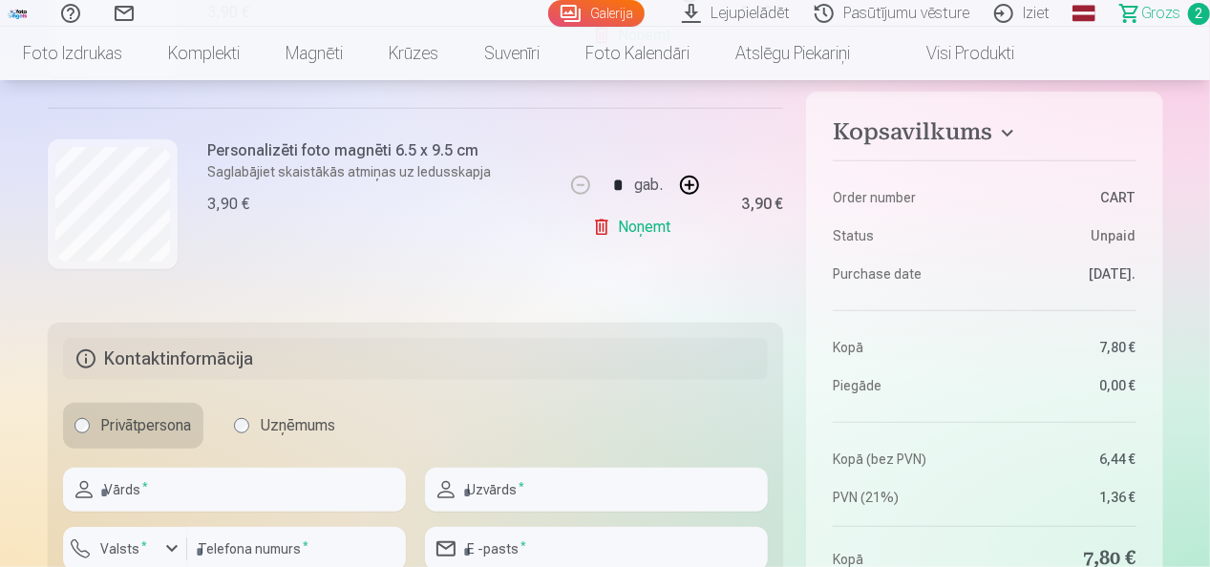
click at [684, 184] on button "button" at bounding box center [689, 185] width 46 height 46
type input "*"
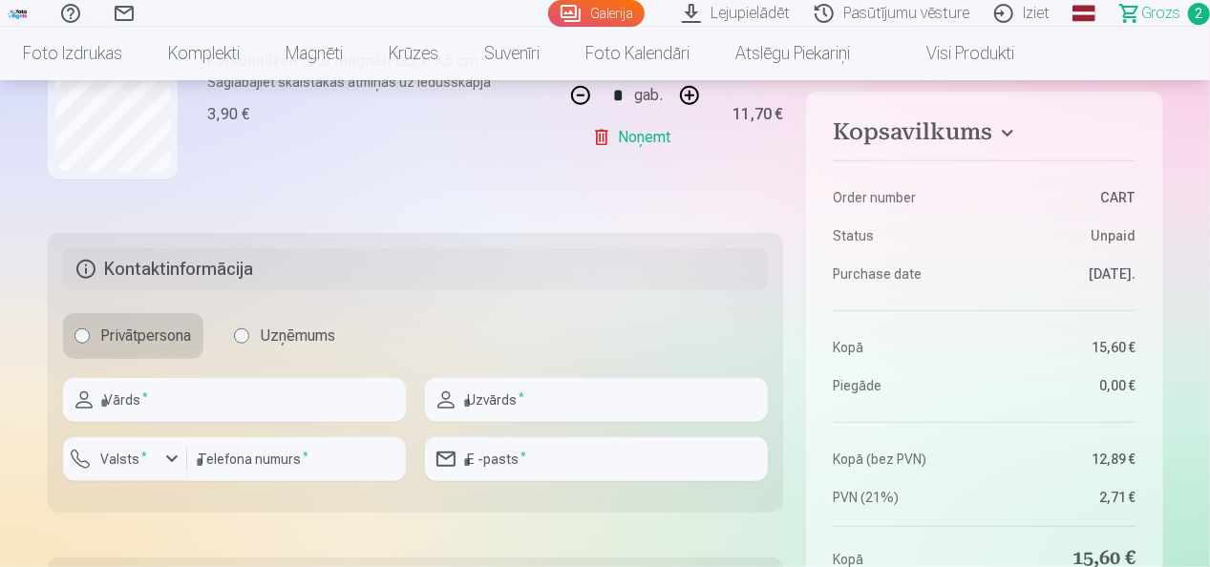
scroll to position [764, 0]
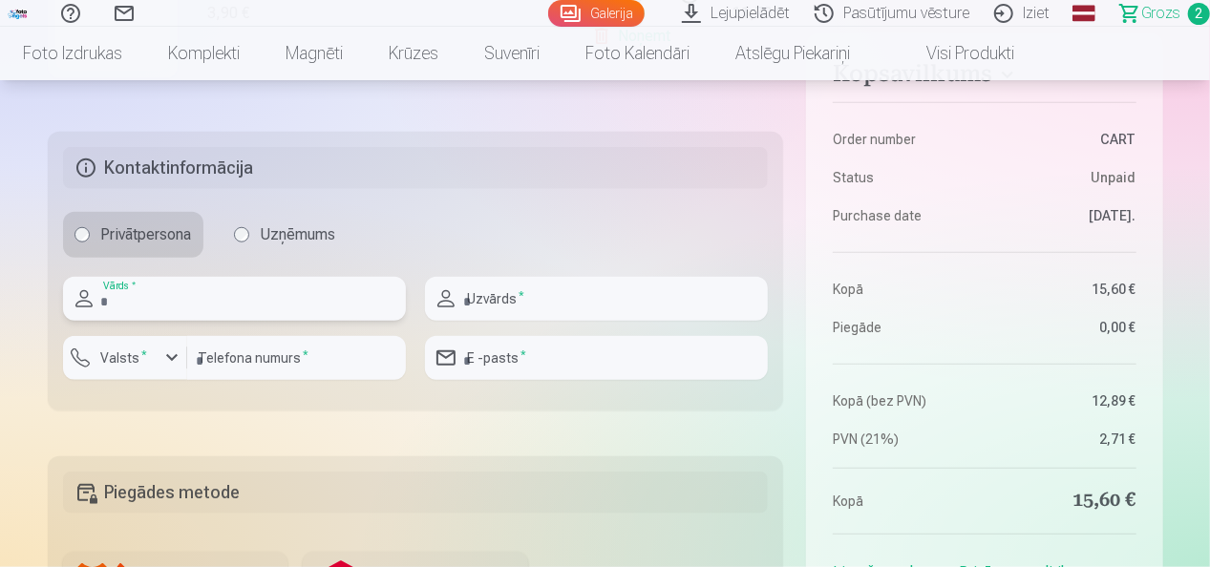
click at [187, 306] on input "text" at bounding box center [234, 299] width 343 height 44
type input "******"
type input "*****"
type input "********"
type input "**********"
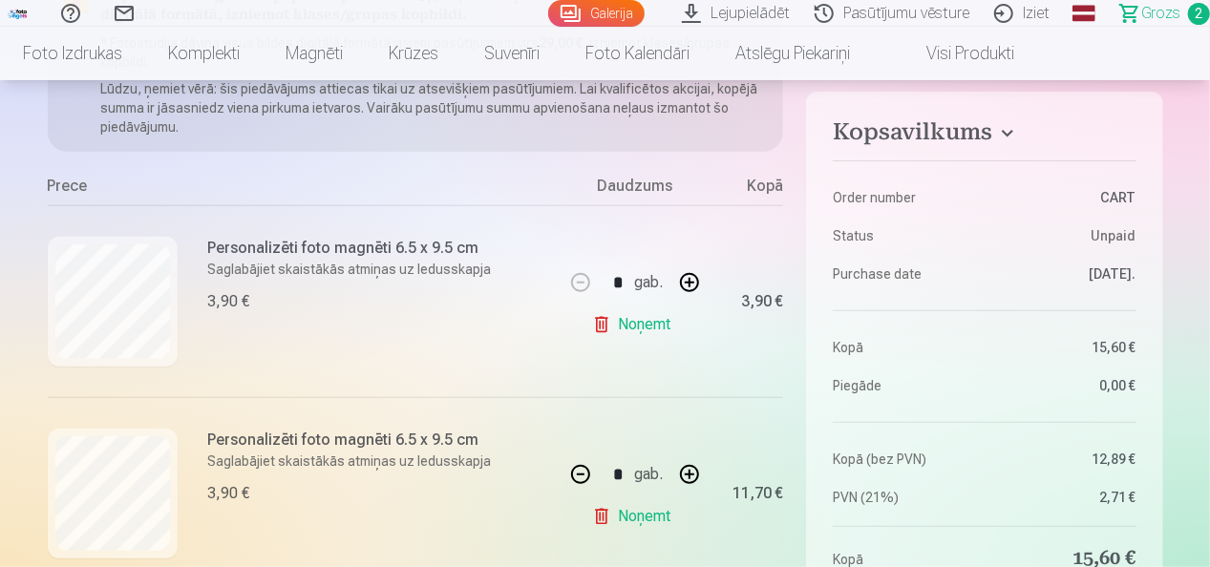
scroll to position [382, 0]
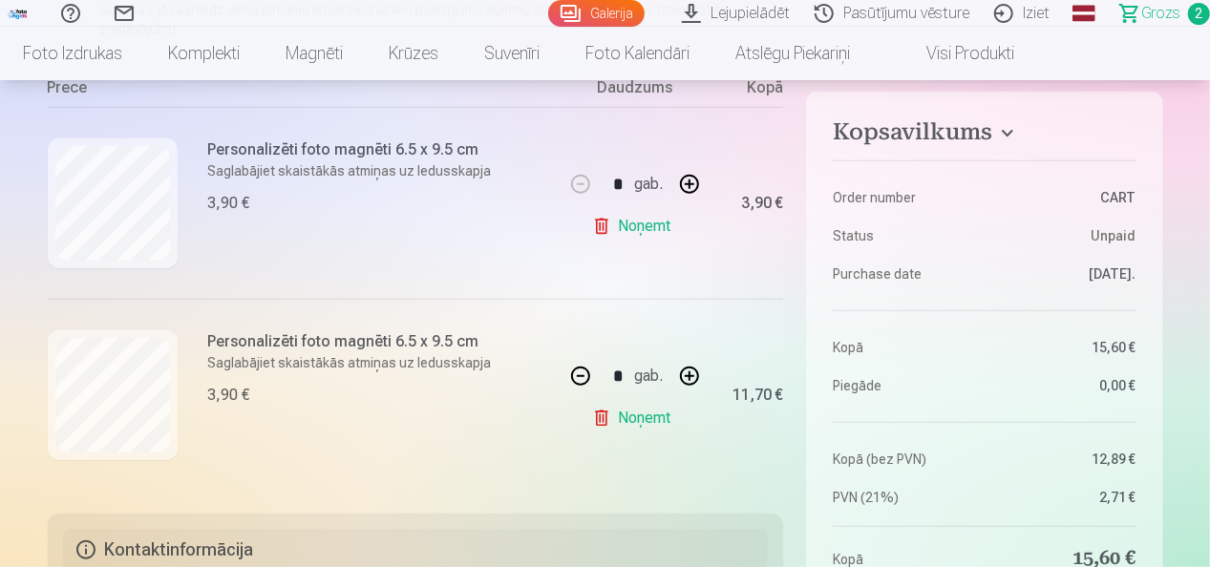
click at [695, 184] on button "button" at bounding box center [689, 184] width 46 height 46
type input "*"
click at [681, 379] on button "button" at bounding box center [689, 376] width 46 height 46
type input "*"
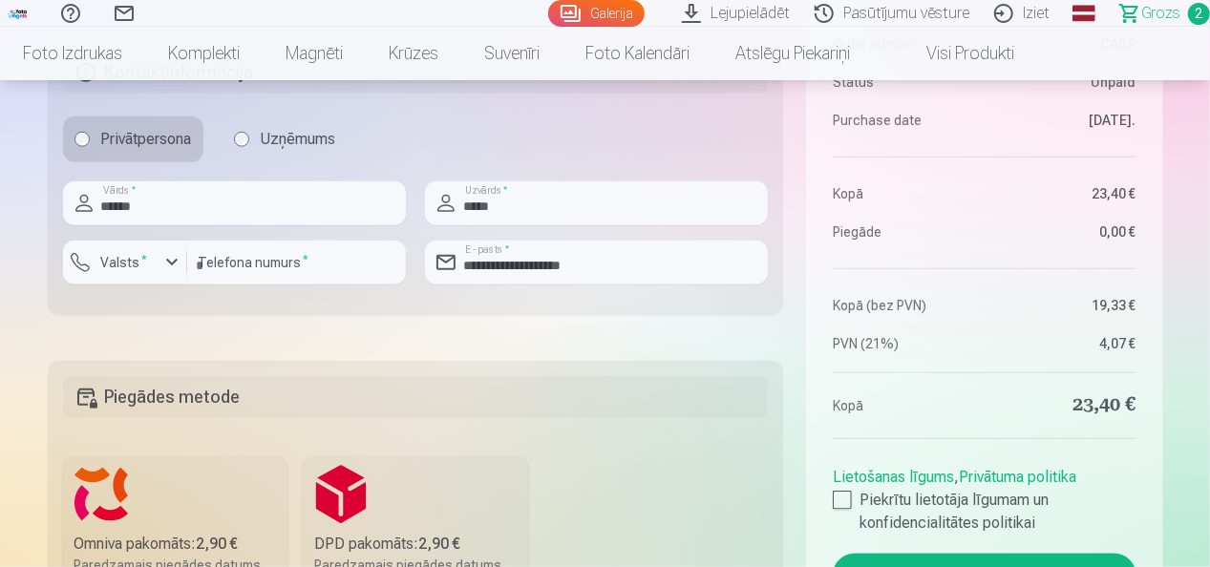
scroll to position [1050, 0]
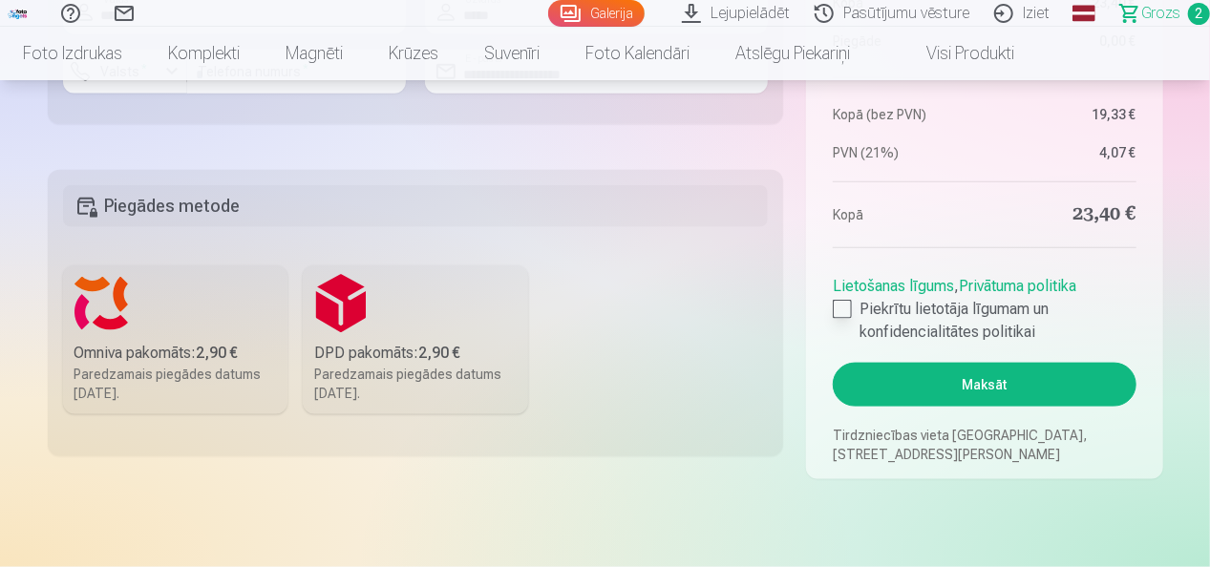
click at [840, 306] on div at bounding box center [842, 309] width 19 height 19
click at [951, 382] on button "Maksāt" at bounding box center [984, 385] width 303 height 44
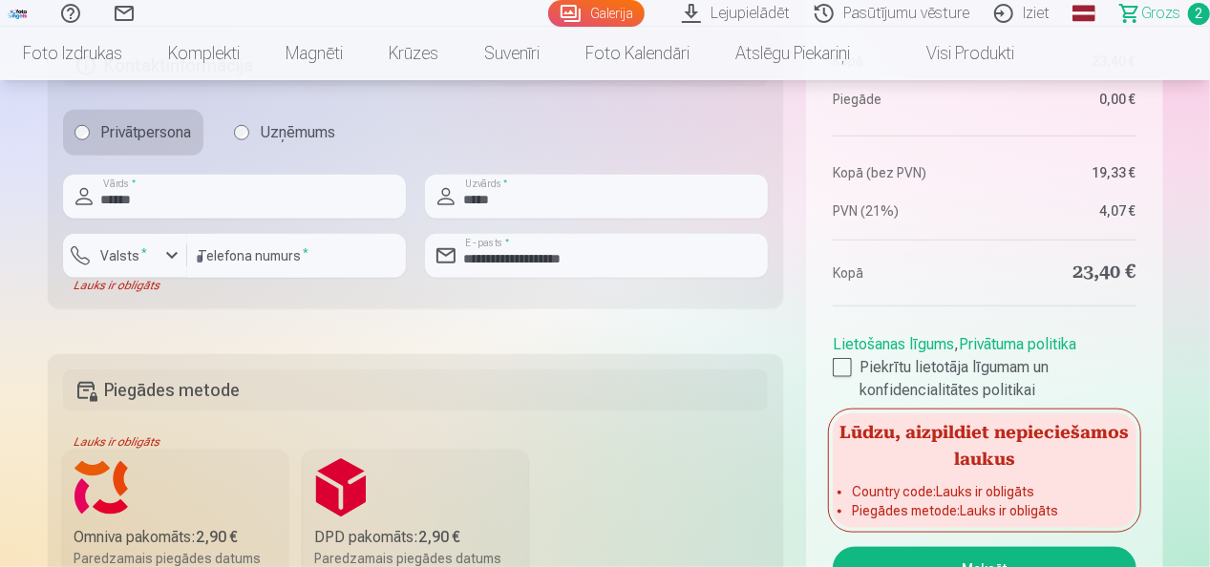
scroll to position [955, 0]
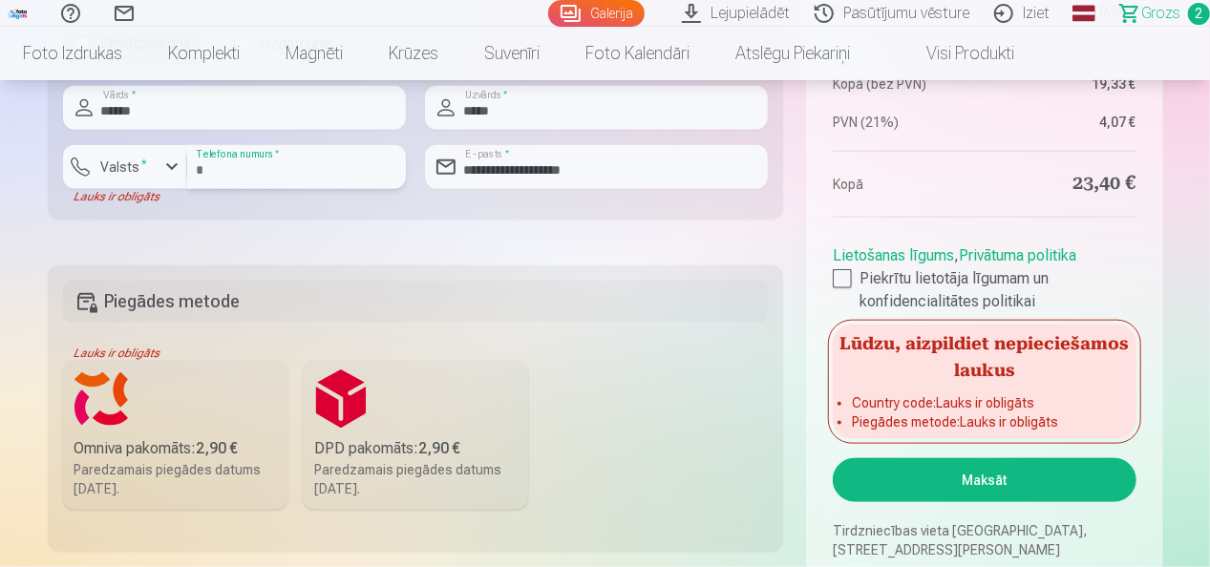
click at [195, 166] on input "********" at bounding box center [296, 167] width 219 height 44
type input "**********"
click at [135, 412] on label "Omniva pakomāts : 2,90 € Paredzamais piegādes datums 13.09.2025." at bounding box center [175, 435] width 225 height 149
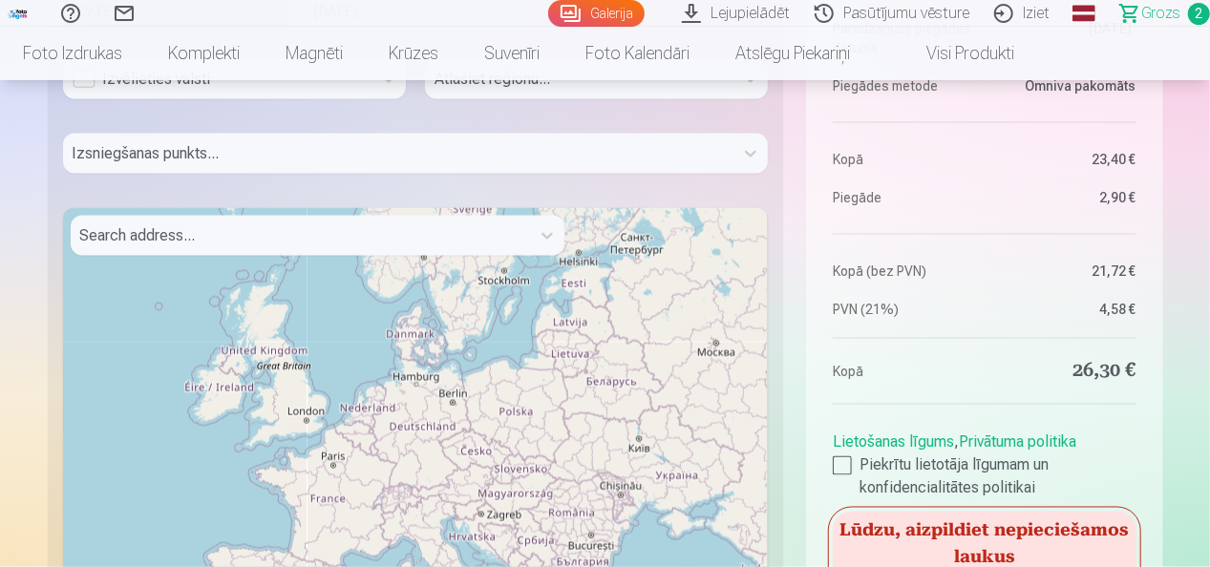
scroll to position [1146, 0]
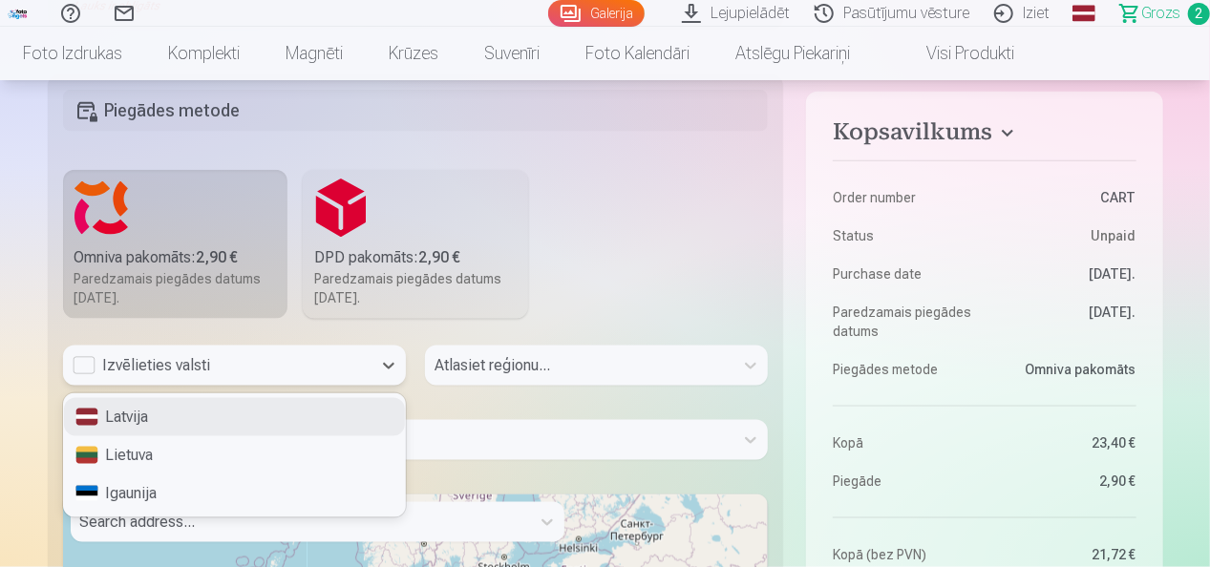
click at [88, 356] on div "Izvēlieties valsti" at bounding box center [217, 365] width 289 height 23
click at [106, 419] on div "Latvija" at bounding box center [234, 417] width 341 height 38
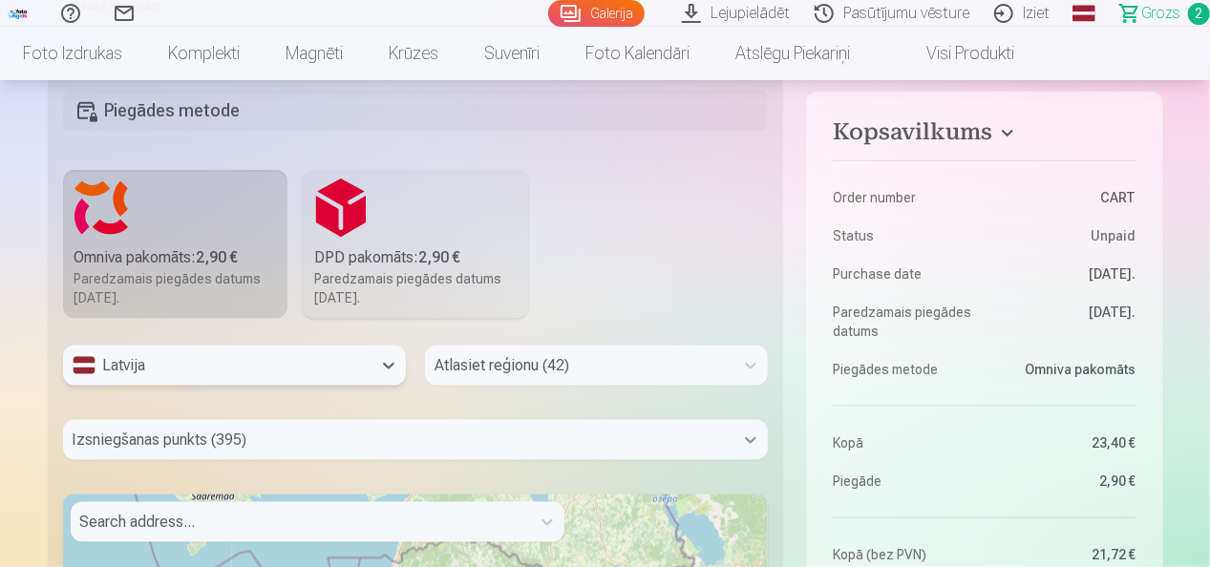
click at [745, 435] on div "Izsniegšanas punkts (395)" at bounding box center [416, 440] width 706 height 40
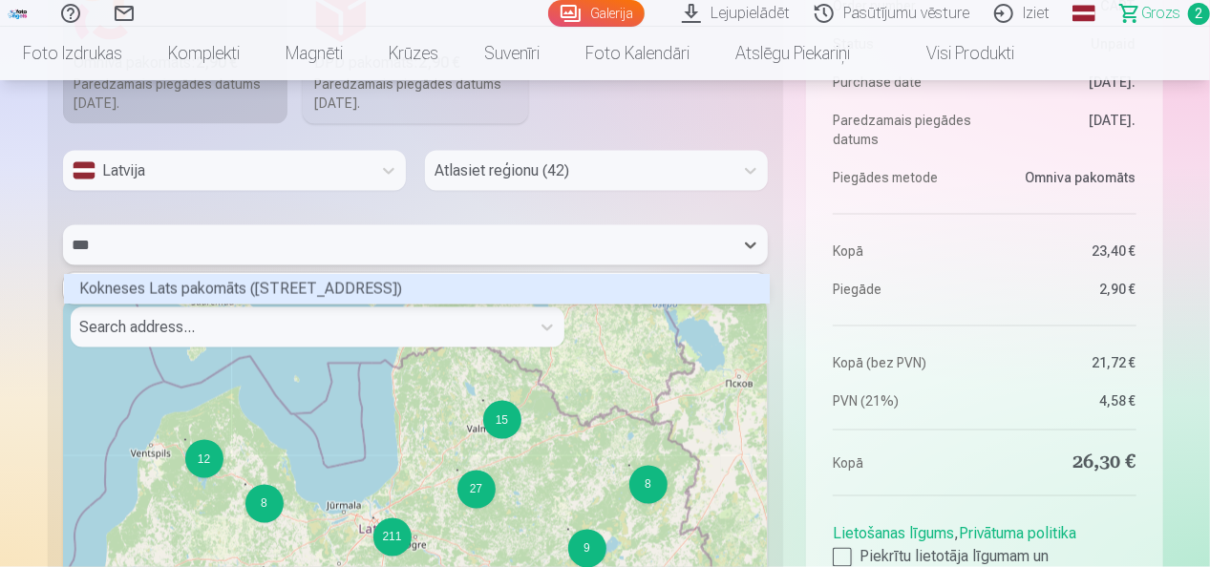
scroll to position [5, 5]
type input "*****"
click at [437, 292] on div "Kokneses Lats pakomāts (Hanzas iela 1)" at bounding box center [417, 289] width 706 height 30
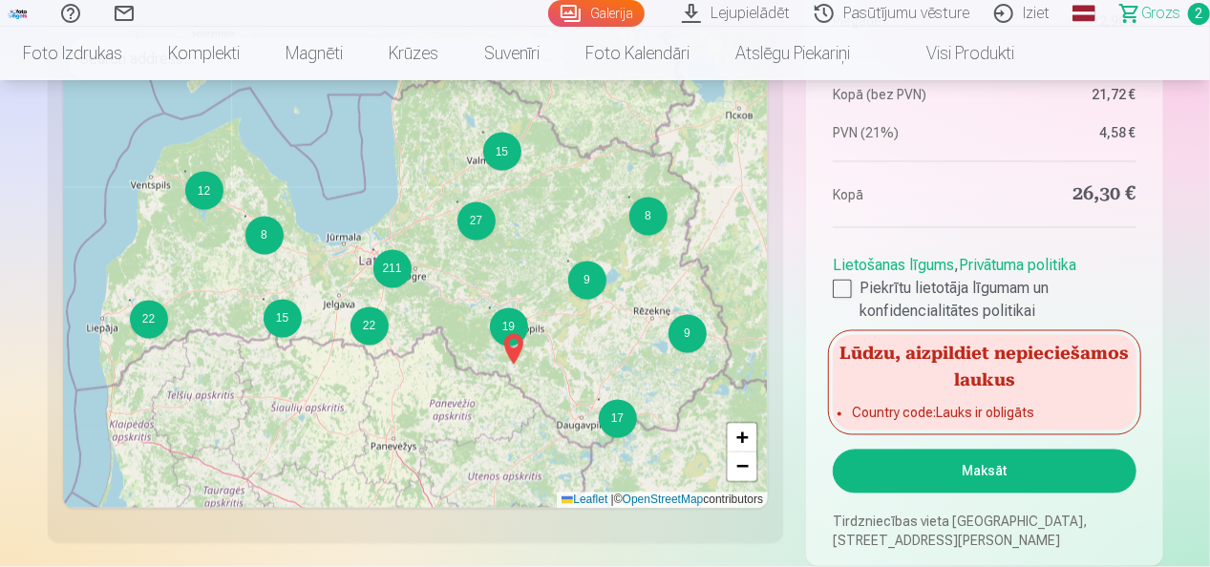
scroll to position [1723, 0]
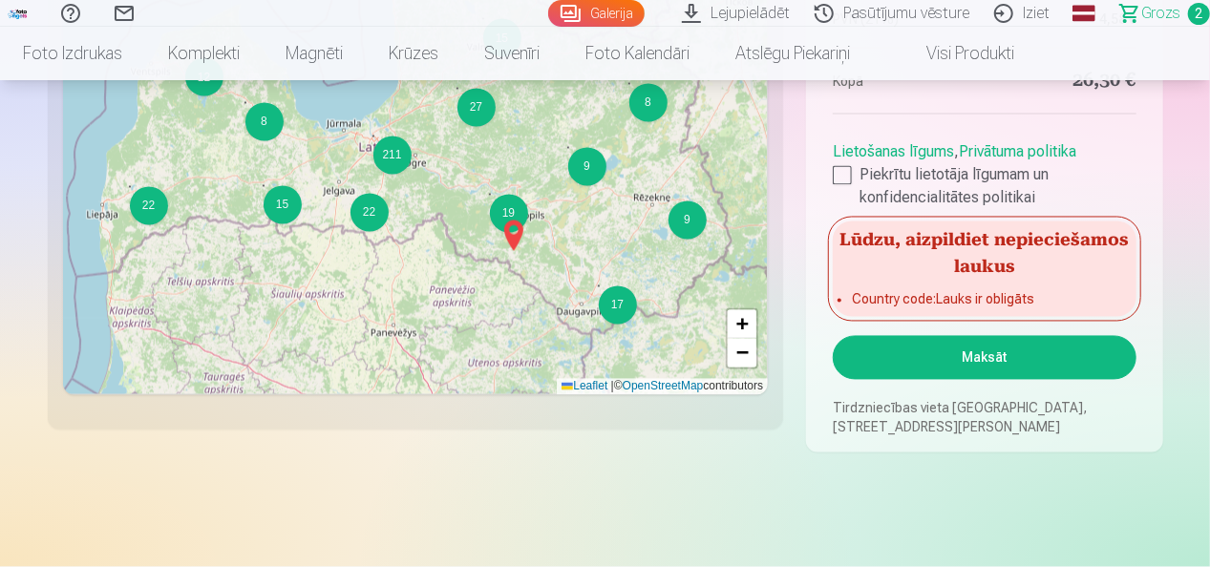
click at [1004, 376] on button "Maksāt" at bounding box center [984, 358] width 303 height 44
click at [1004, 363] on button "Maksāt" at bounding box center [984, 358] width 303 height 44
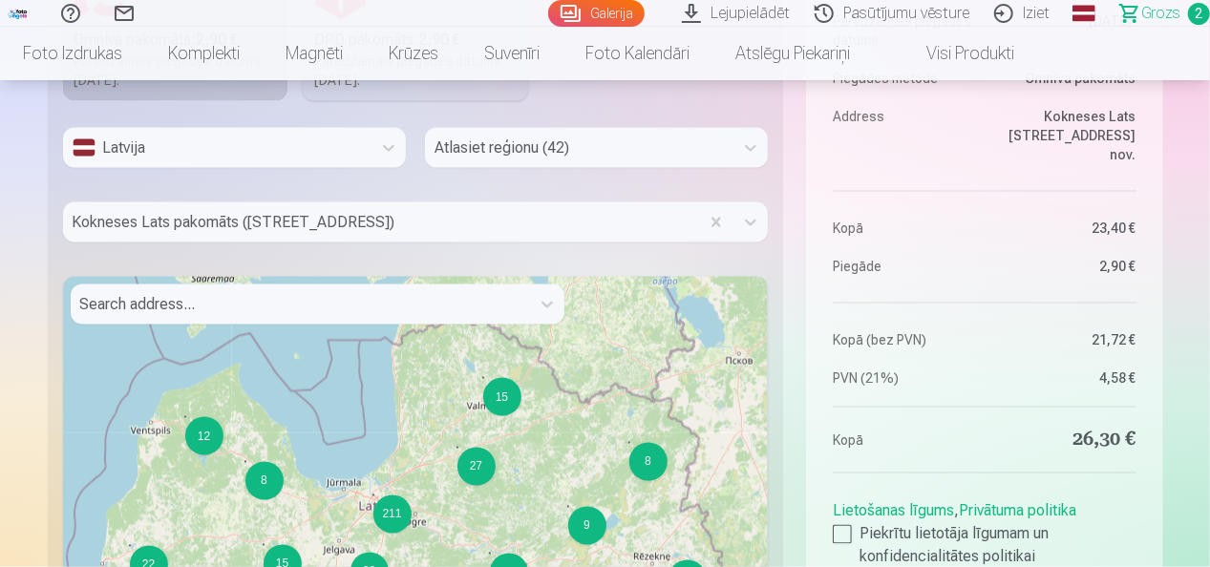
scroll to position [1341, 0]
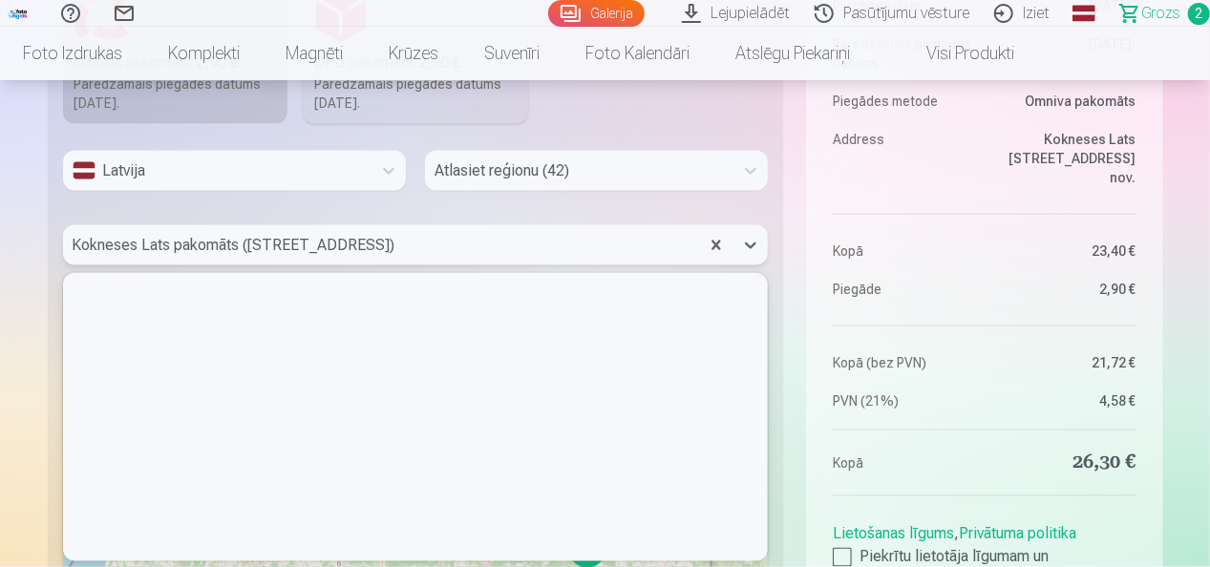
click at [633, 250] on div at bounding box center [382, 245] width 618 height 27
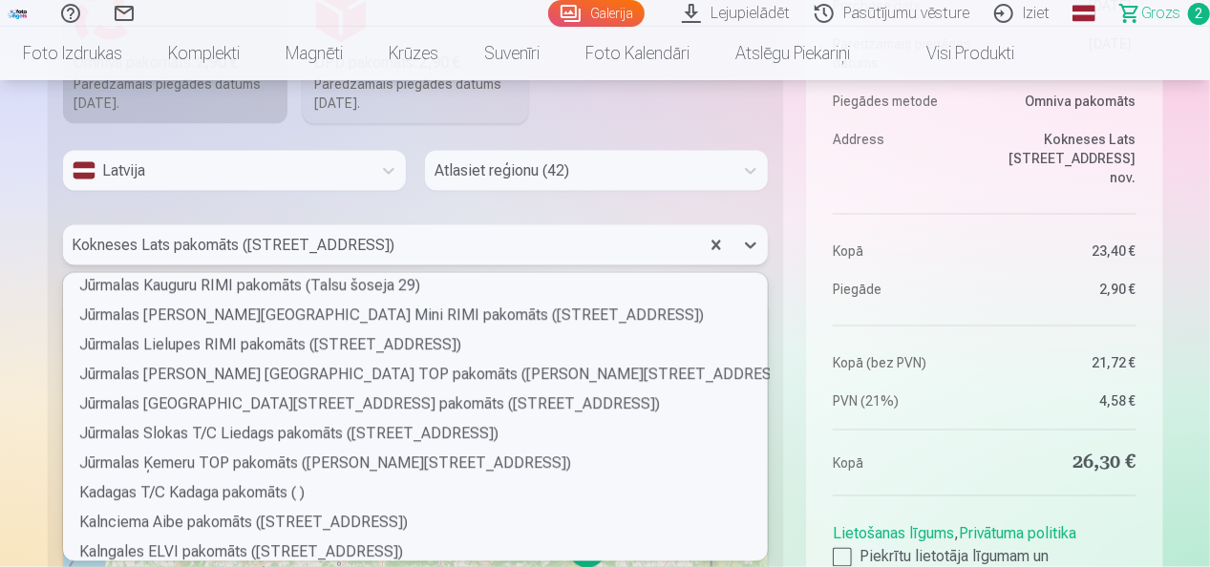
scroll to position [2822, 0]
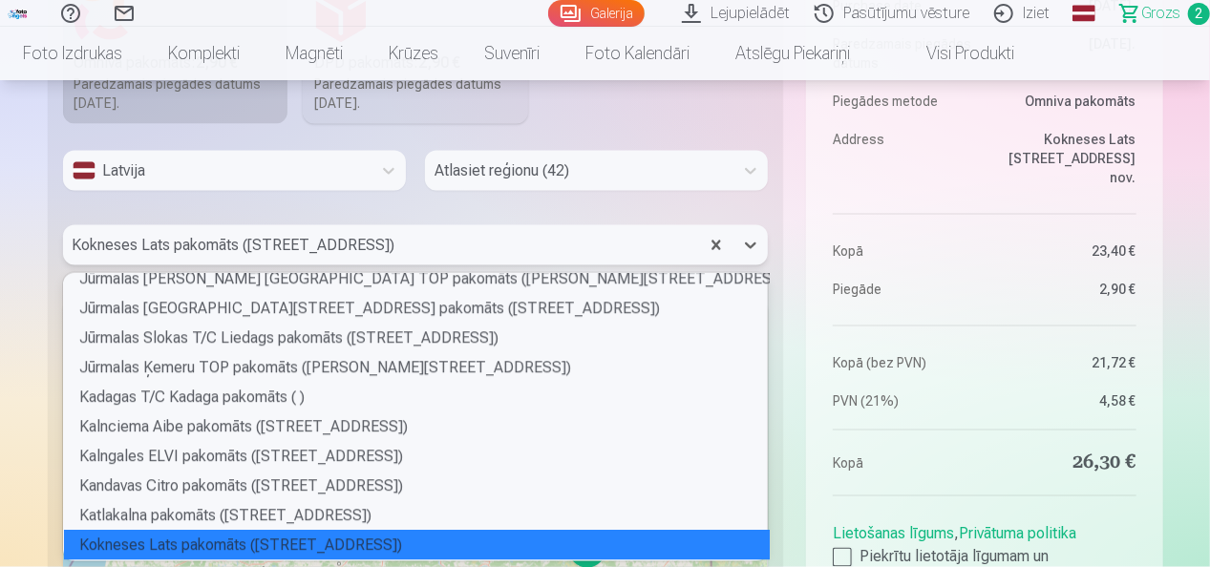
click at [447, 542] on div "Kokneses Lats pakomāts (Hanzas iela 1)" at bounding box center [417, 546] width 706 height 30
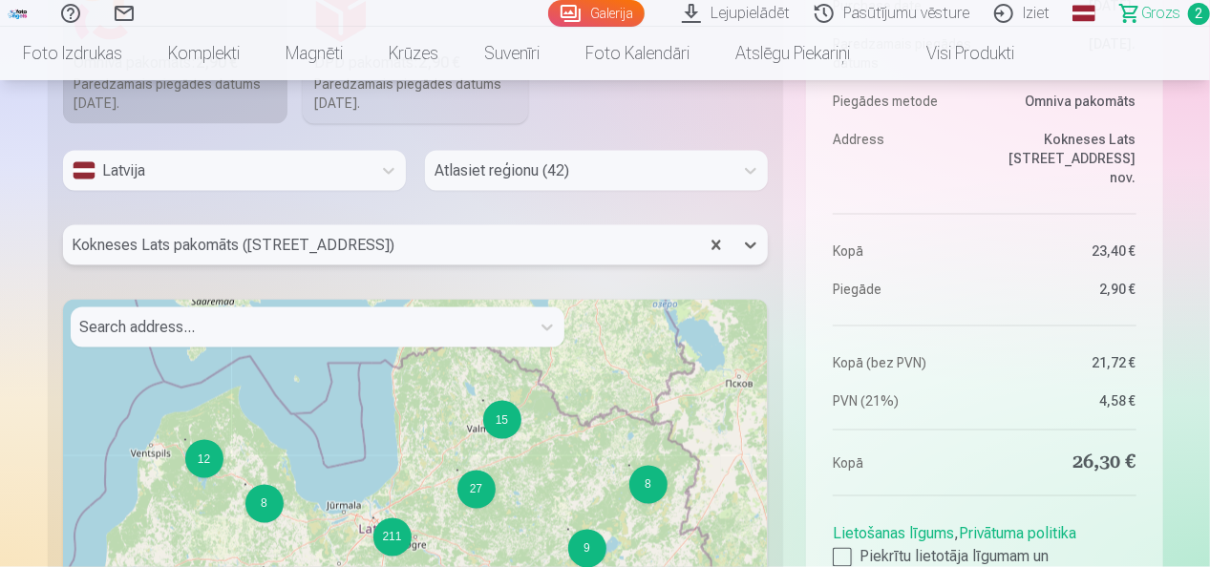
click at [663, 300] on div "15 8 12 22 15 17 9 9 8 27 22 211 19 + − Leaflet | © OpenStreetMap contributors" at bounding box center [416, 538] width 706 height 477
click at [553, 330] on icon at bounding box center [547, 327] width 19 height 19
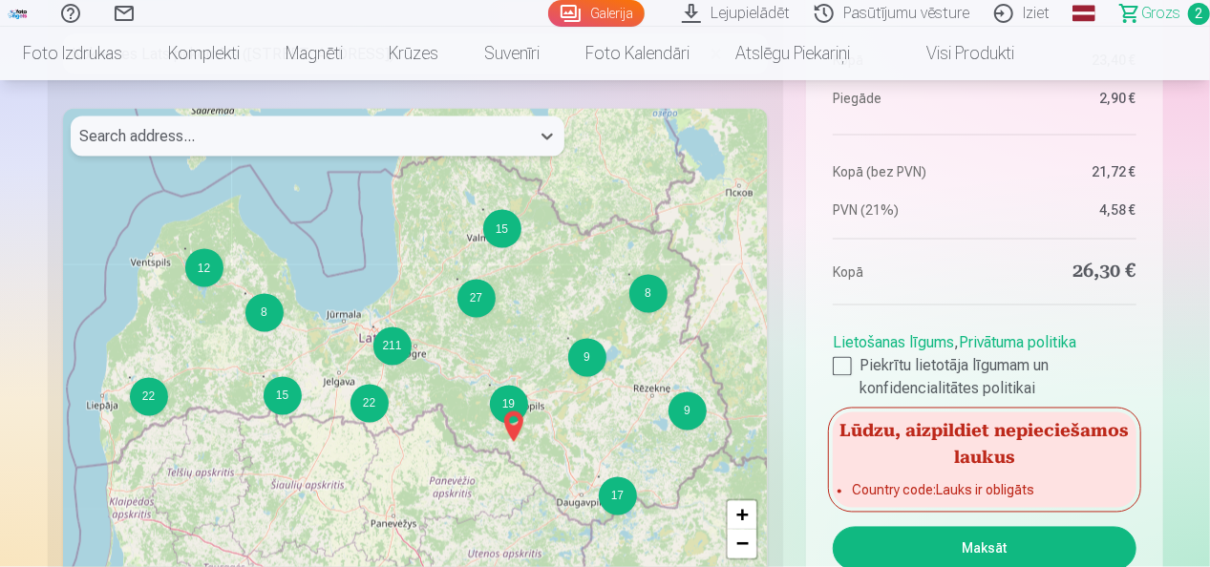
click at [514, 426] on img at bounding box center [513, 427] width 31 height 46
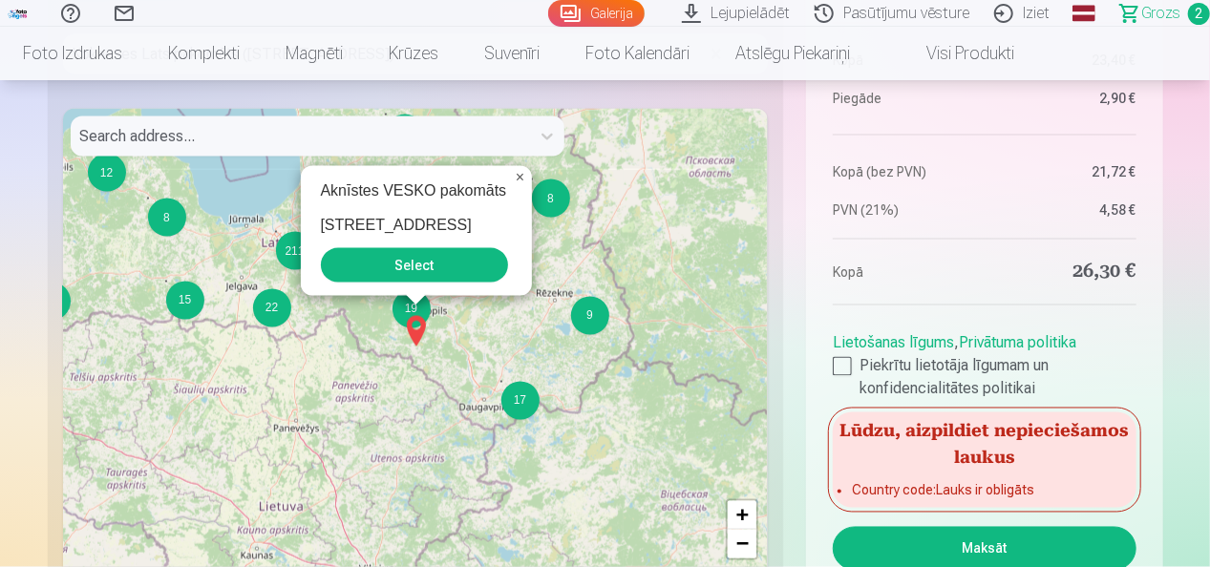
click at [523, 183] on span "×" at bounding box center [520, 177] width 9 height 16
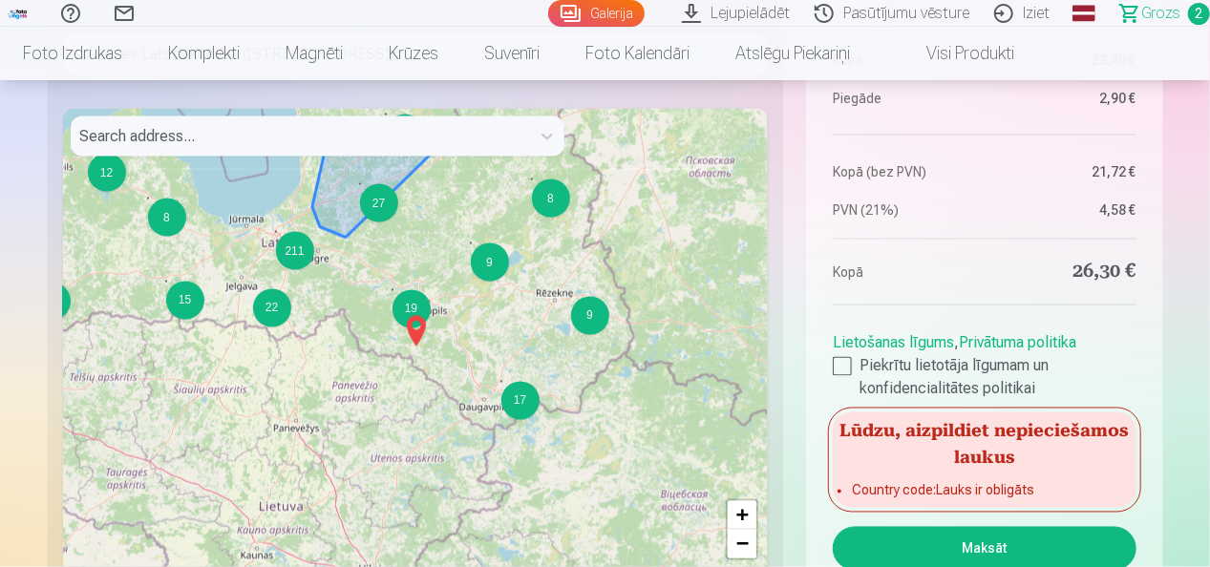
click at [378, 195] on div "27" at bounding box center [379, 203] width 38 height 38
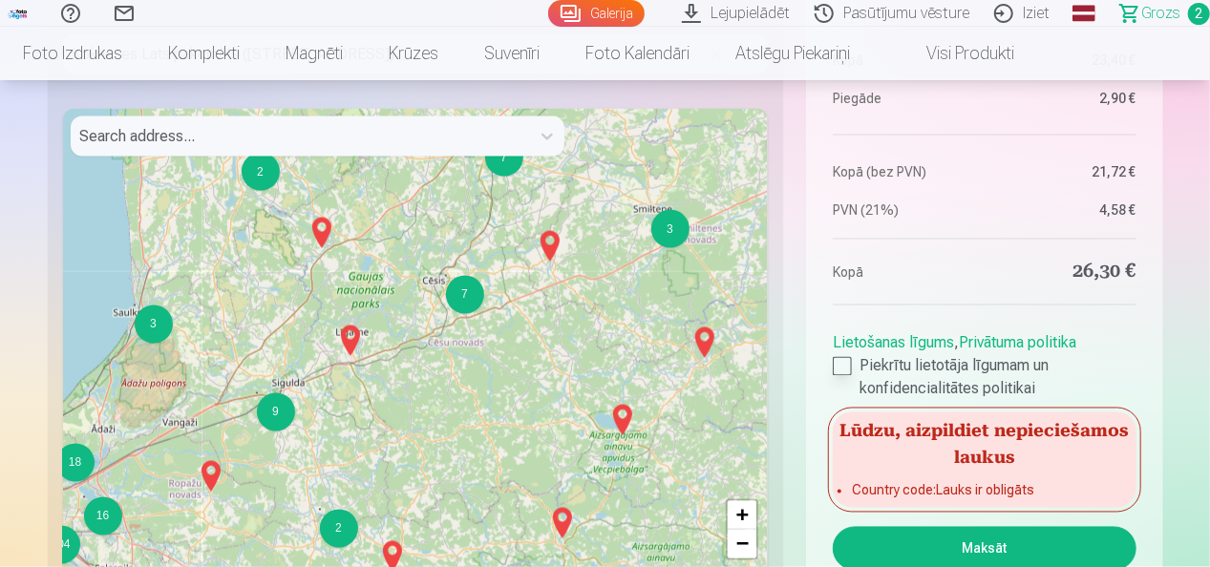
scroll to position [1723, 0]
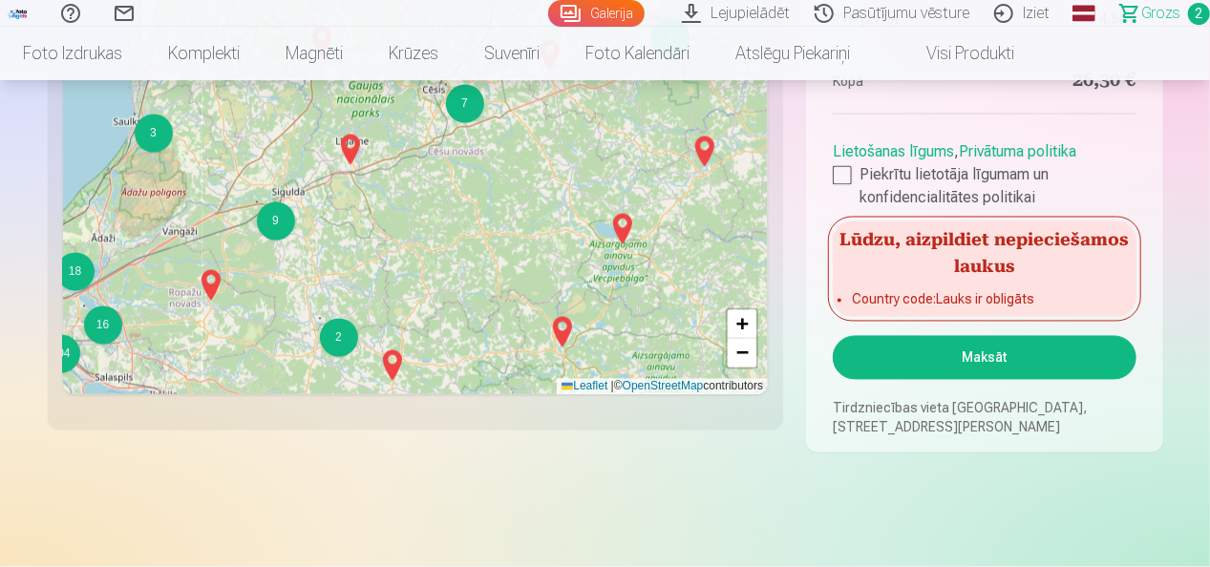
click at [922, 357] on button "Maksāt" at bounding box center [984, 358] width 303 height 44
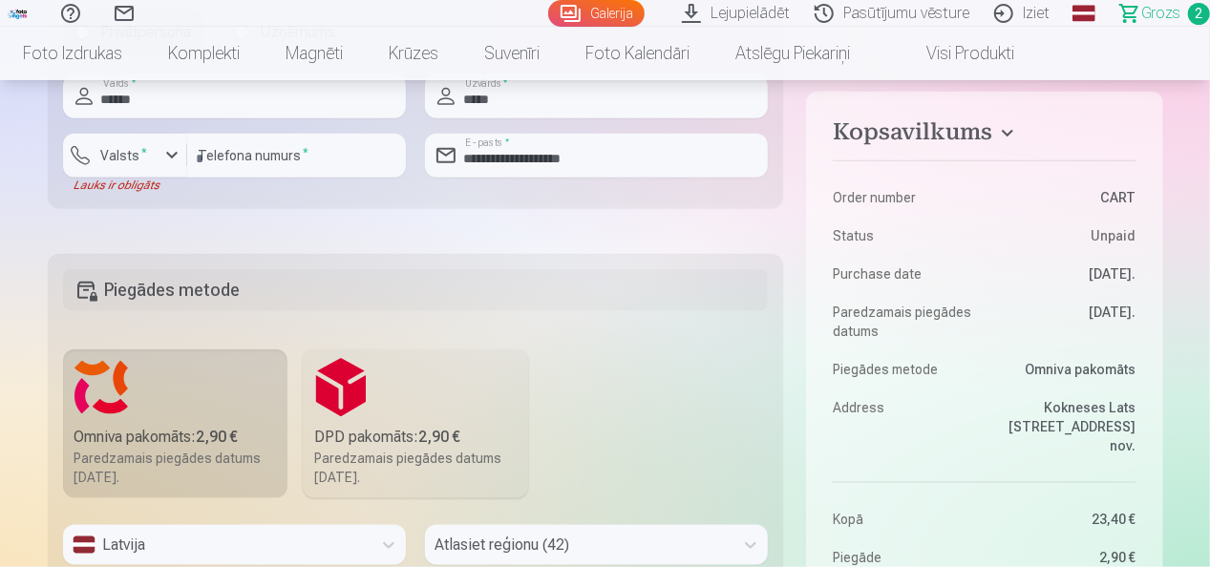
scroll to position [863, 0]
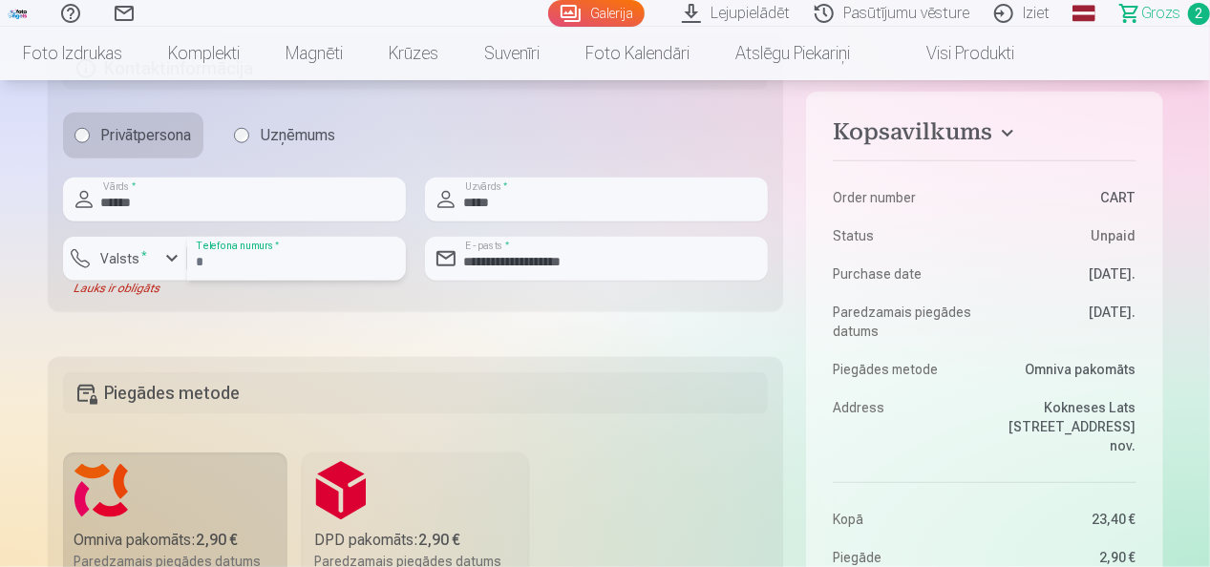
click at [206, 260] on input "**********" at bounding box center [296, 259] width 219 height 44
click at [414, 300] on fieldset "**********" at bounding box center [416, 171] width 736 height 279
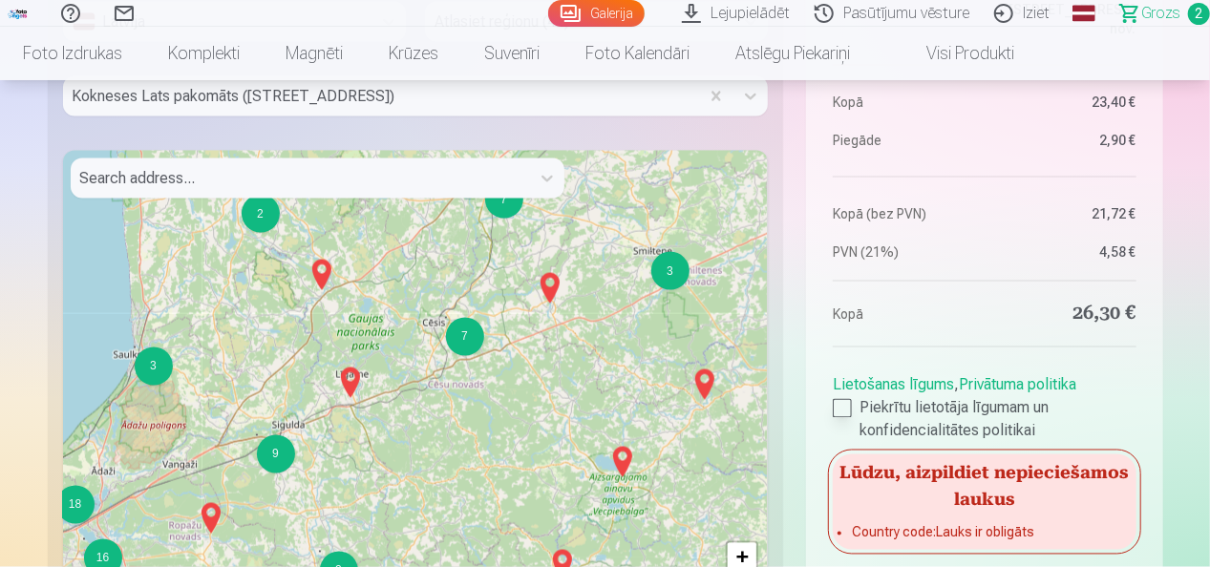
scroll to position [1532, 0]
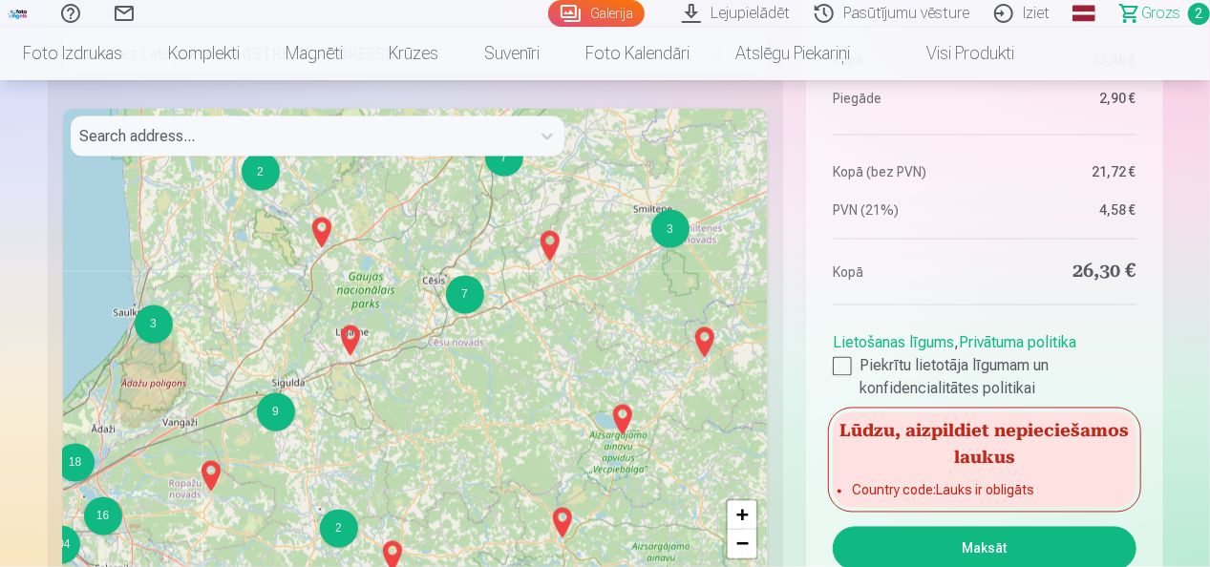
click at [982, 548] on button "Maksāt" at bounding box center [984, 549] width 303 height 44
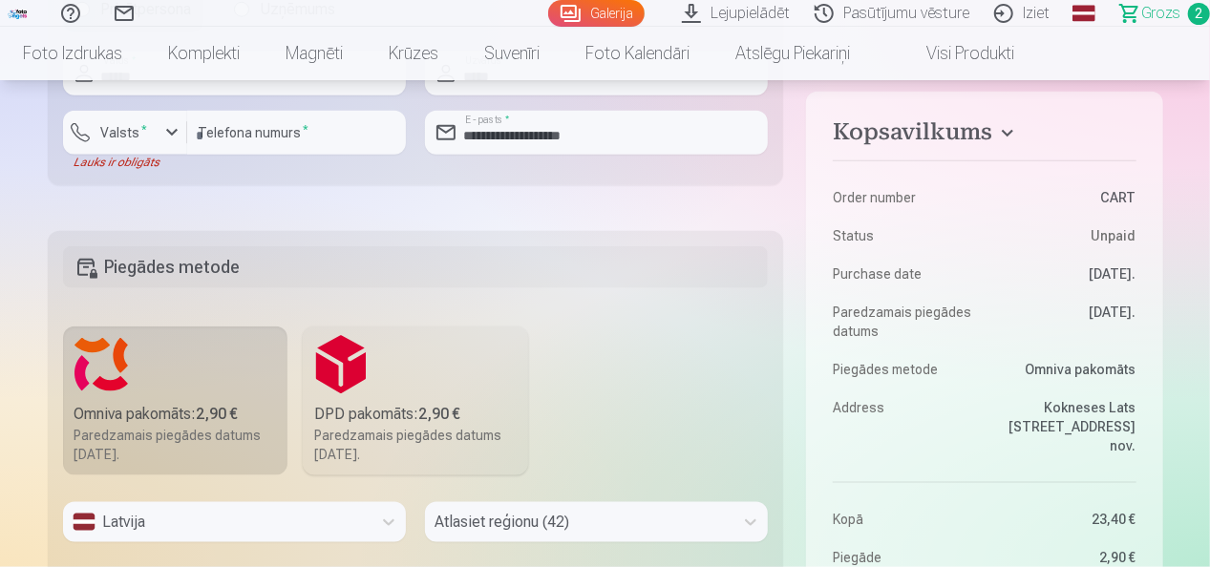
scroll to position [959, 0]
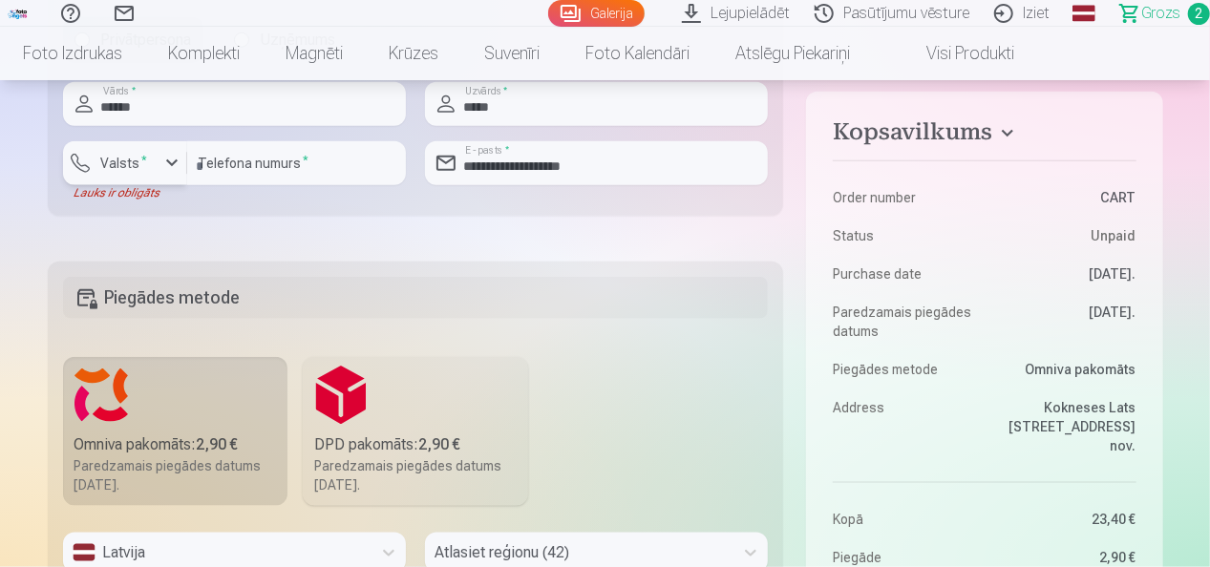
click at [154, 159] on div "button" at bounding box center [129, 166] width 57 height 19
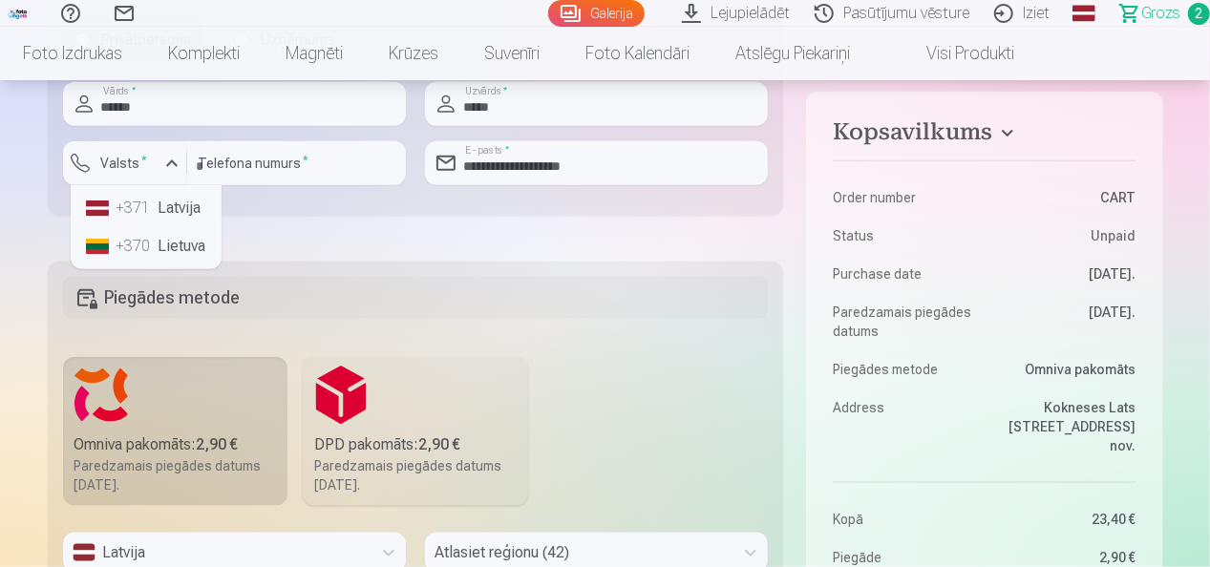
click at [158, 201] on li "+371 Latvija" at bounding box center [146, 208] width 136 height 38
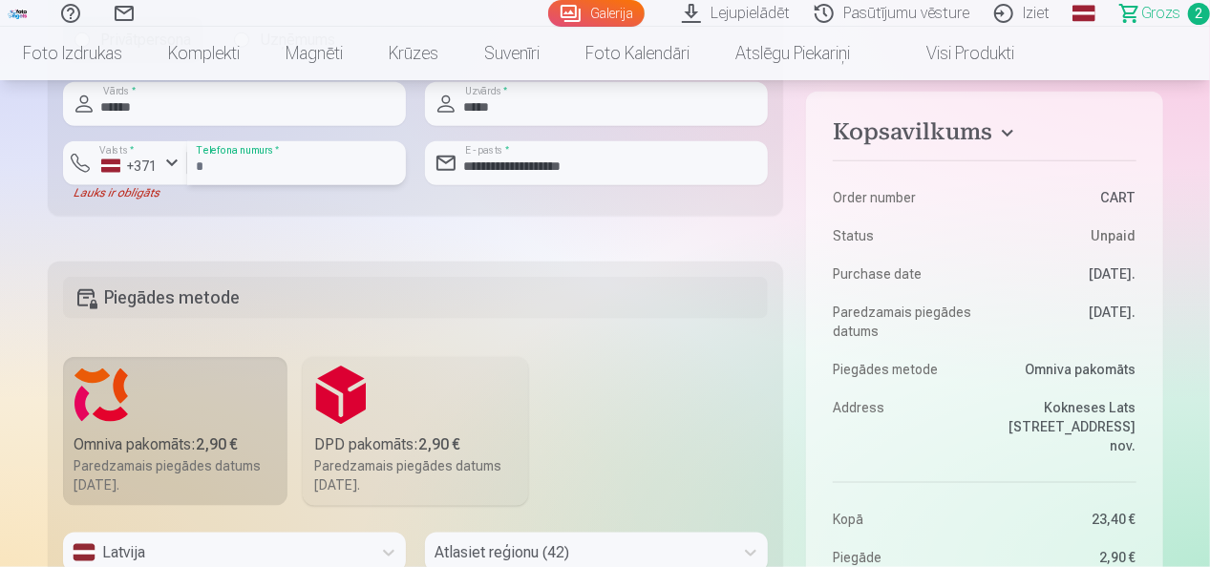
click at [223, 162] on input "**********" at bounding box center [296, 163] width 219 height 44
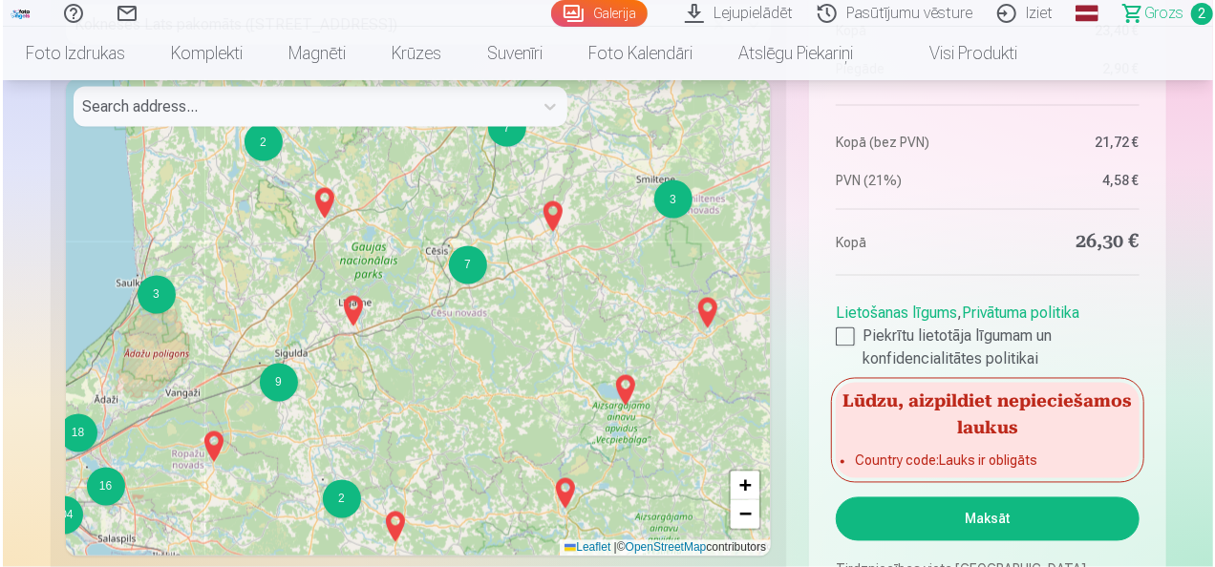
scroll to position [1723, 0]
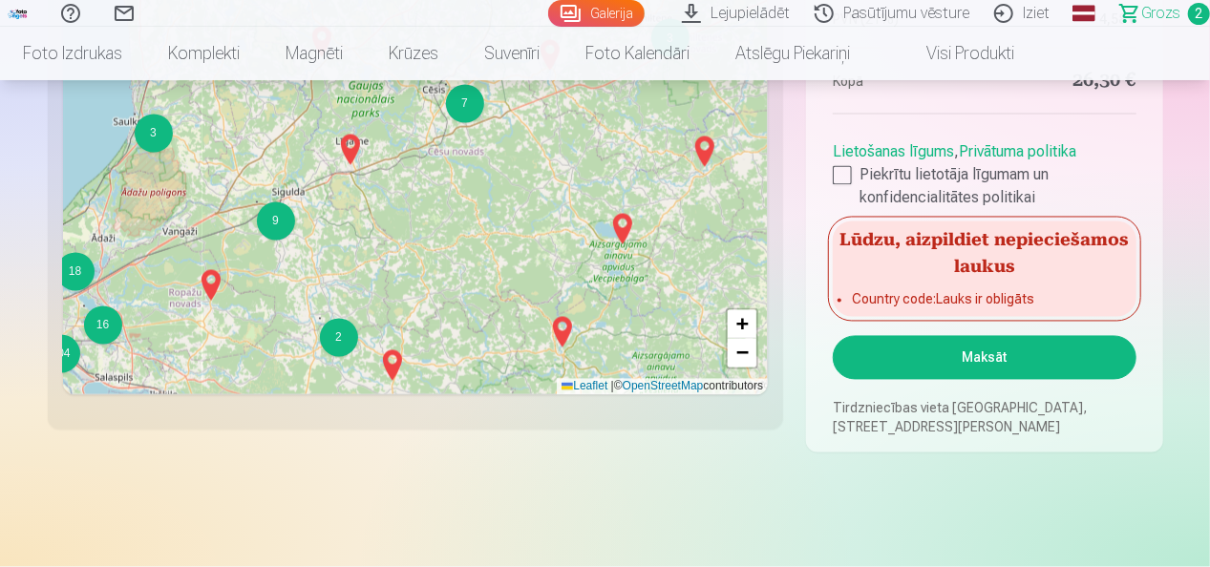
type input "********"
click at [962, 365] on button "Maksāt" at bounding box center [984, 358] width 303 height 44
